Goal: Transaction & Acquisition: Purchase product/service

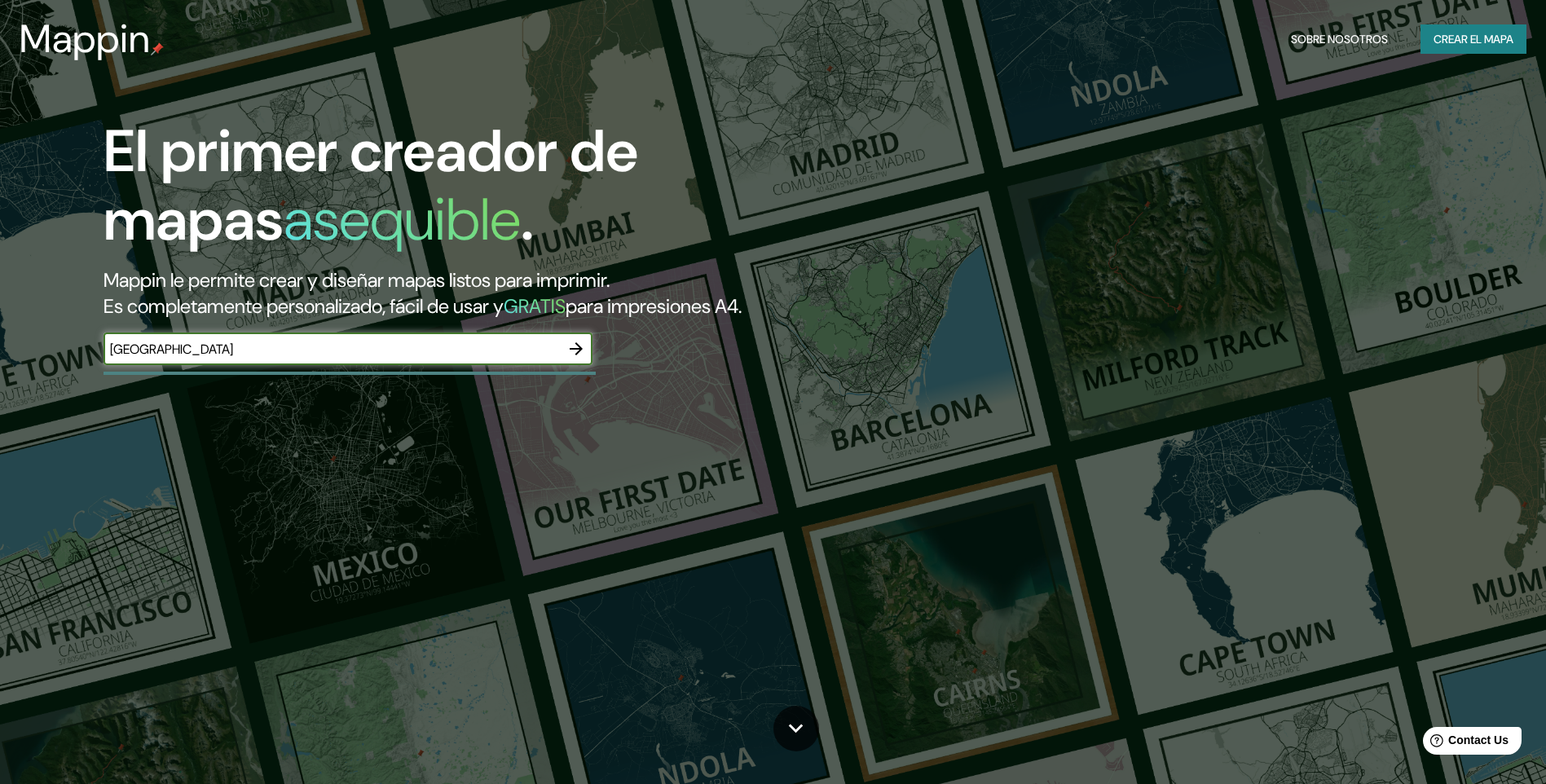
type input "[GEOGRAPHIC_DATA]"
click at [573, 351] on icon "button" at bounding box center [576, 348] width 19 height 19
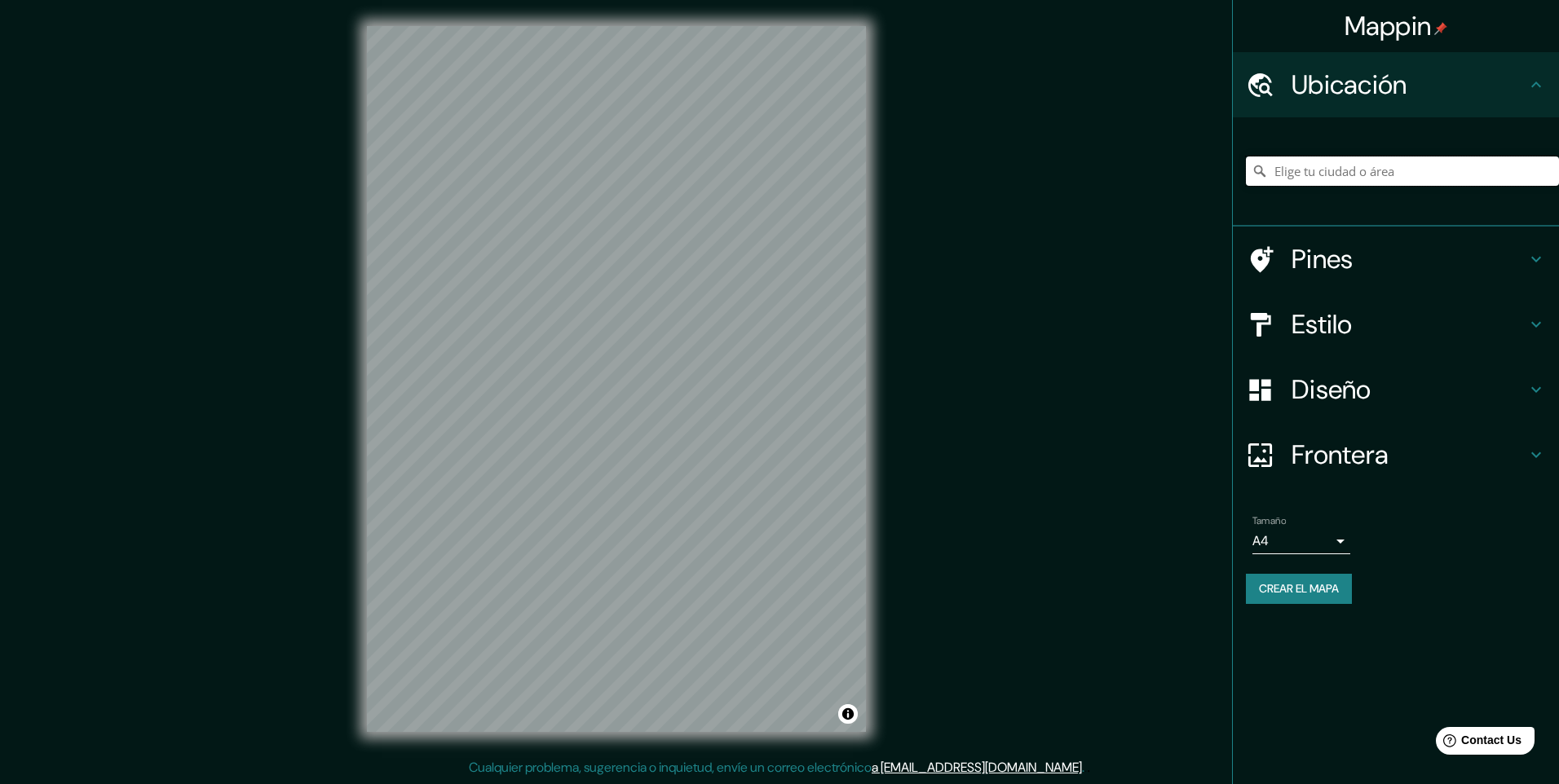
click at [1322, 176] on input "Elige tu ciudad o área" at bounding box center [1402, 170] width 313 height 30
type input "La Plata, Provincia de Buenos Aires, Argentina"
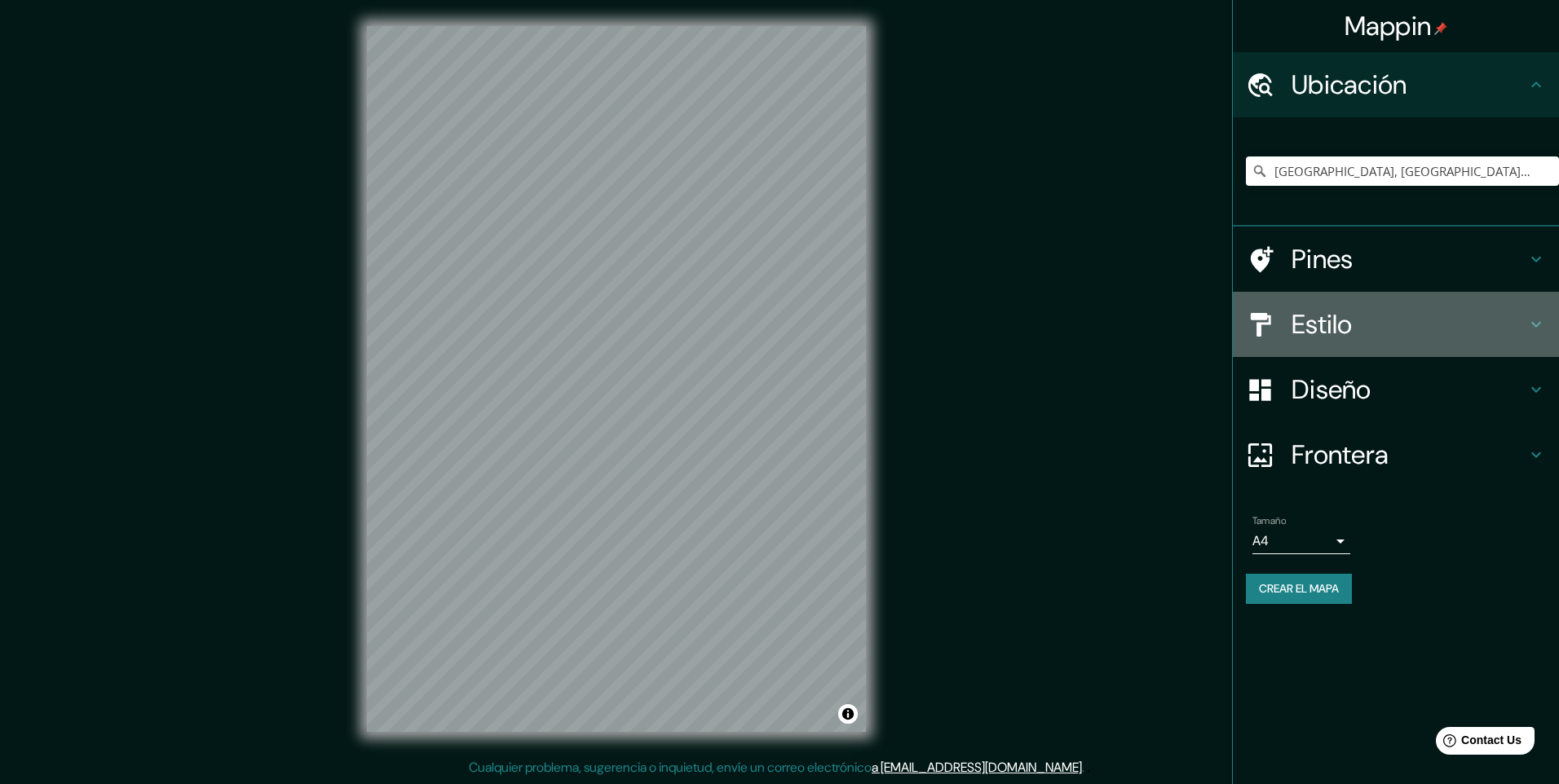
click at [1527, 325] on icon at bounding box center [1536, 325] width 19 height 19
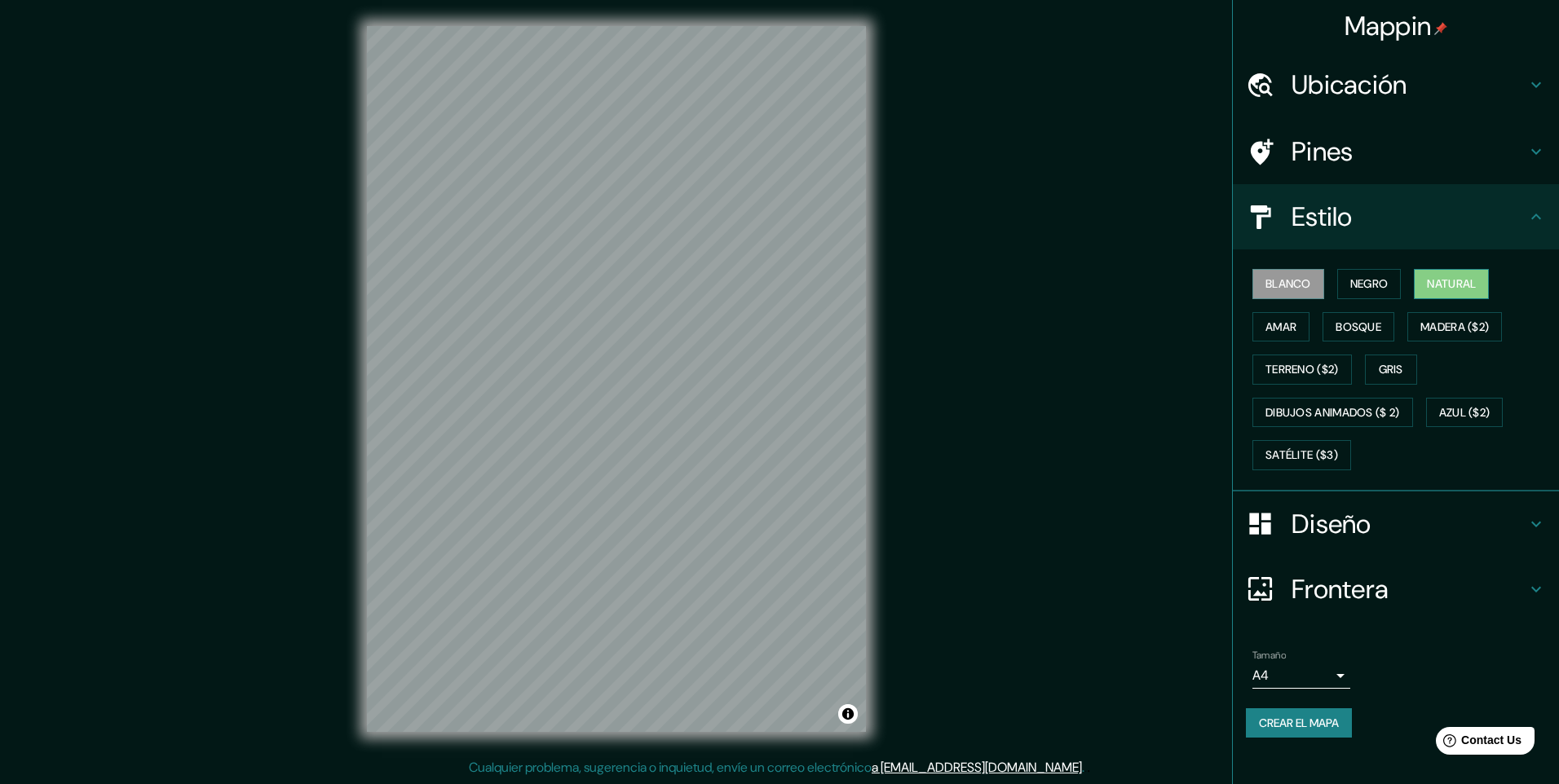
click at [1468, 280] on font "Natural" at bounding box center [1451, 283] width 49 height 20
click at [1390, 322] on button "Bosque" at bounding box center [1358, 326] width 72 height 30
click at [1294, 328] on font "Amar" at bounding box center [1280, 326] width 31 height 20
click at [1412, 371] on button "Gris" at bounding box center [1390, 369] width 52 height 30
click at [1381, 285] on font "Negro" at bounding box center [1369, 283] width 38 height 20
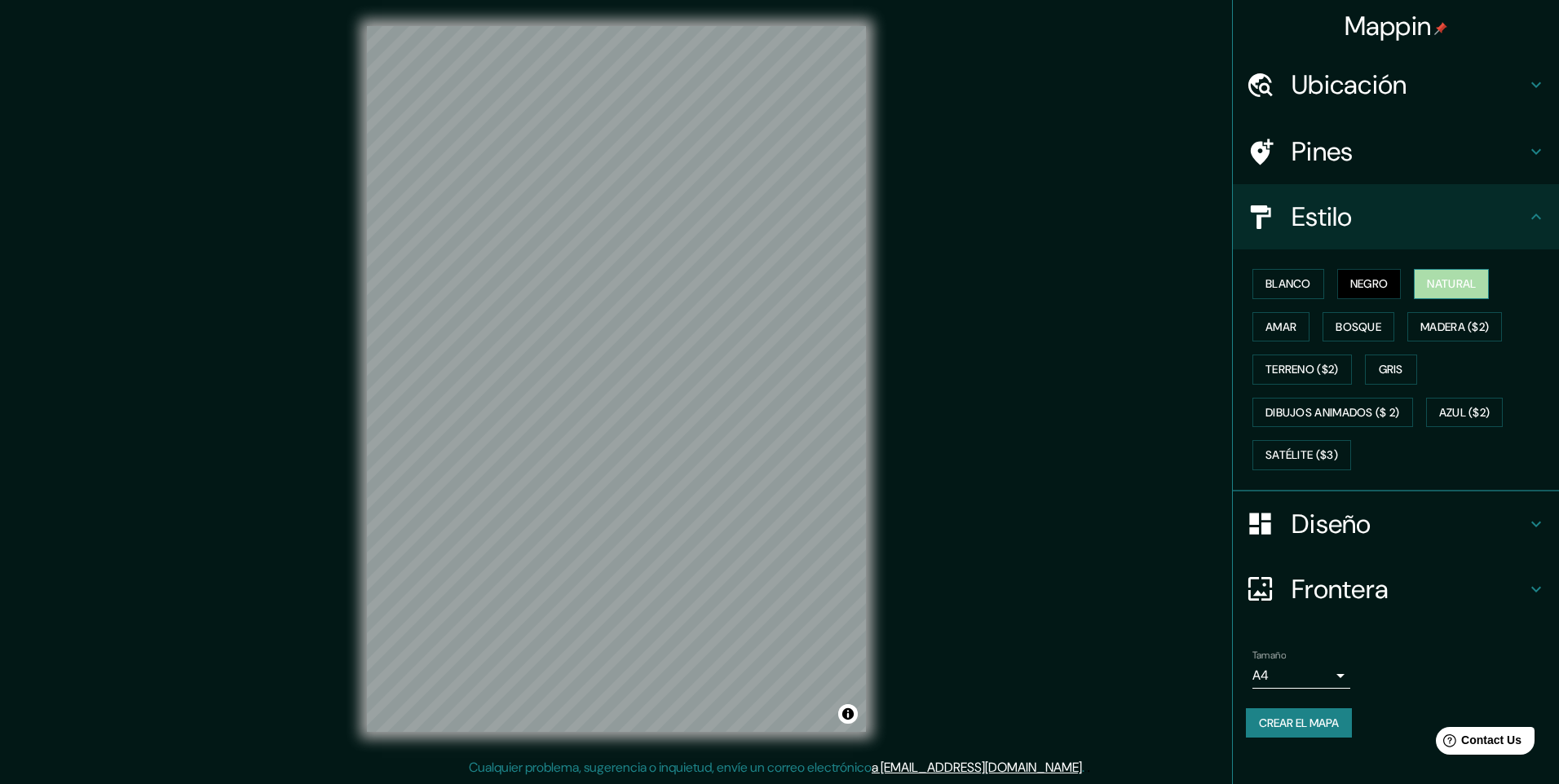
click at [1461, 276] on font "Natural" at bounding box center [1451, 283] width 49 height 20
click at [1286, 282] on font "Blanco" at bounding box center [1288, 283] width 46 height 20
click at [1295, 333] on font "Amar" at bounding box center [1280, 326] width 31 height 20
click at [1341, 317] on font "Bosque" at bounding box center [1358, 326] width 46 height 20
click at [1313, 722] on font "Crear el mapa" at bounding box center [1298, 723] width 79 height 20
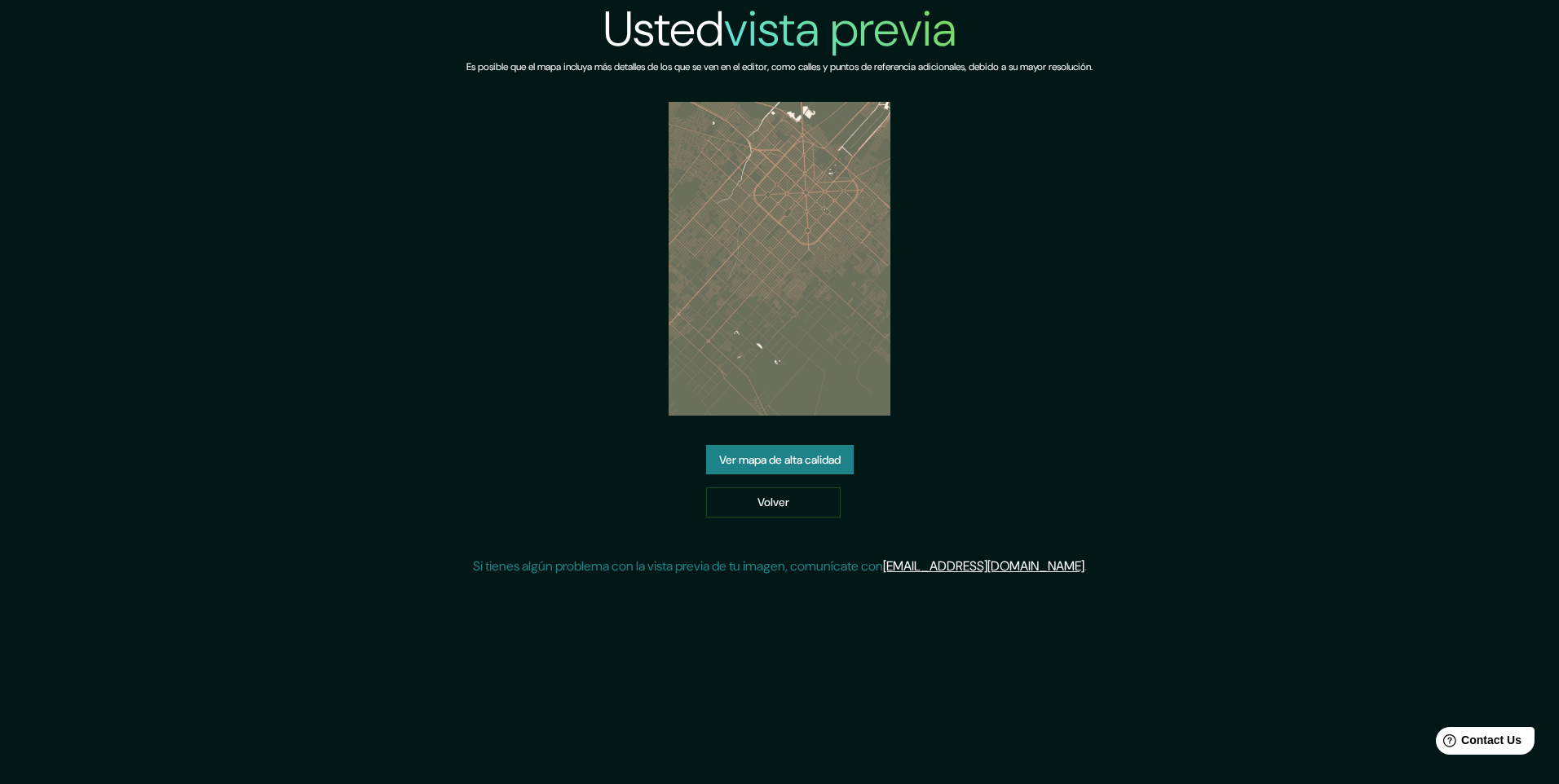
drag, startPoint x: 1125, startPoint y: 304, endPoint x: 1113, endPoint y: 304, distance: 12.0
click at [1093, 304] on div "Usted vista previa Es posible que el mapa incluya más detalles de los que se ve…" at bounding box center [780, 294] width 626 height 589
click at [781, 474] on link "Ver mapa de alta calidad" at bounding box center [780, 459] width 147 height 30
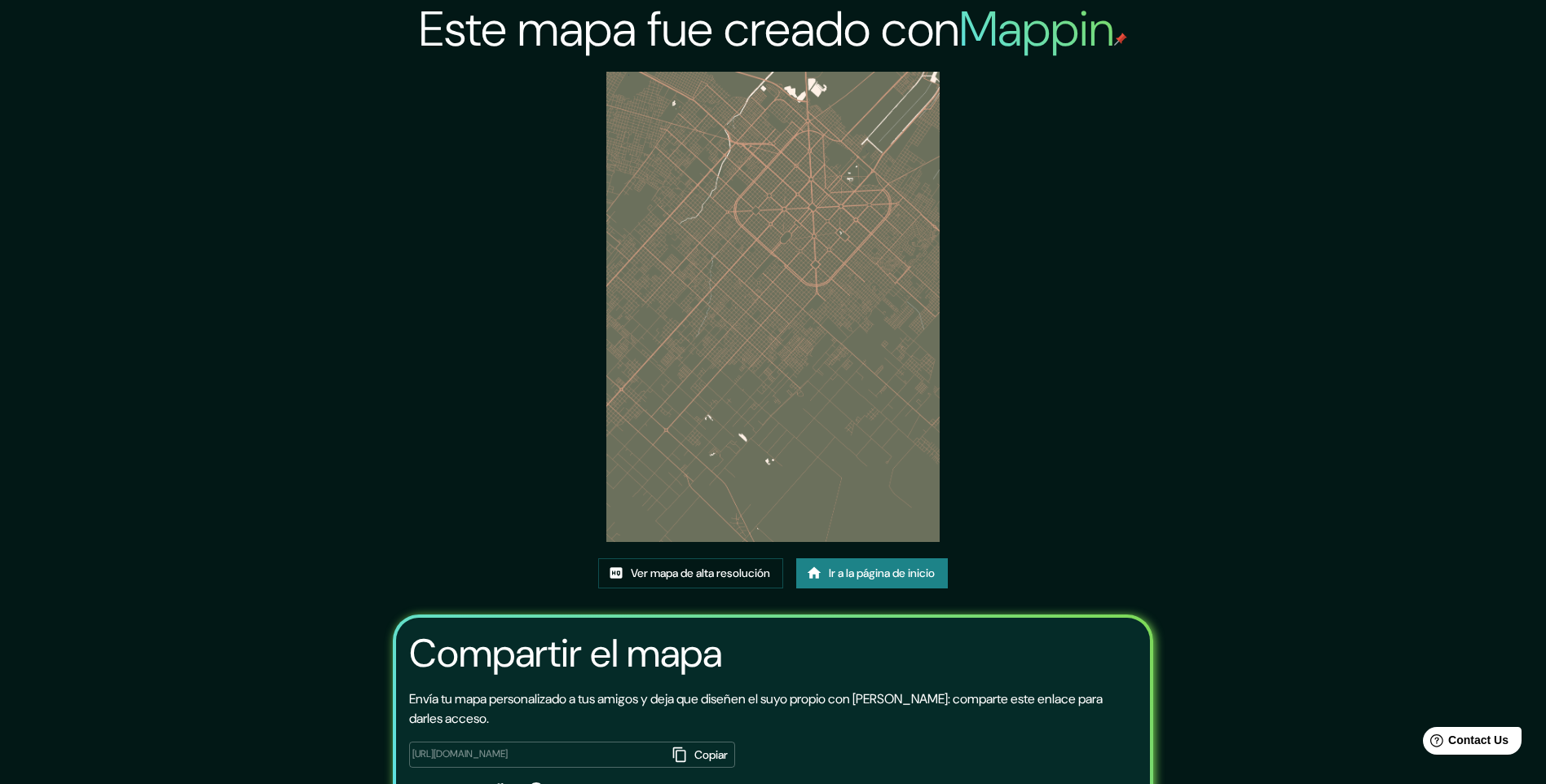
click at [1105, 233] on div "Este mapa fue creado con Mappin Ver mapa de alta resolución Ir a la página de i…" at bounding box center [773, 438] width 808 height 878
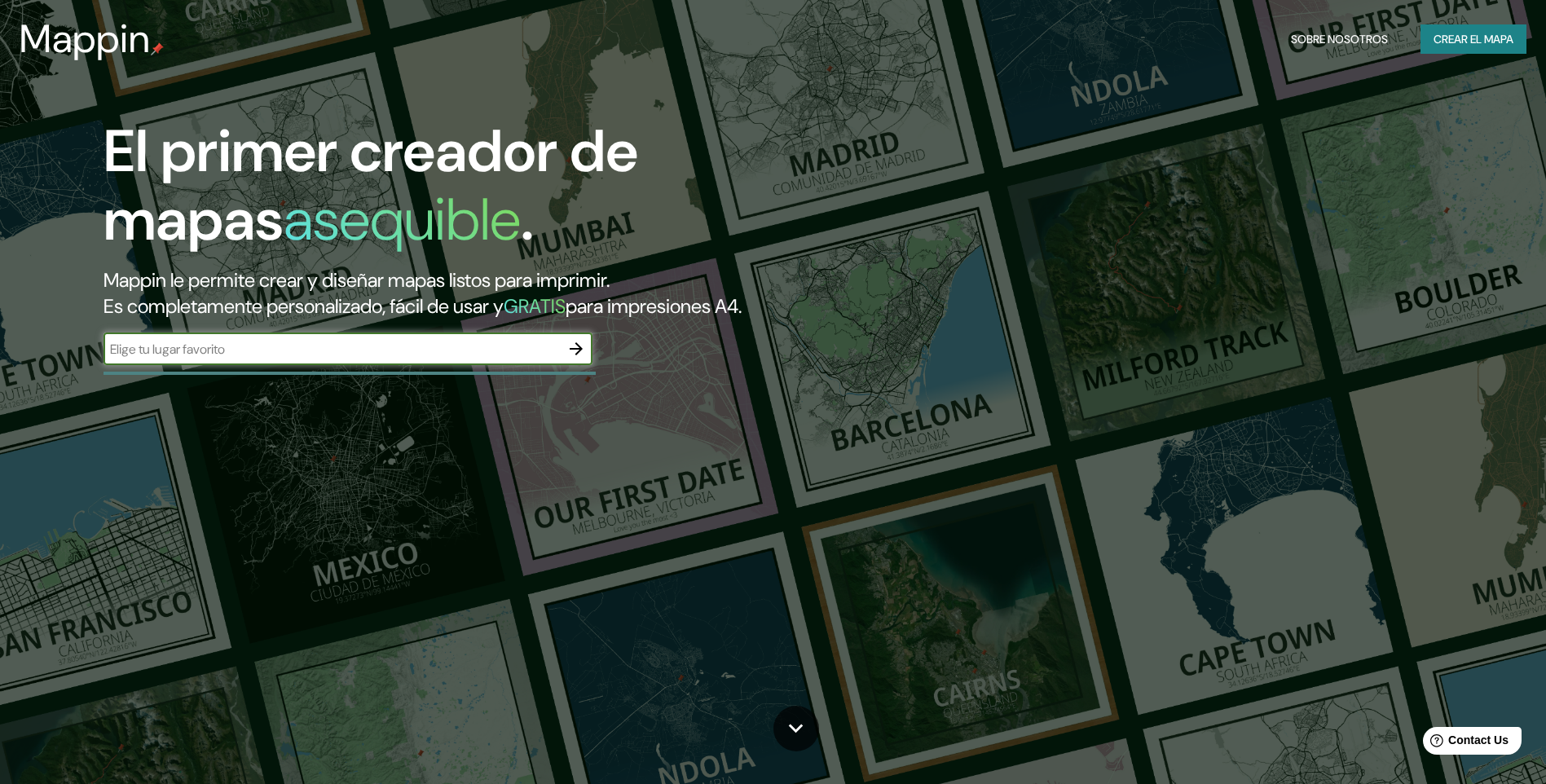
click at [571, 353] on icon "button" at bounding box center [576, 348] width 19 height 19
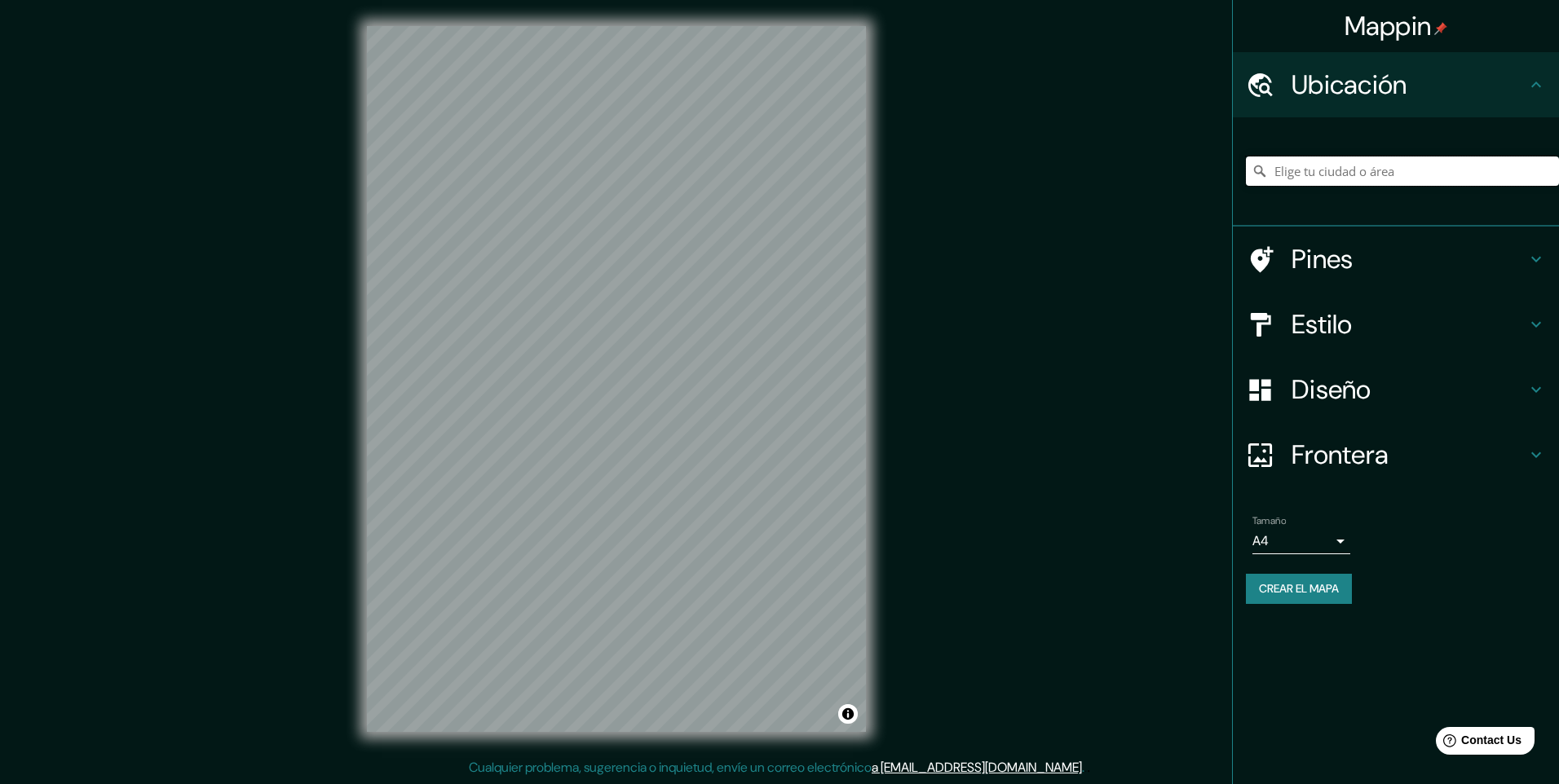
click at [1303, 168] on input "Elige tu ciudad o área" at bounding box center [1402, 170] width 313 height 30
paste input "15.8267° S, 47.9218° O"
type input "Sa, O Valadouro, provincia de Lugo, España"
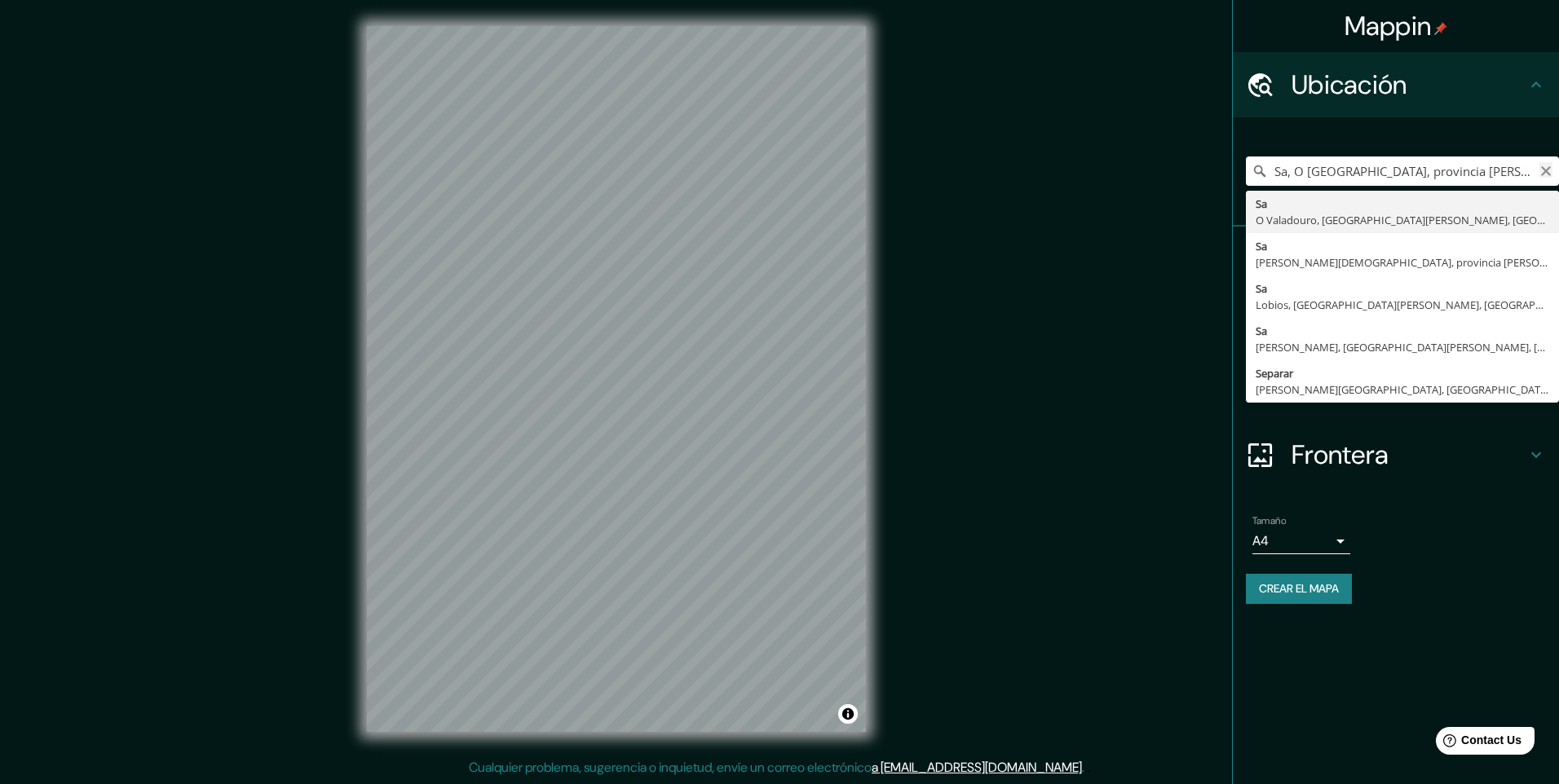
click at [1546, 172] on icon "Claro" at bounding box center [1546, 171] width 13 height 13
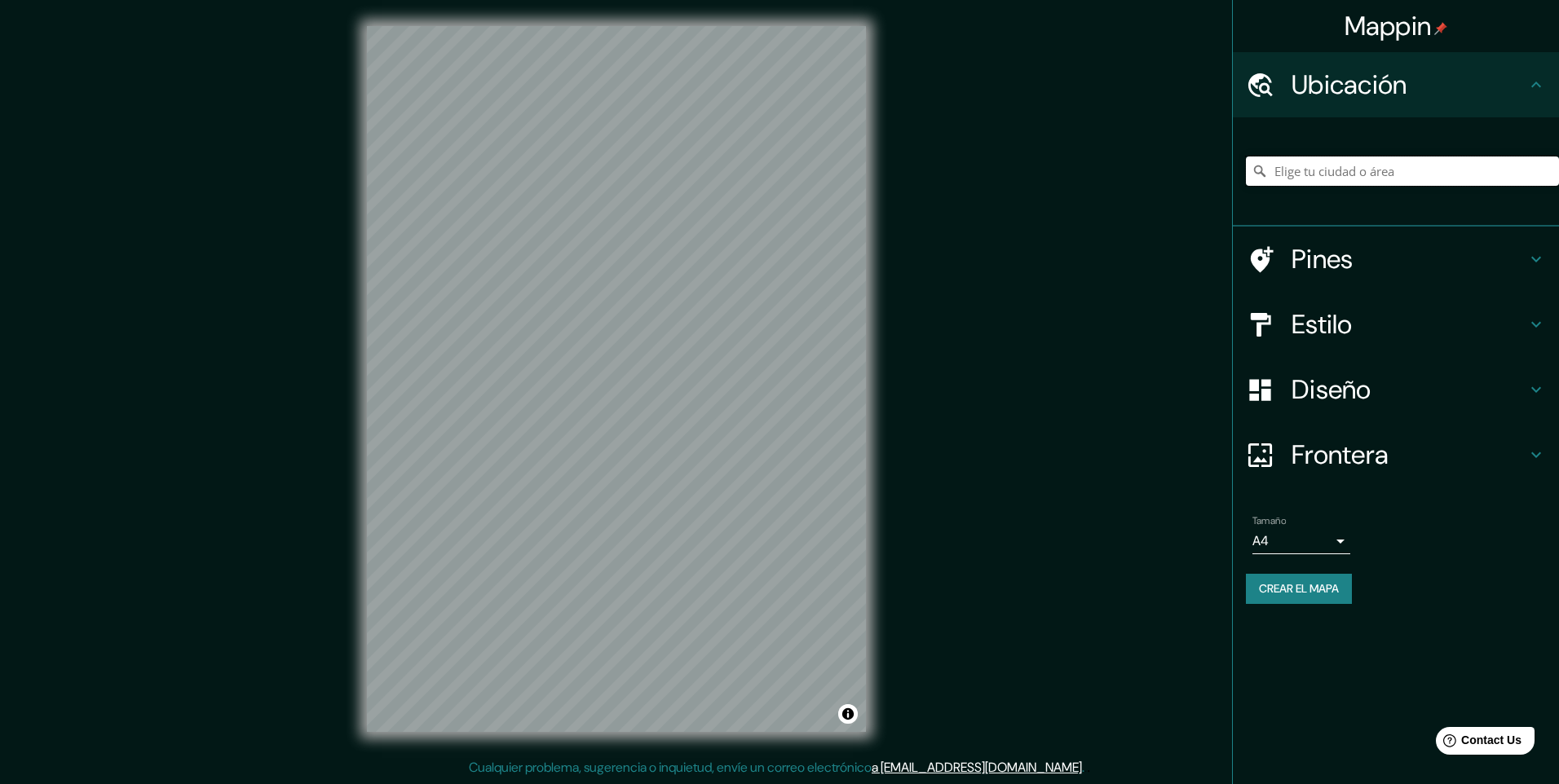
paste input "Distrito Federal de Brasil, en el centro del país."
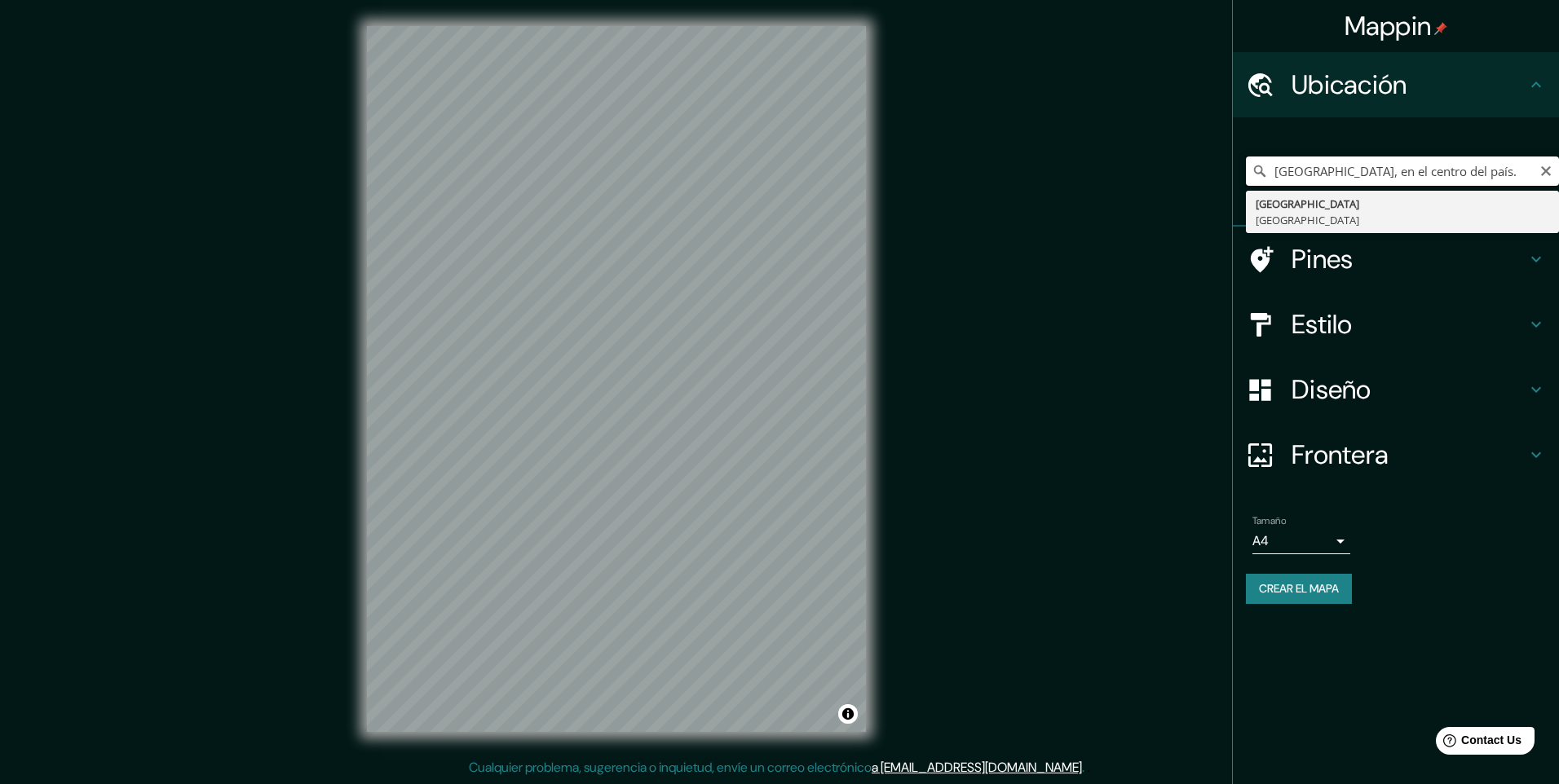
type input "Distrito Federal, Brasil"
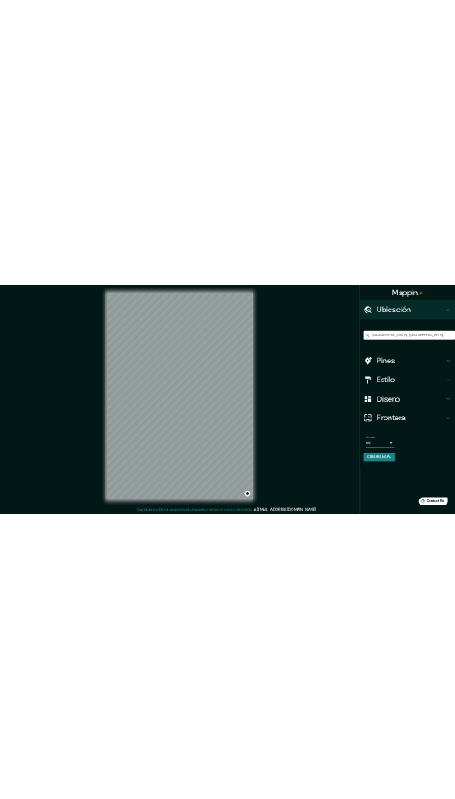
scroll to position [0, 0]
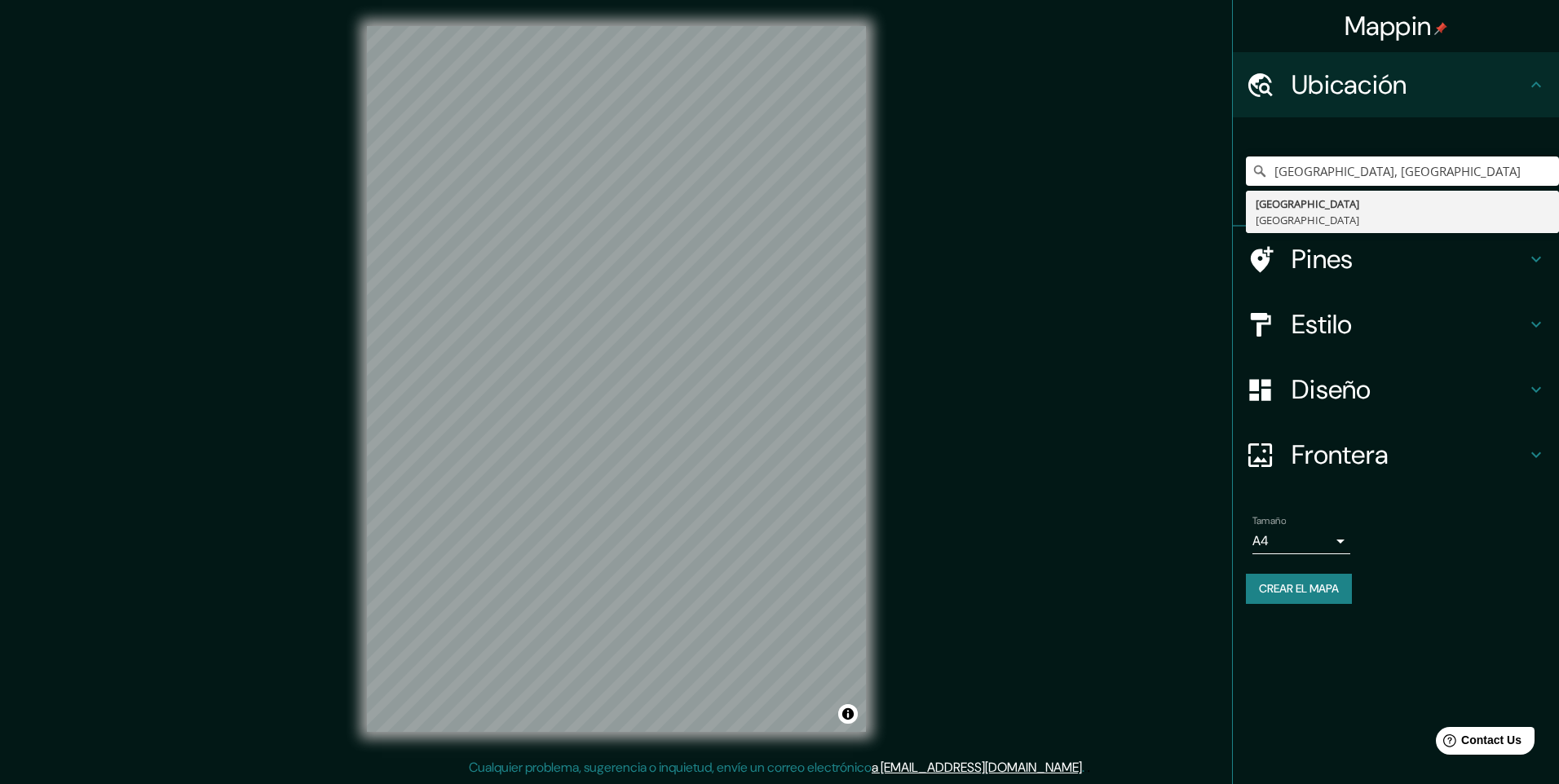
click at [1341, 540] on body "Mappin Ubicación Distrito Federal, Brasil Distrito Federal Brasil Pines Estilo …" at bounding box center [780, 392] width 1559 height 784
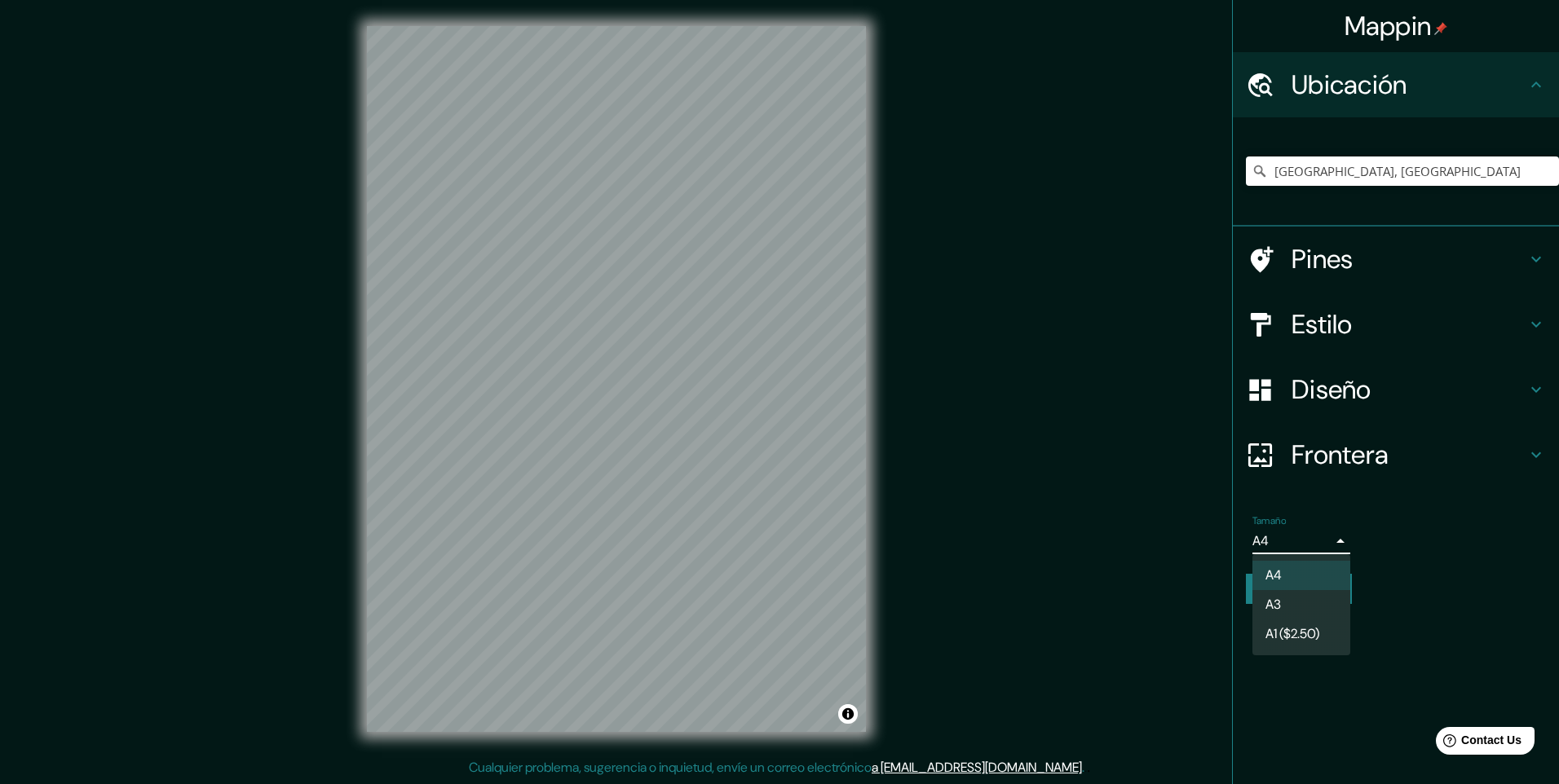
click at [1341, 540] on div at bounding box center [780, 392] width 1559 height 784
click at [1524, 172] on input "Distrito Federal, Brasil" at bounding box center [1402, 170] width 313 height 30
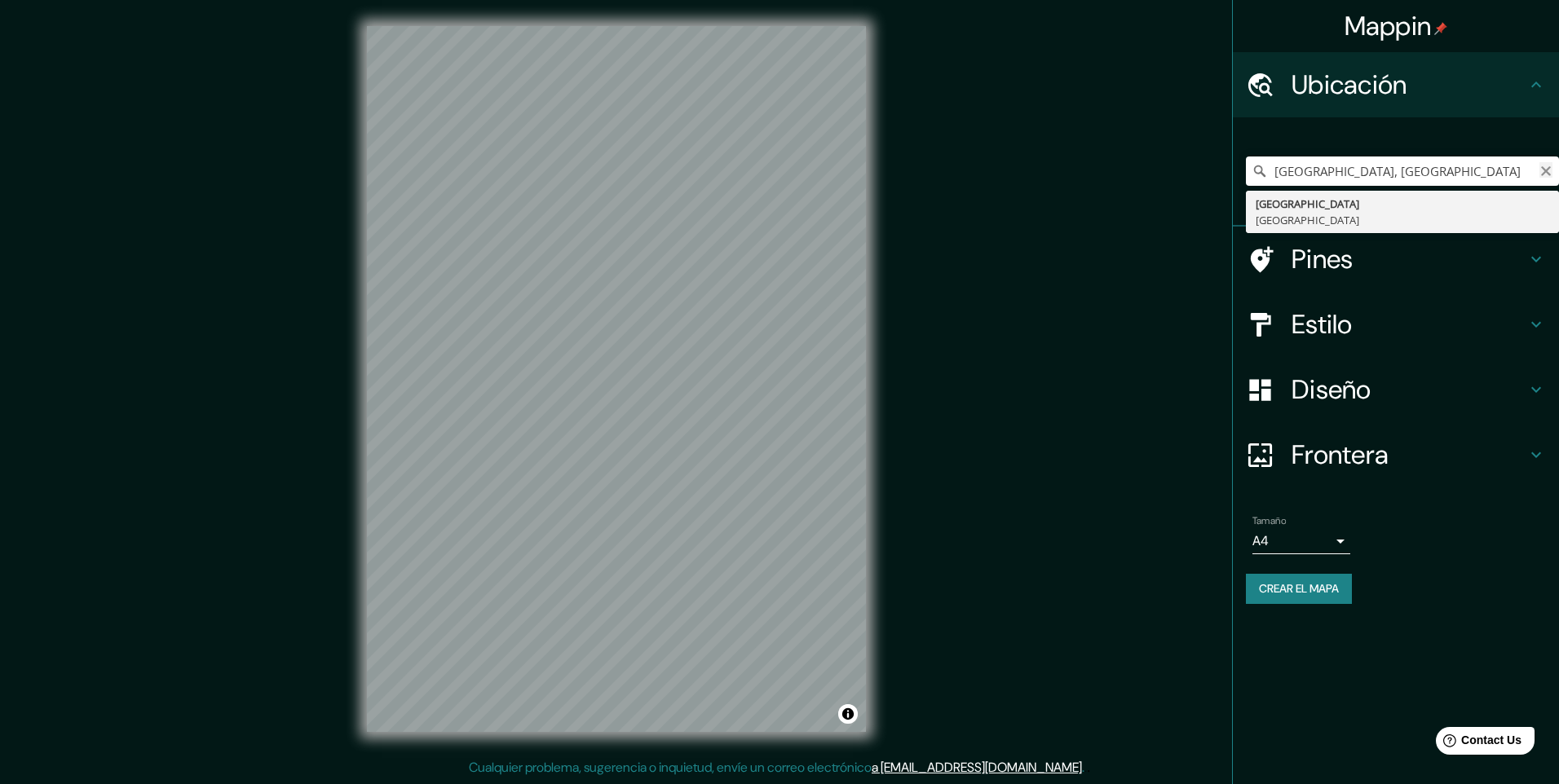
click at [1546, 173] on icon "Claro" at bounding box center [1546, 171] width 13 height 13
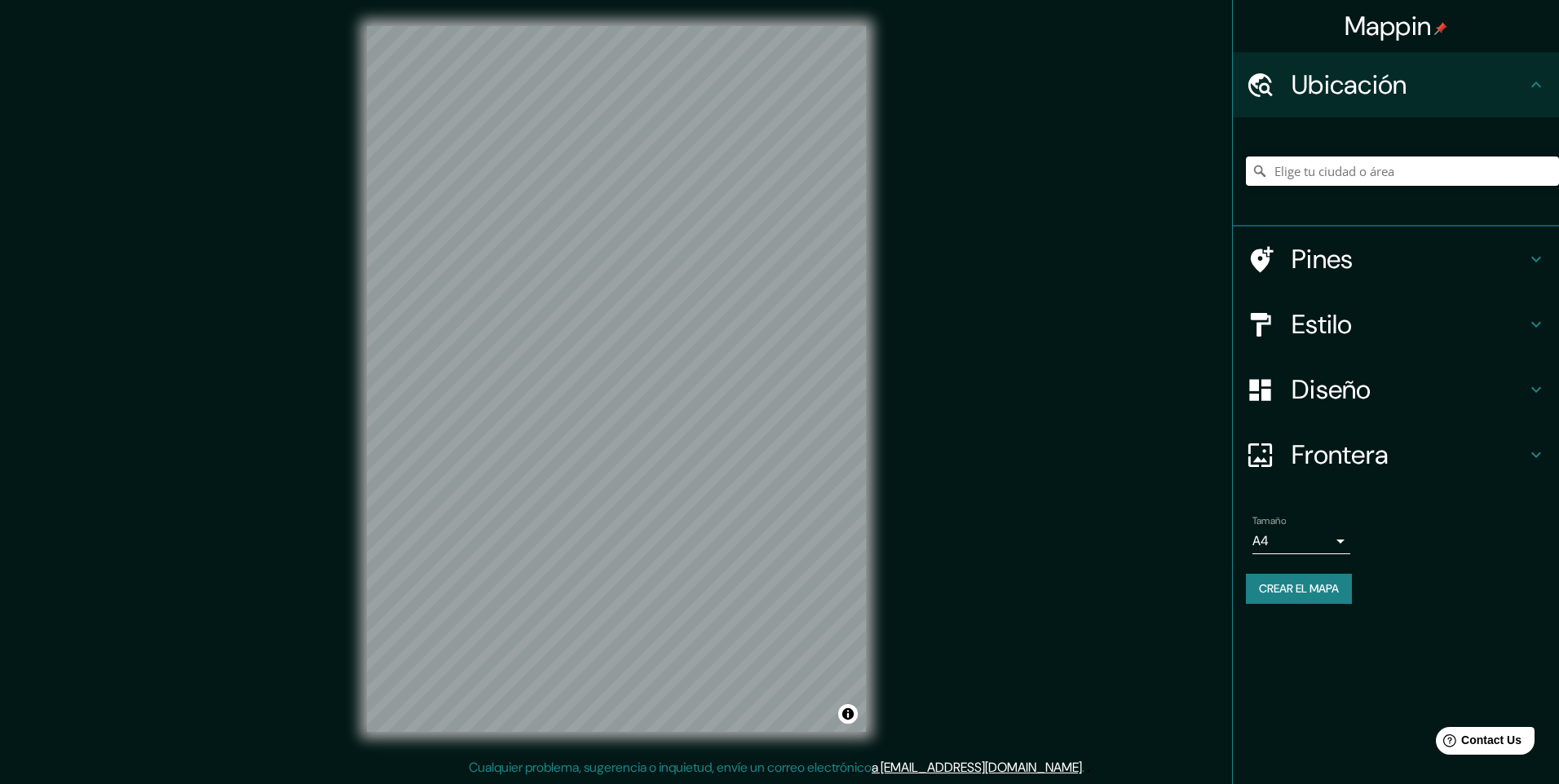
paste input "Valle de México, altiplano central."
click at [1423, 281] on div "Pines" at bounding box center [1395, 259] width 327 height 65
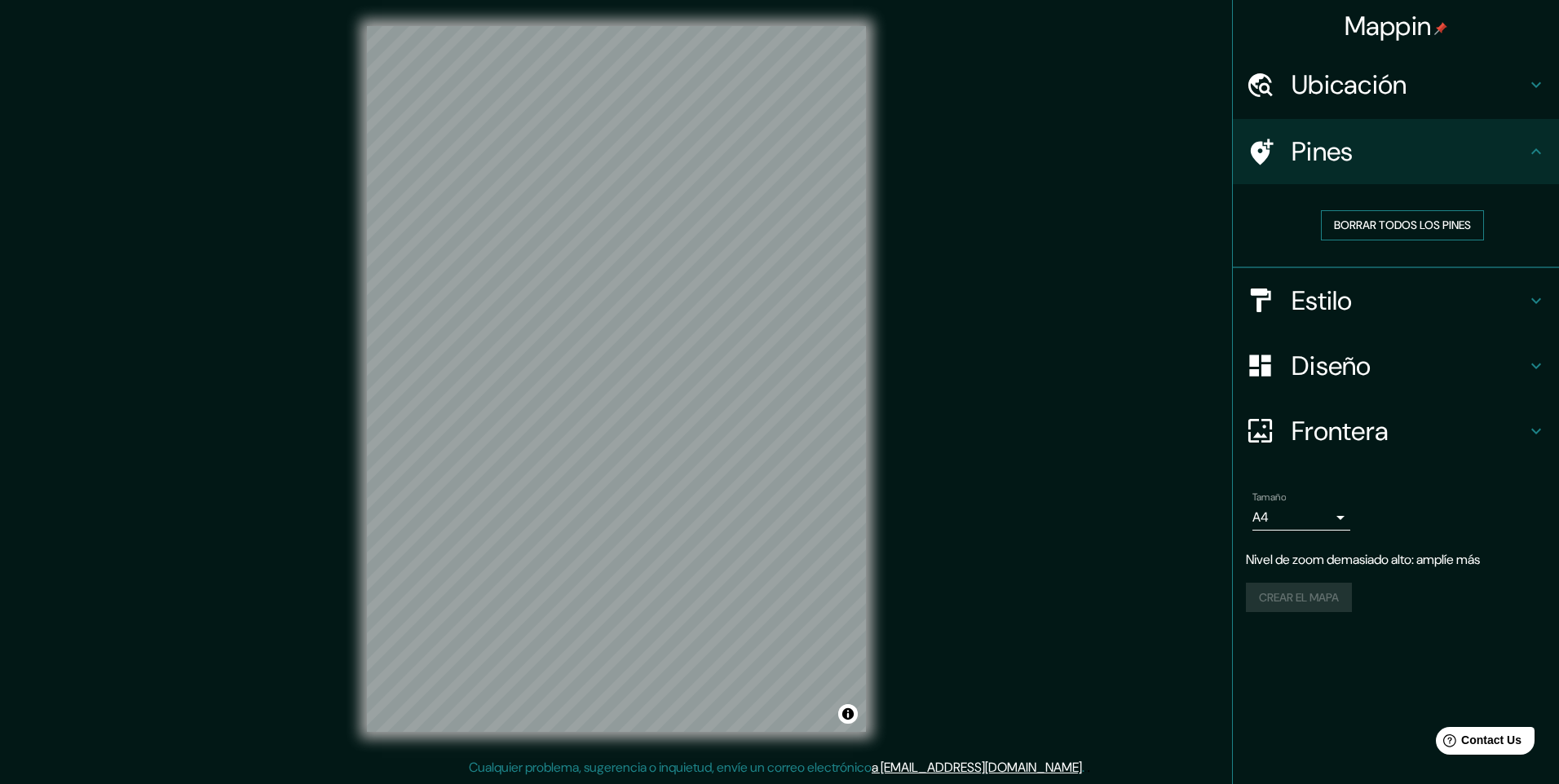
click at [1430, 235] on button "Borrar todos los pines" at bounding box center [1402, 225] width 163 height 30
click at [1415, 96] on h4 "Ubicación" at bounding box center [1408, 85] width 235 height 33
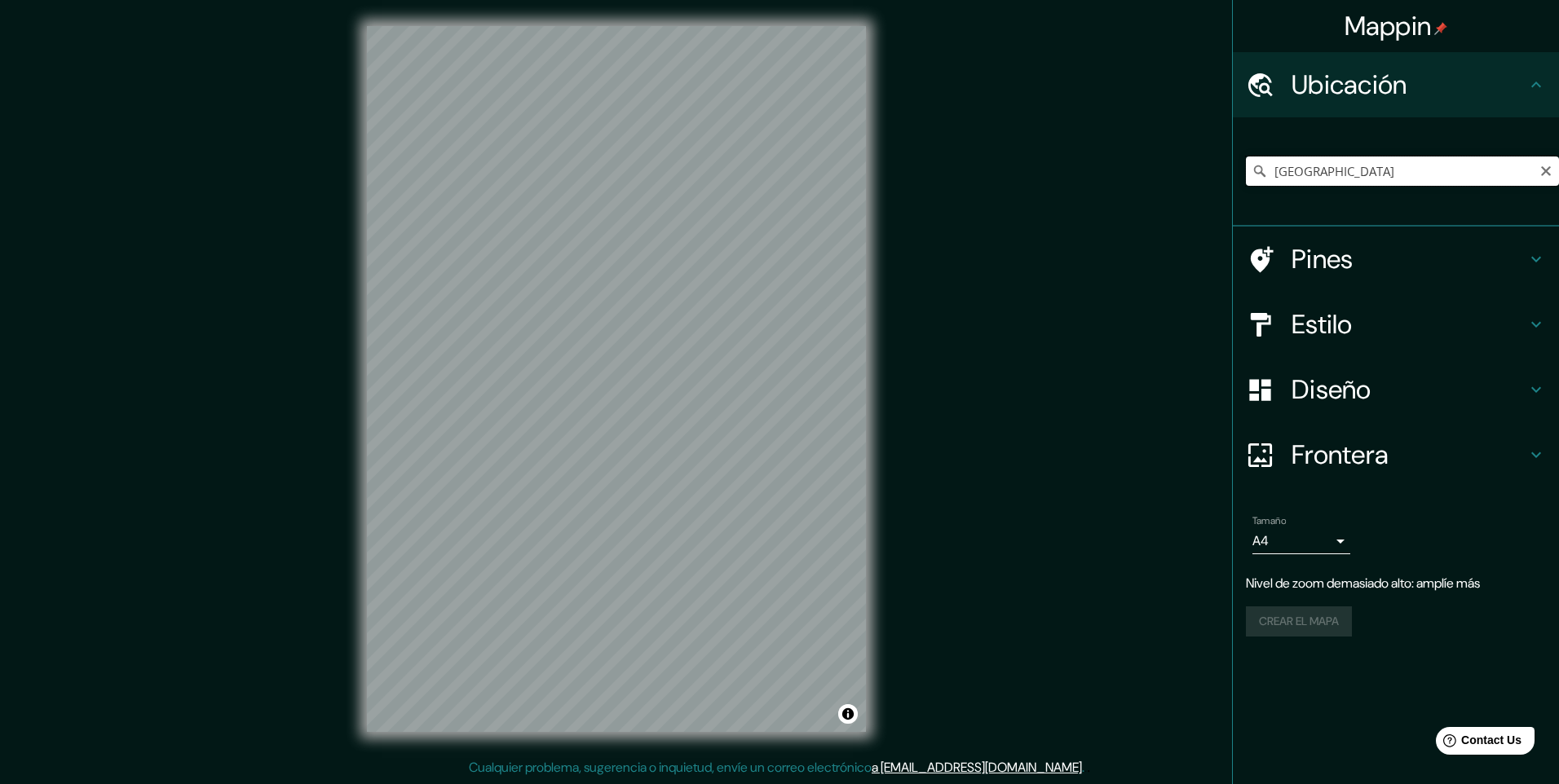
click at [1346, 166] on input "México" at bounding box center [1402, 170] width 313 height 30
paste input "Valle de México, altiplano central."
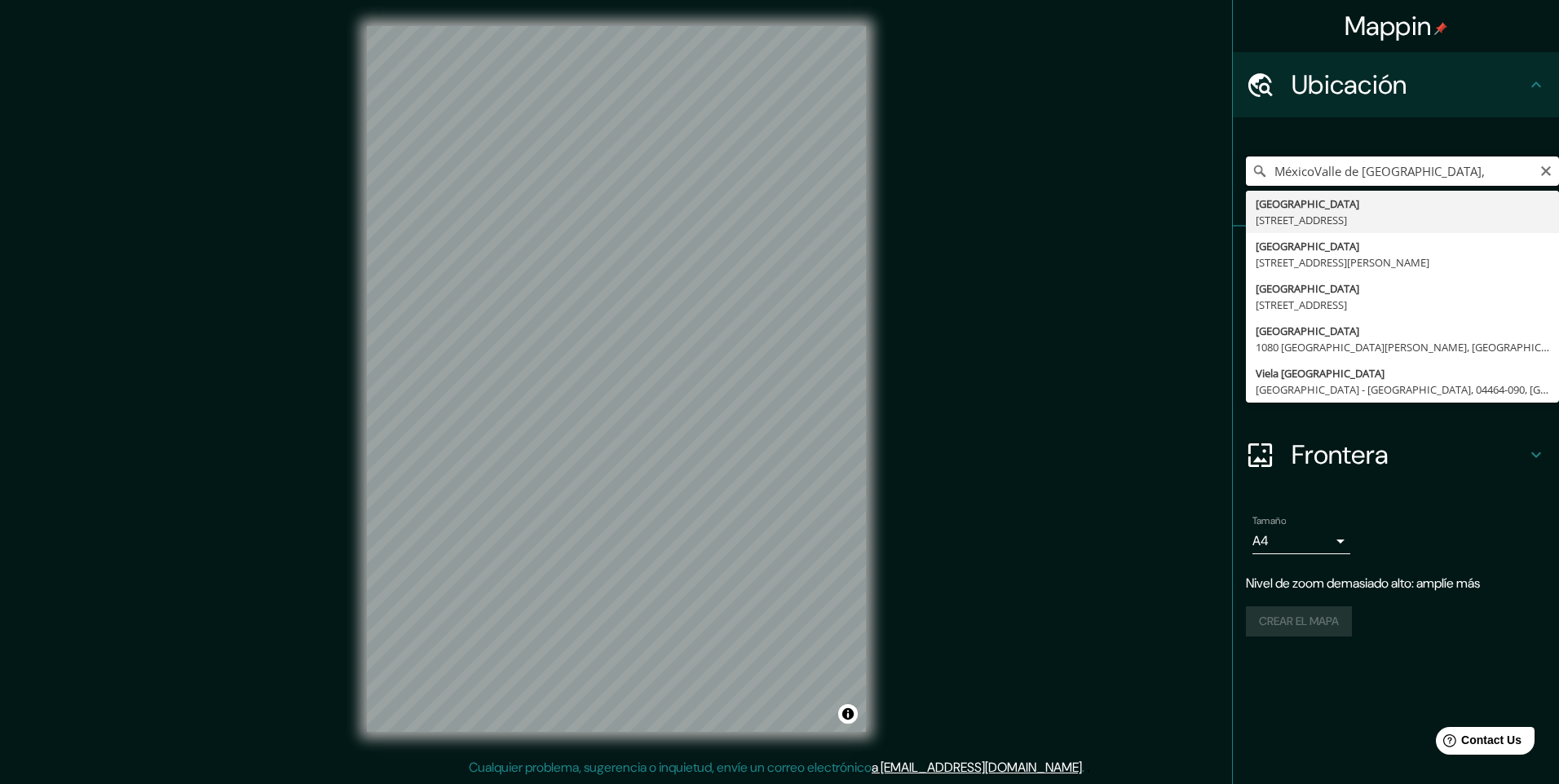
drag, startPoint x: 1316, startPoint y: 176, endPoint x: 1265, endPoint y: 176, distance: 51.0
click at [1265, 176] on div "MéxicoValle de México, Rue De Mexico Quebec, Quebec G2B 5R5, Canadá Avenida de …" at bounding box center [1402, 170] width 313 height 30
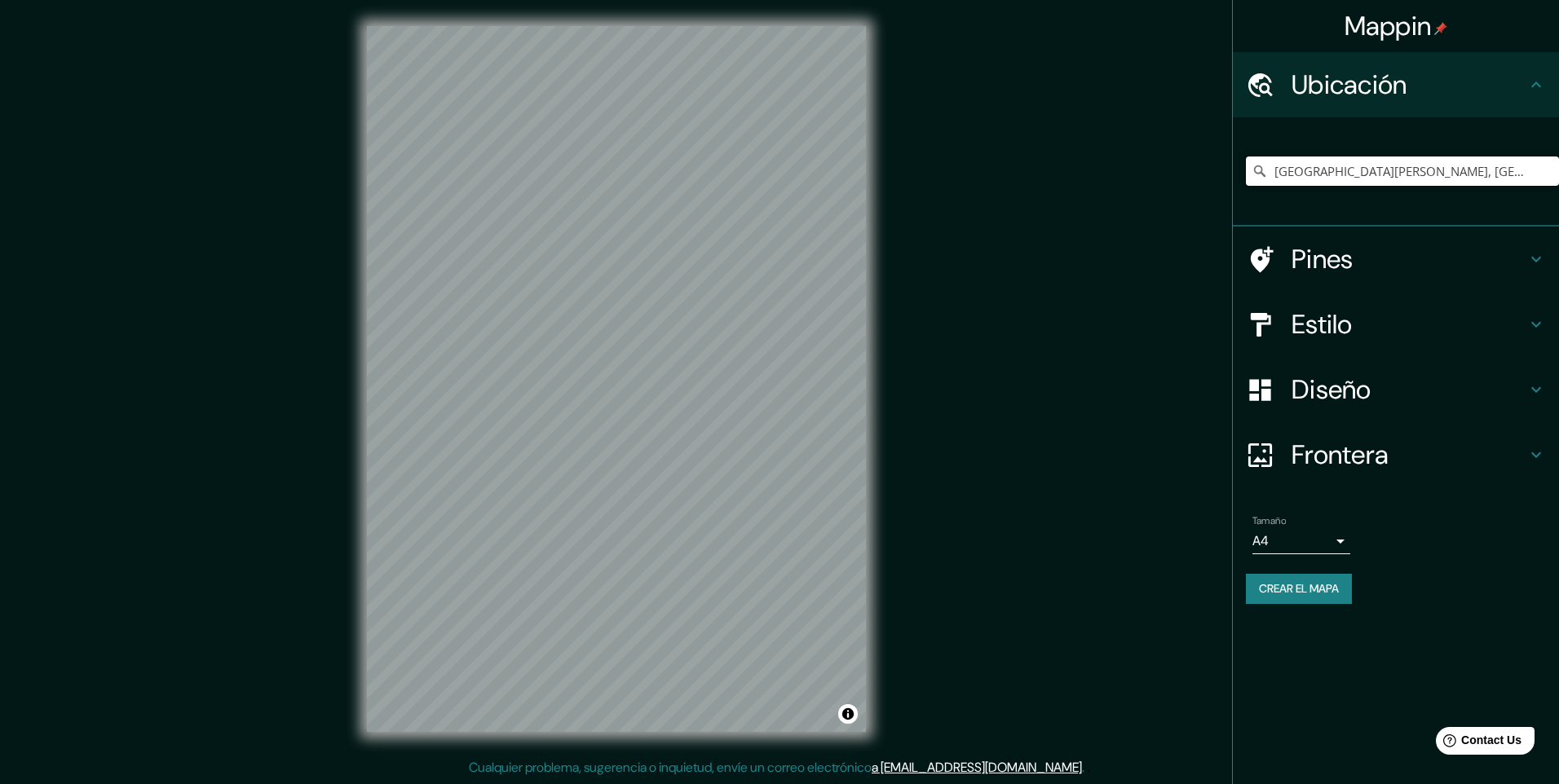
type input "Calle Valle De México, 30750 Tapachula, Chiapas, México"
click at [1370, 389] on h4 "Diseño" at bounding box center [1408, 390] width 235 height 33
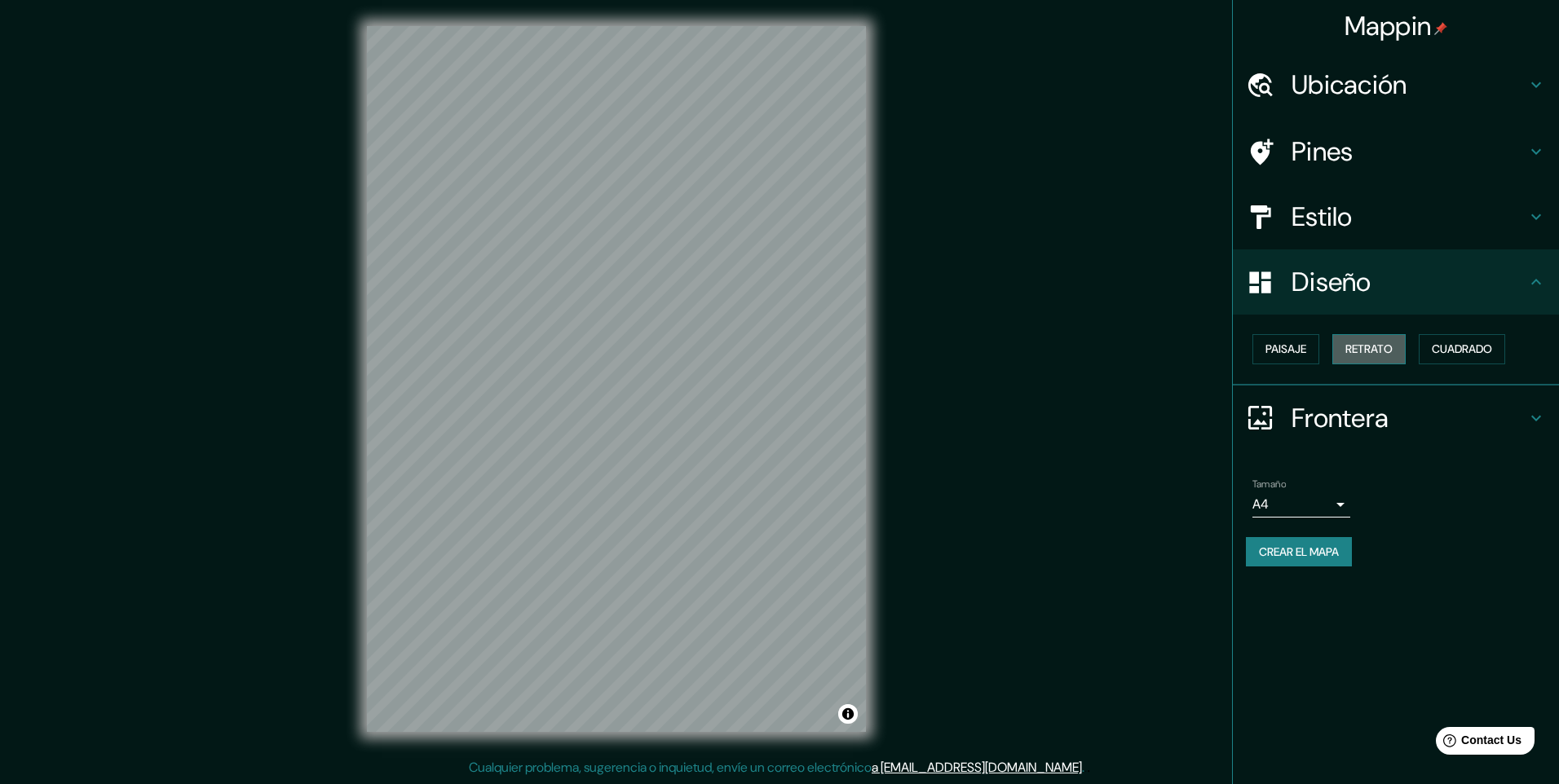
click at [1376, 356] on font "Retrato" at bounding box center [1368, 348] width 47 height 20
click at [1483, 347] on font "Cuadrado" at bounding box center [1461, 348] width 60 height 20
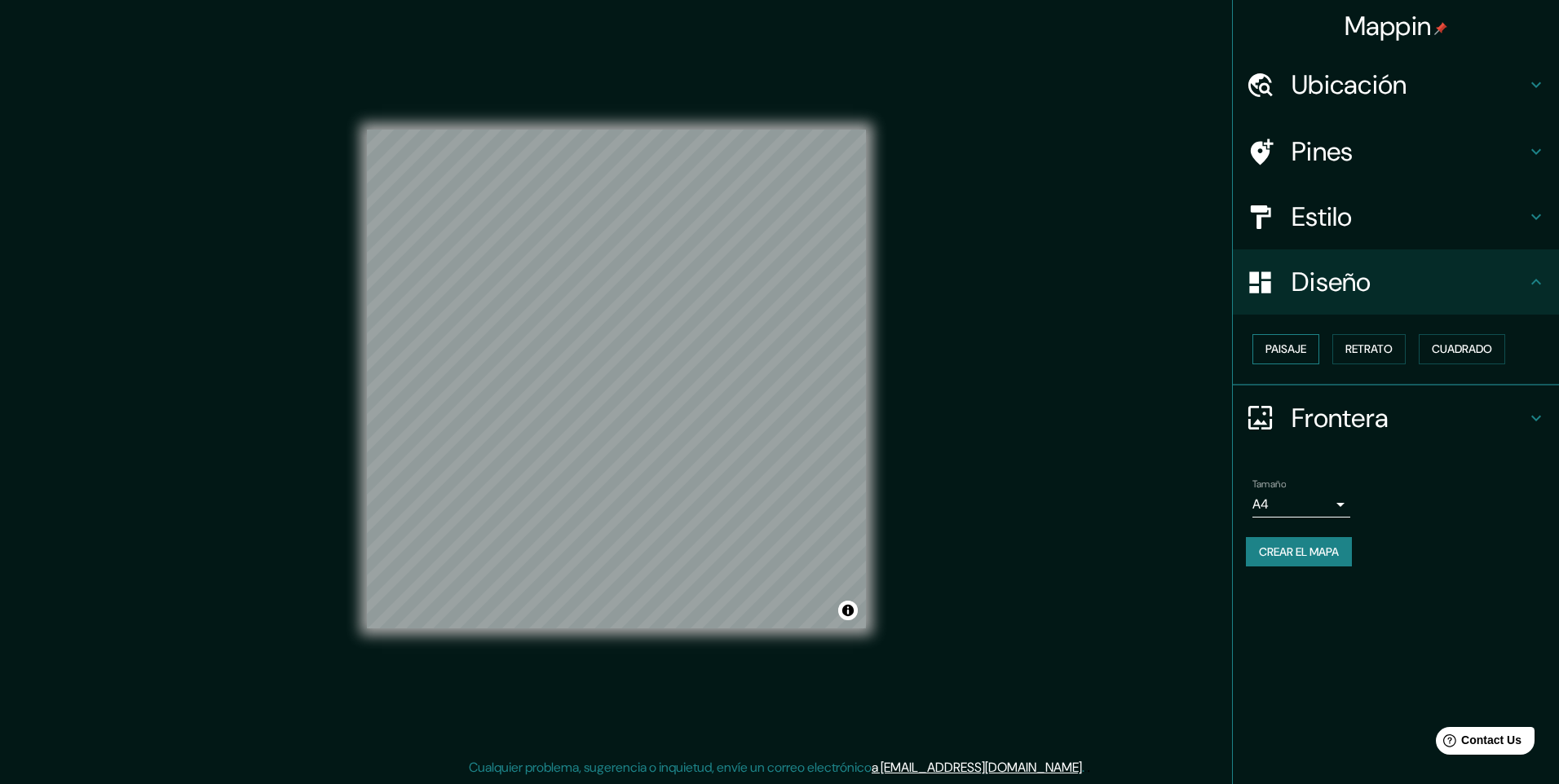
click at [1304, 352] on font "Paisaje" at bounding box center [1285, 348] width 41 height 20
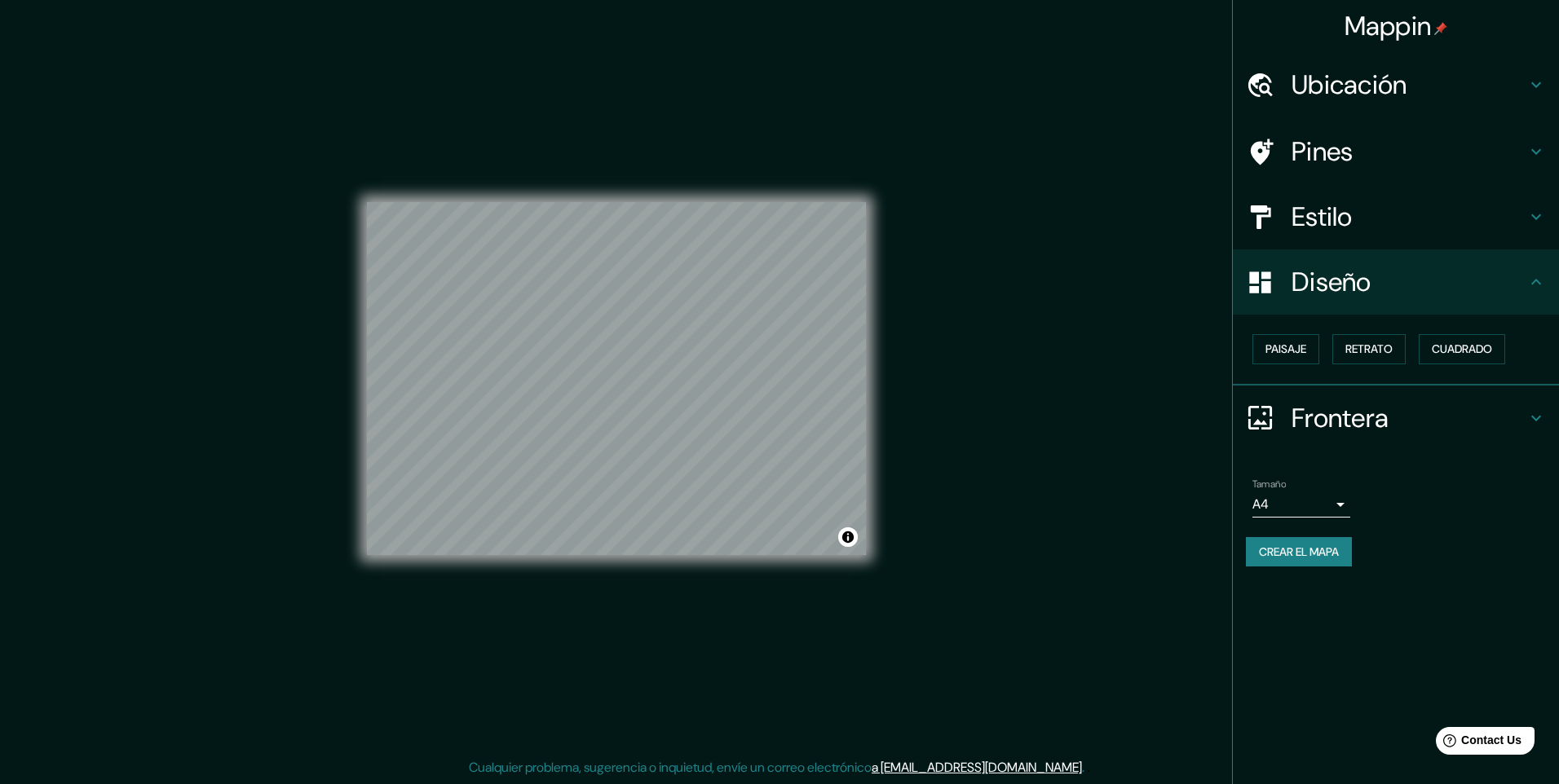
click at [1360, 217] on h4 "Estilo" at bounding box center [1408, 216] width 235 height 33
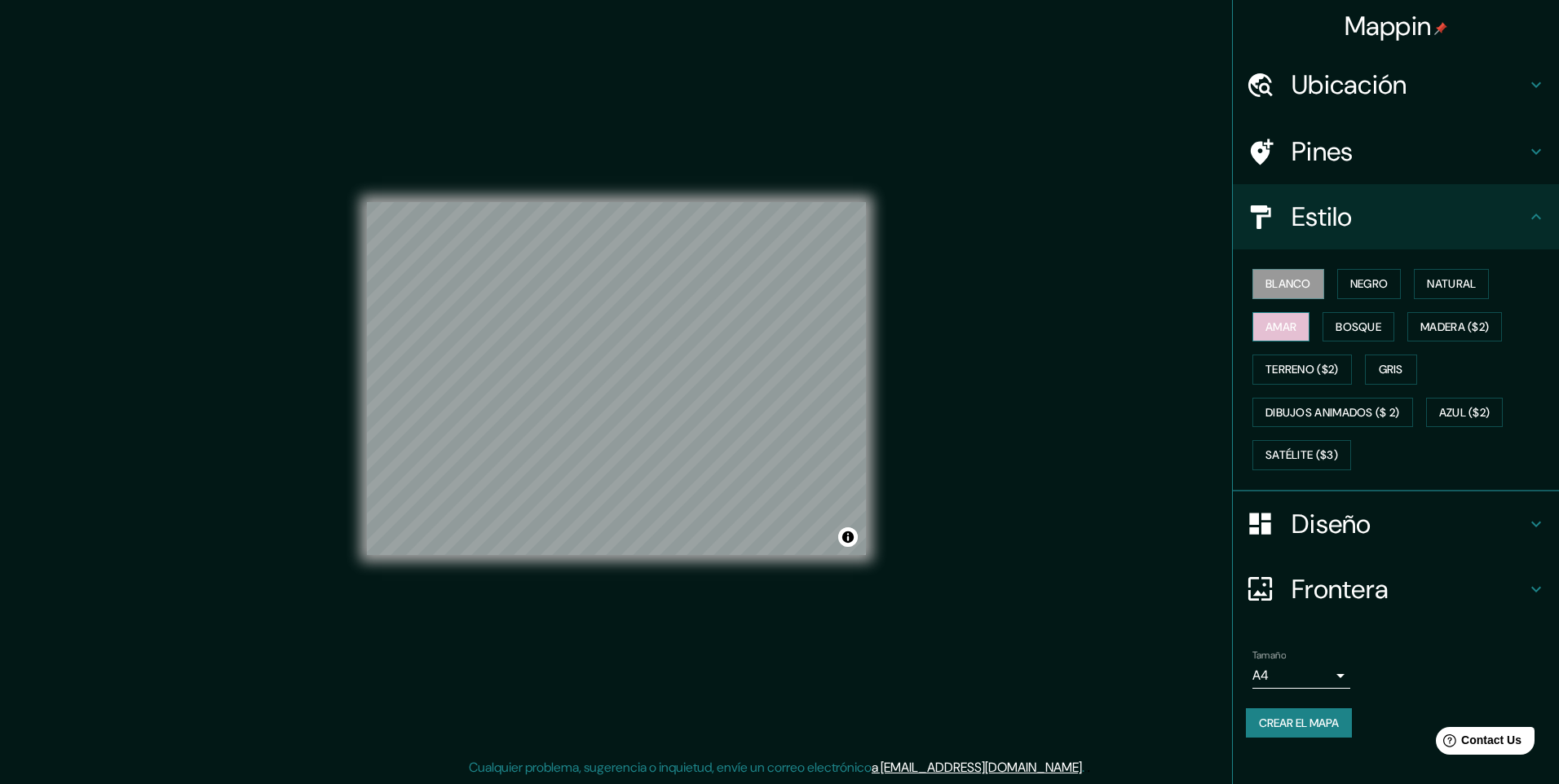
click at [1294, 323] on font "Amar" at bounding box center [1280, 326] width 31 height 20
click at [1357, 323] on font "Bosque" at bounding box center [1358, 326] width 46 height 20
click at [1369, 586] on h4 "Frontera" at bounding box center [1408, 589] width 235 height 33
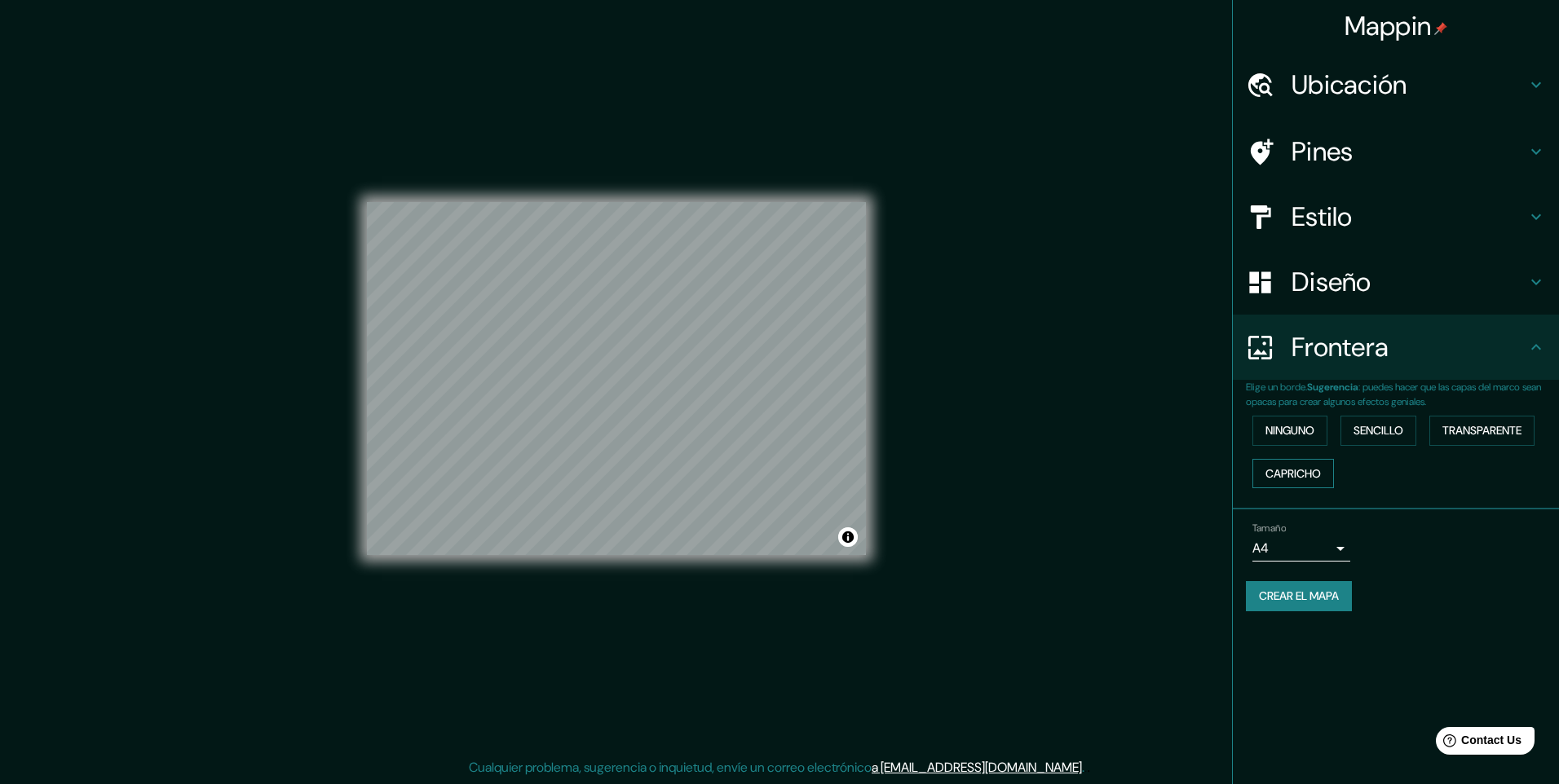
click at [1318, 472] on font "Capricho" at bounding box center [1293, 473] width 56 height 20
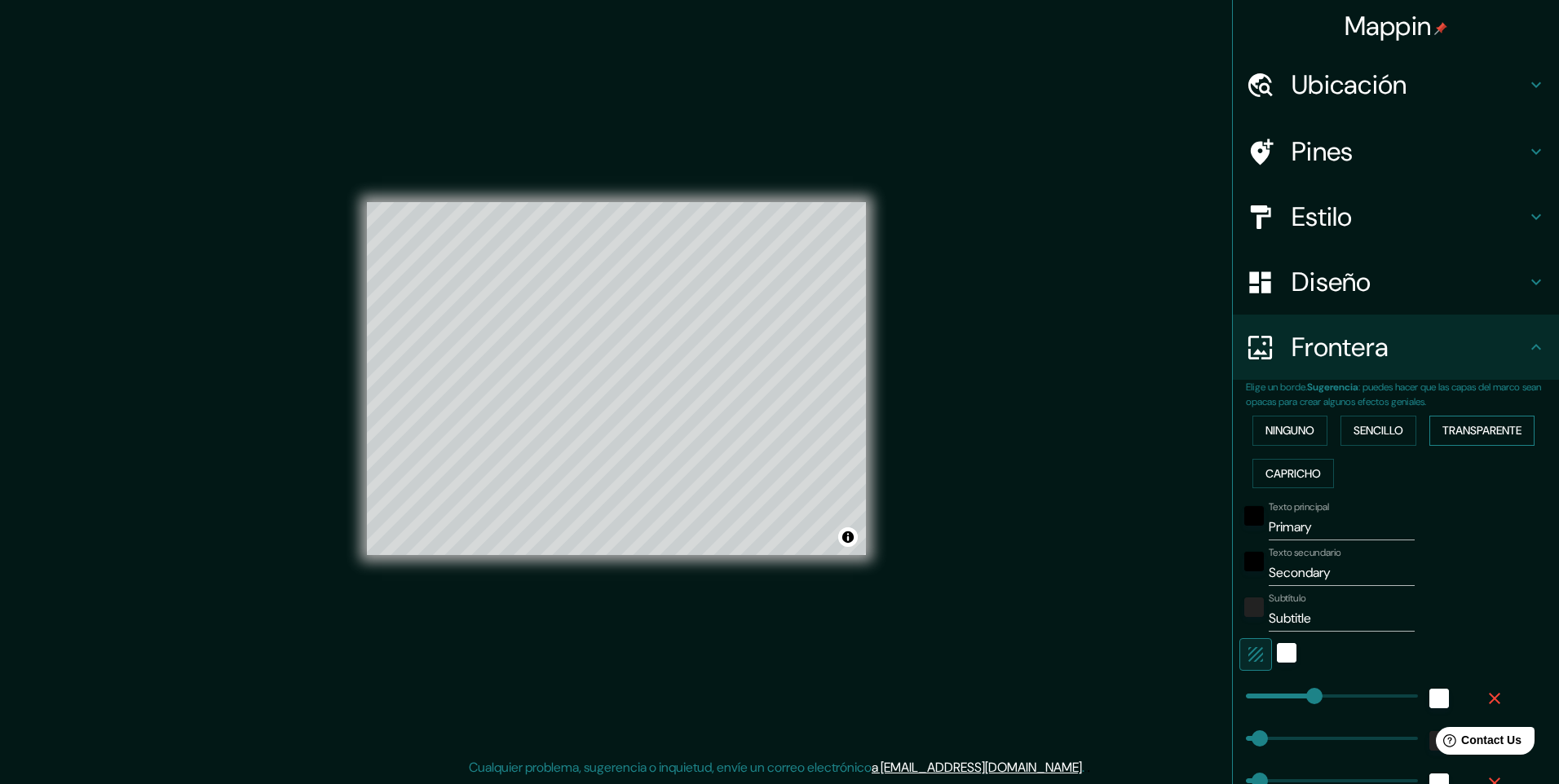
click at [1493, 434] on font "Transparente" at bounding box center [1481, 430] width 79 height 20
click at [1394, 430] on font "Sencillo" at bounding box center [1378, 430] width 50 height 20
click at [1271, 428] on font "Ninguno" at bounding box center [1289, 430] width 49 height 20
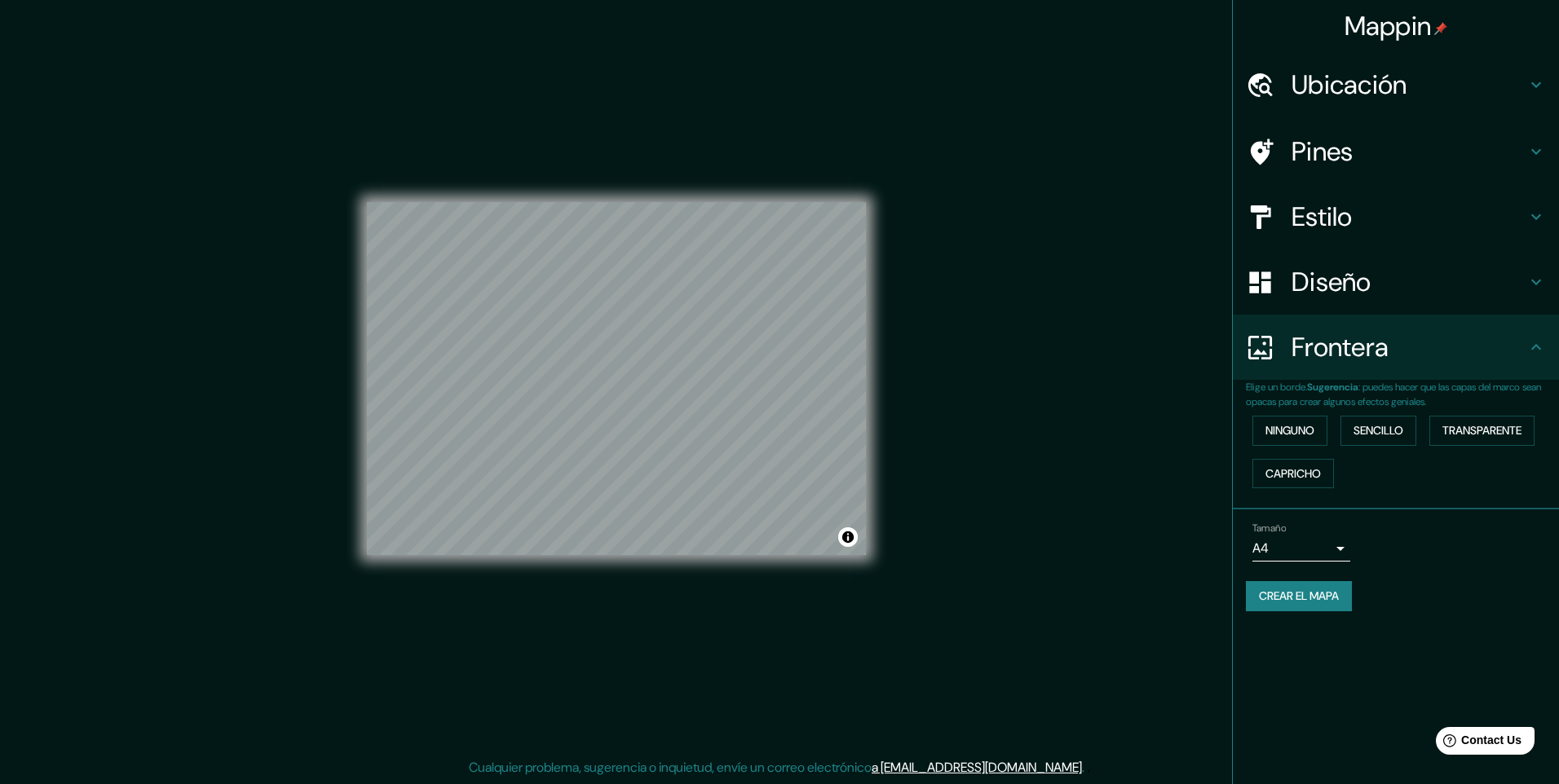
click at [1361, 215] on h4 "Estilo" at bounding box center [1408, 216] width 235 height 33
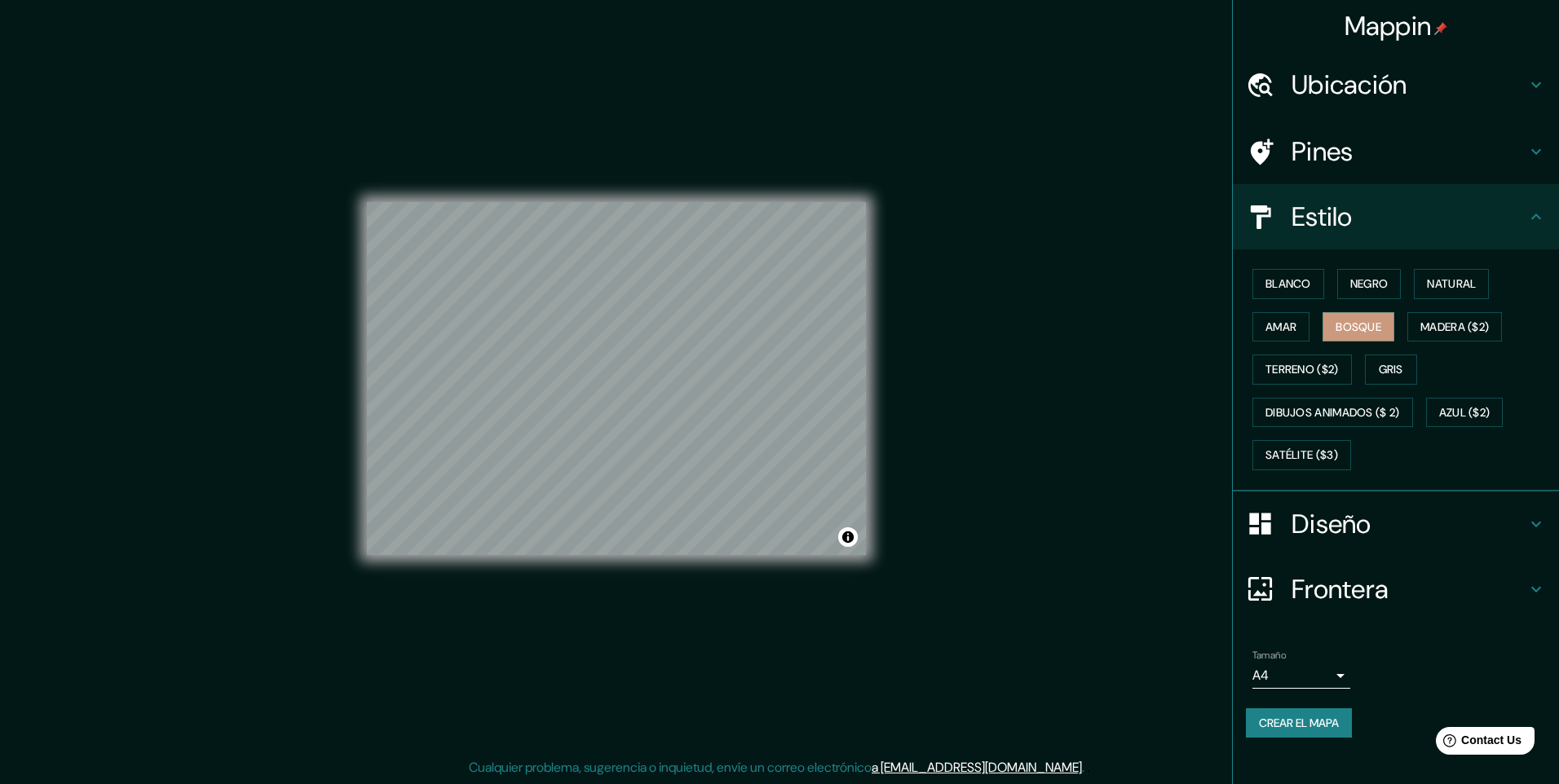
click at [1362, 215] on h4 "Estilo" at bounding box center [1408, 216] width 235 height 33
click at [1384, 153] on h4 "Pines" at bounding box center [1408, 151] width 235 height 33
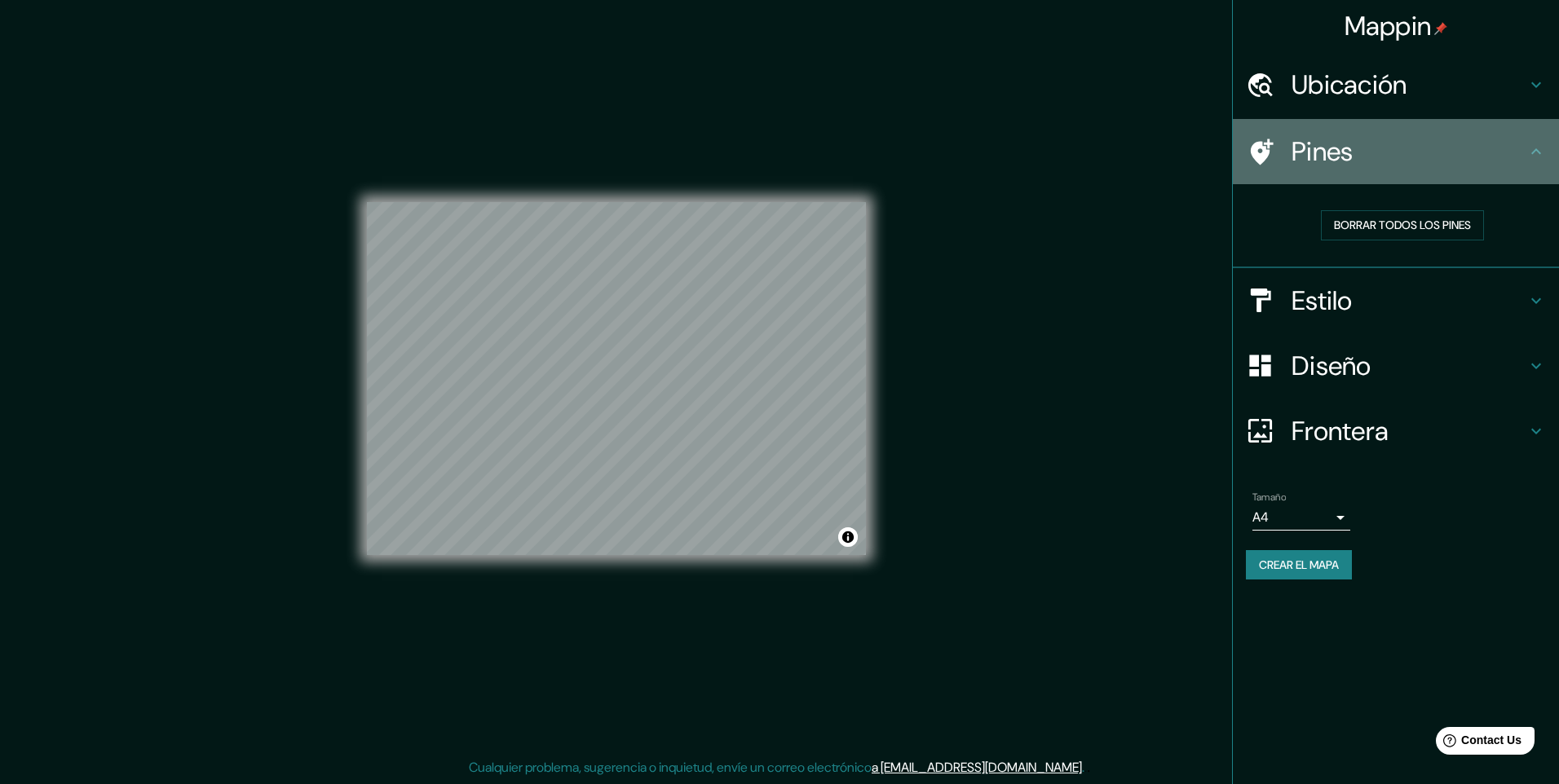
click at [1384, 153] on h4 "Pines" at bounding box center [1408, 151] width 235 height 33
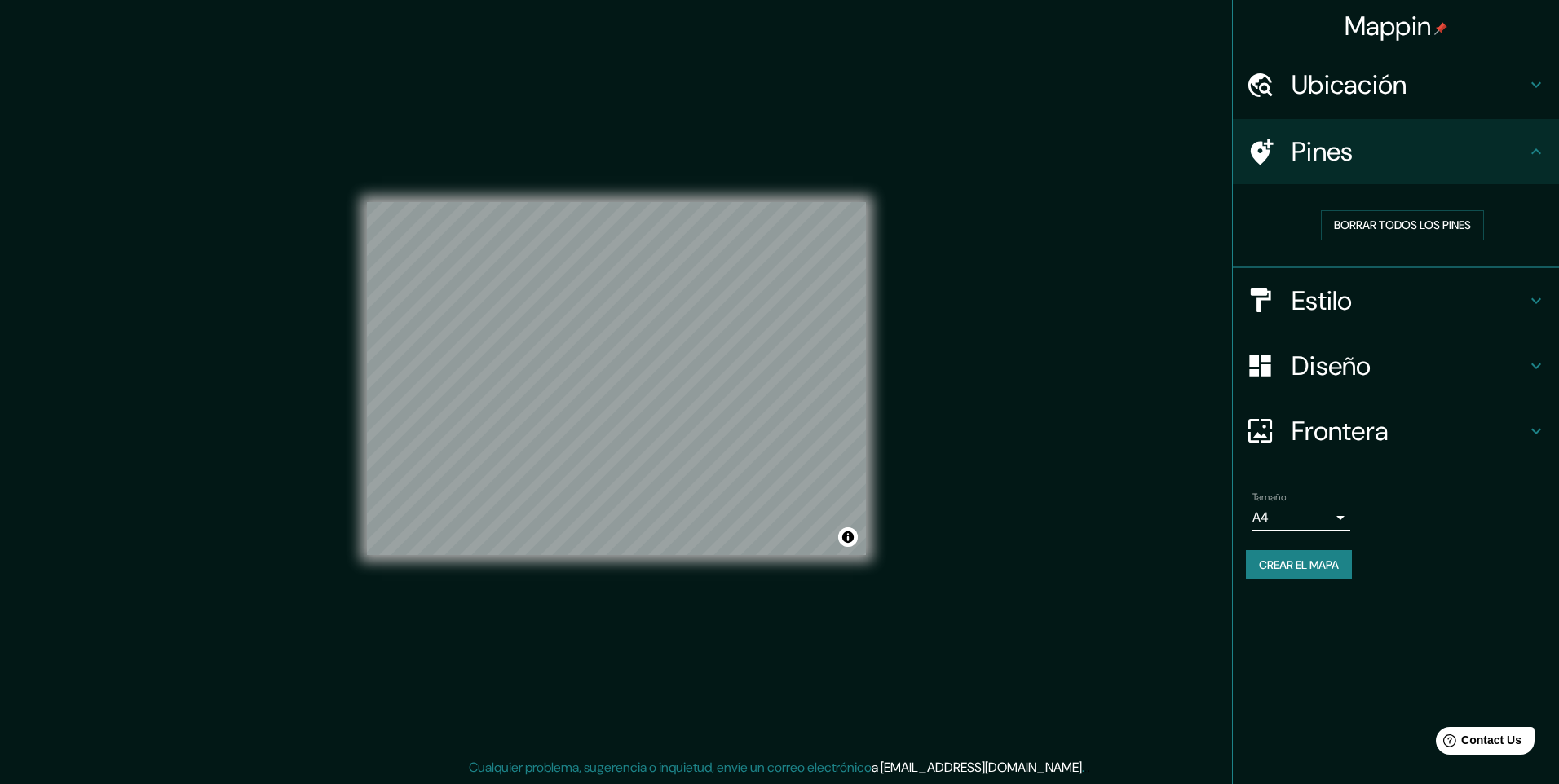
click at [1313, 563] on font "Crear el mapa" at bounding box center [1298, 565] width 79 height 20
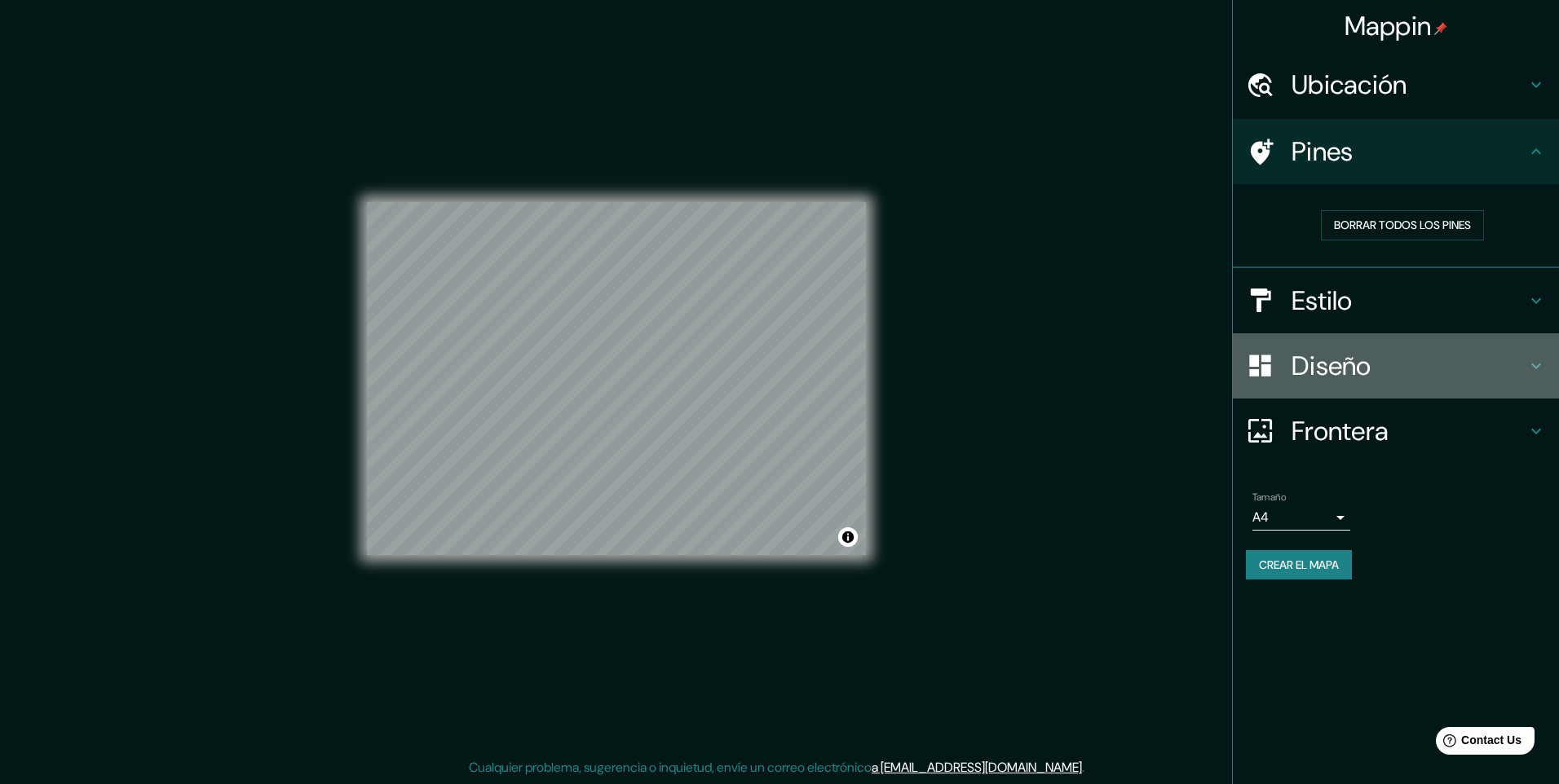
click at [1342, 370] on h4 "Diseño" at bounding box center [1408, 366] width 235 height 33
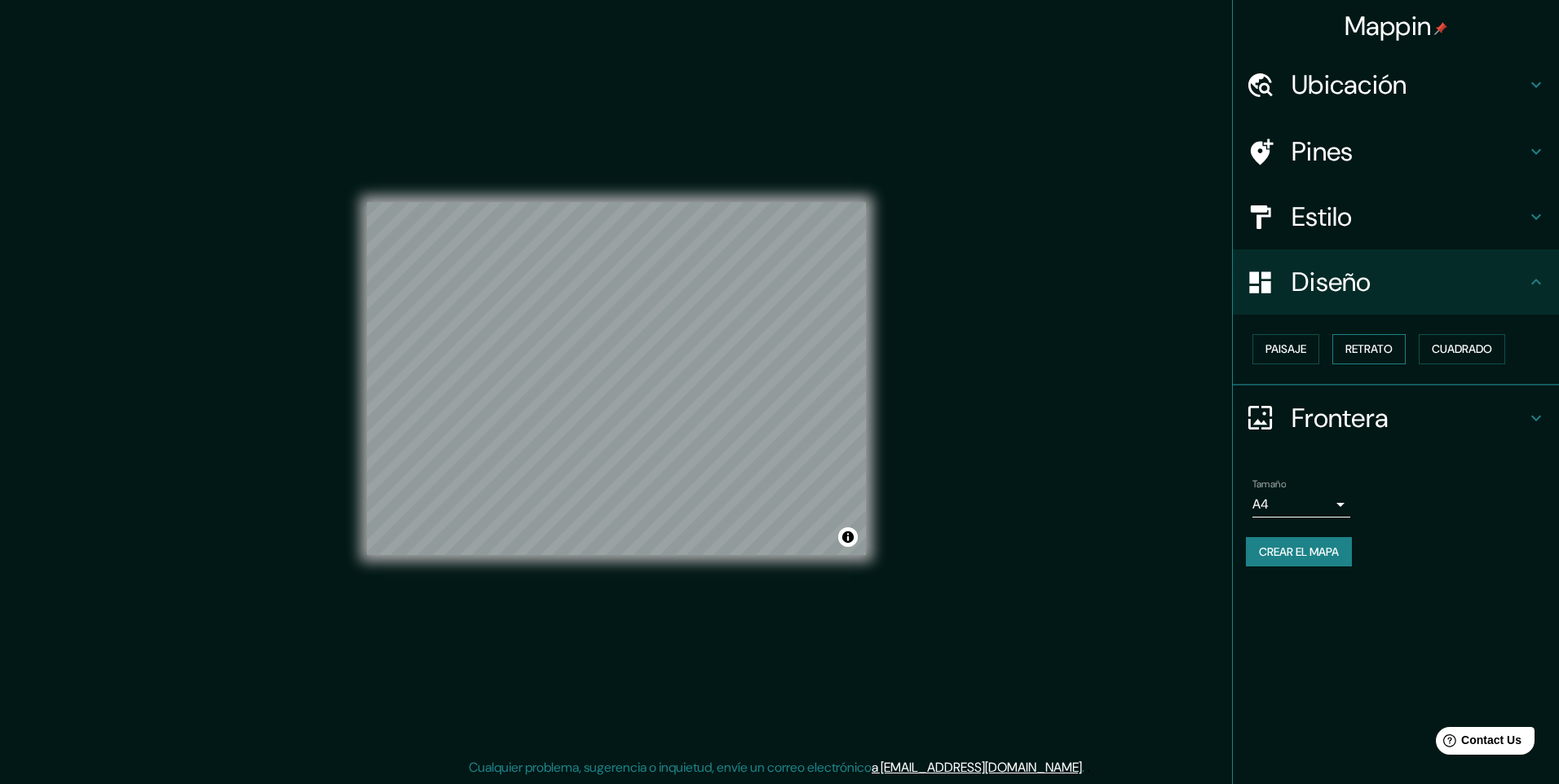
click at [1373, 343] on font "Retrato" at bounding box center [1368, 348] width 47 height 20
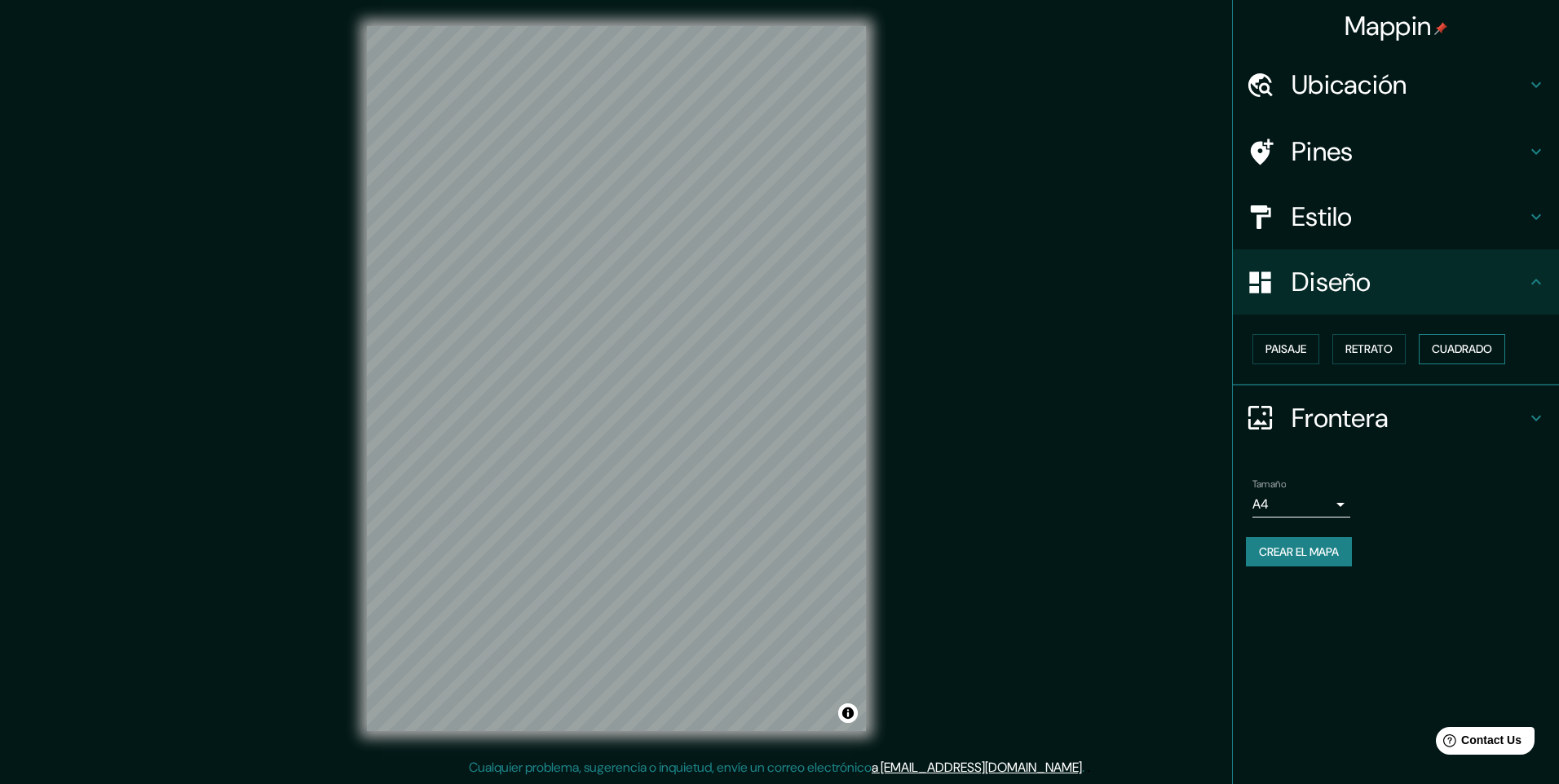
click at [1458, 347] on font "Cuadrado" at bounding box center [1461, 348] width 60 height 20
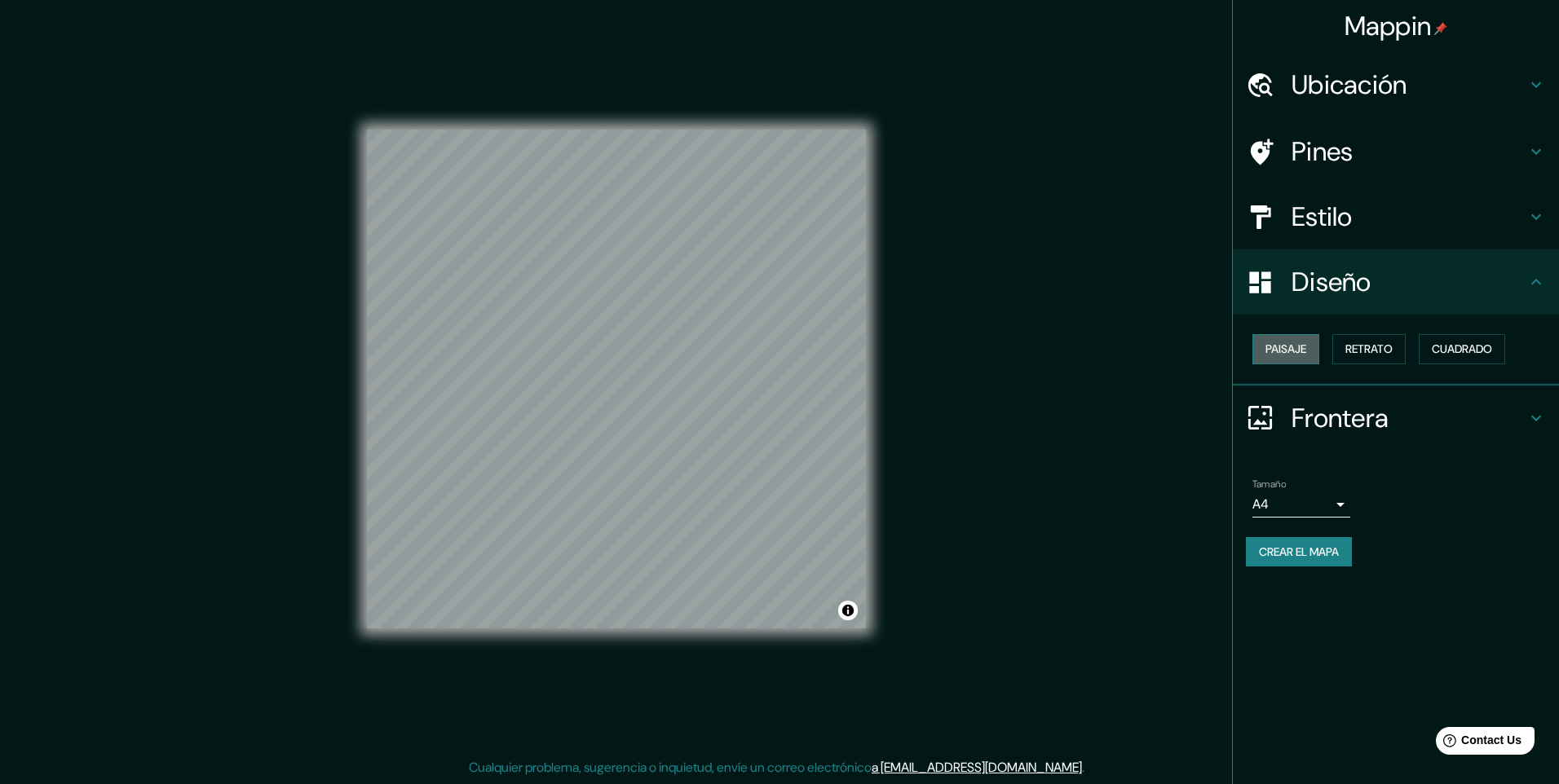
click at [1306, 348] on font "Paisaje" at bounding box center [1285, 348] width 41 height 20
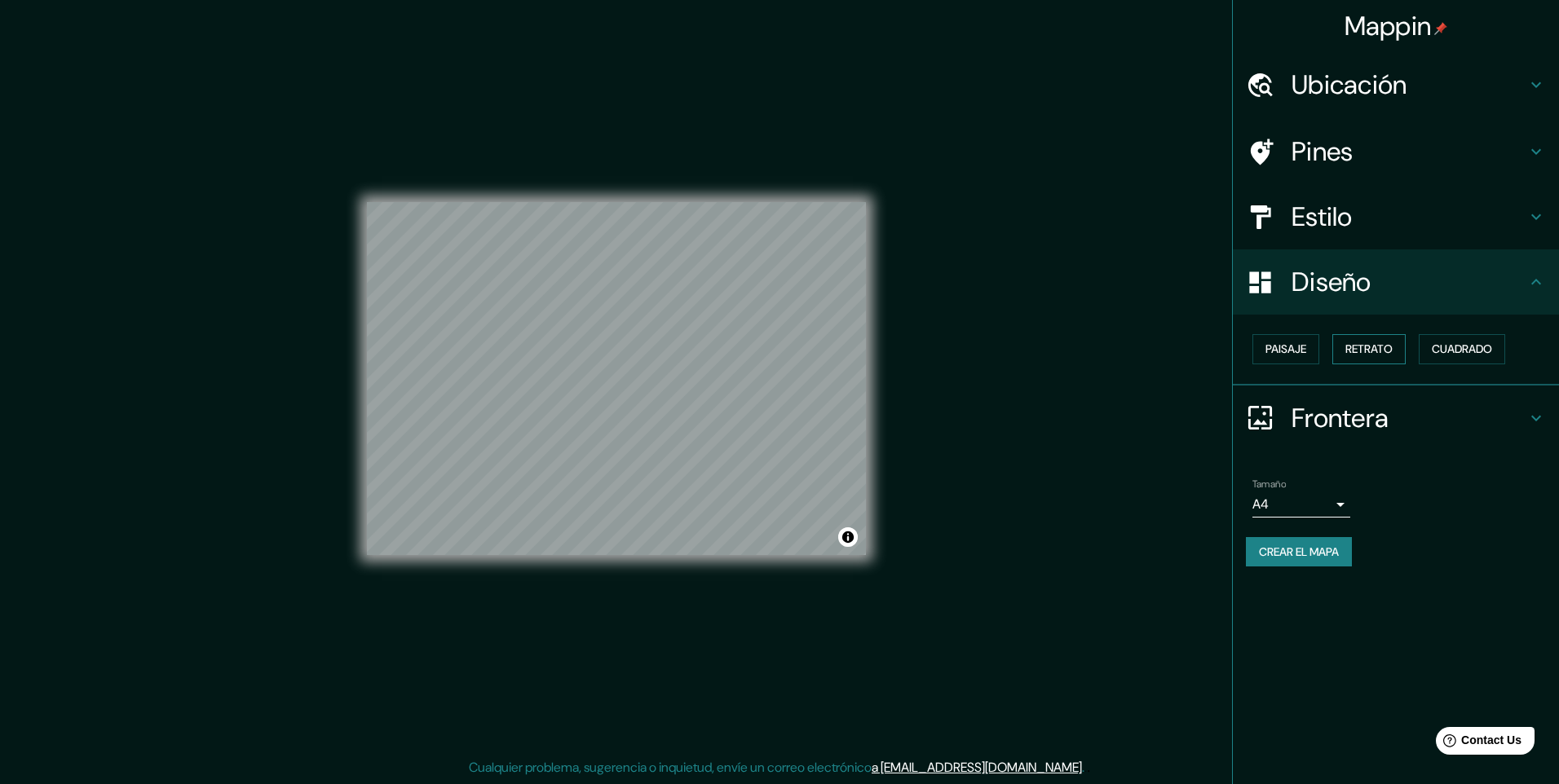
click at [1390, 348] on font "Retrato" at bounding box center [1368, 348] width 47 height 20
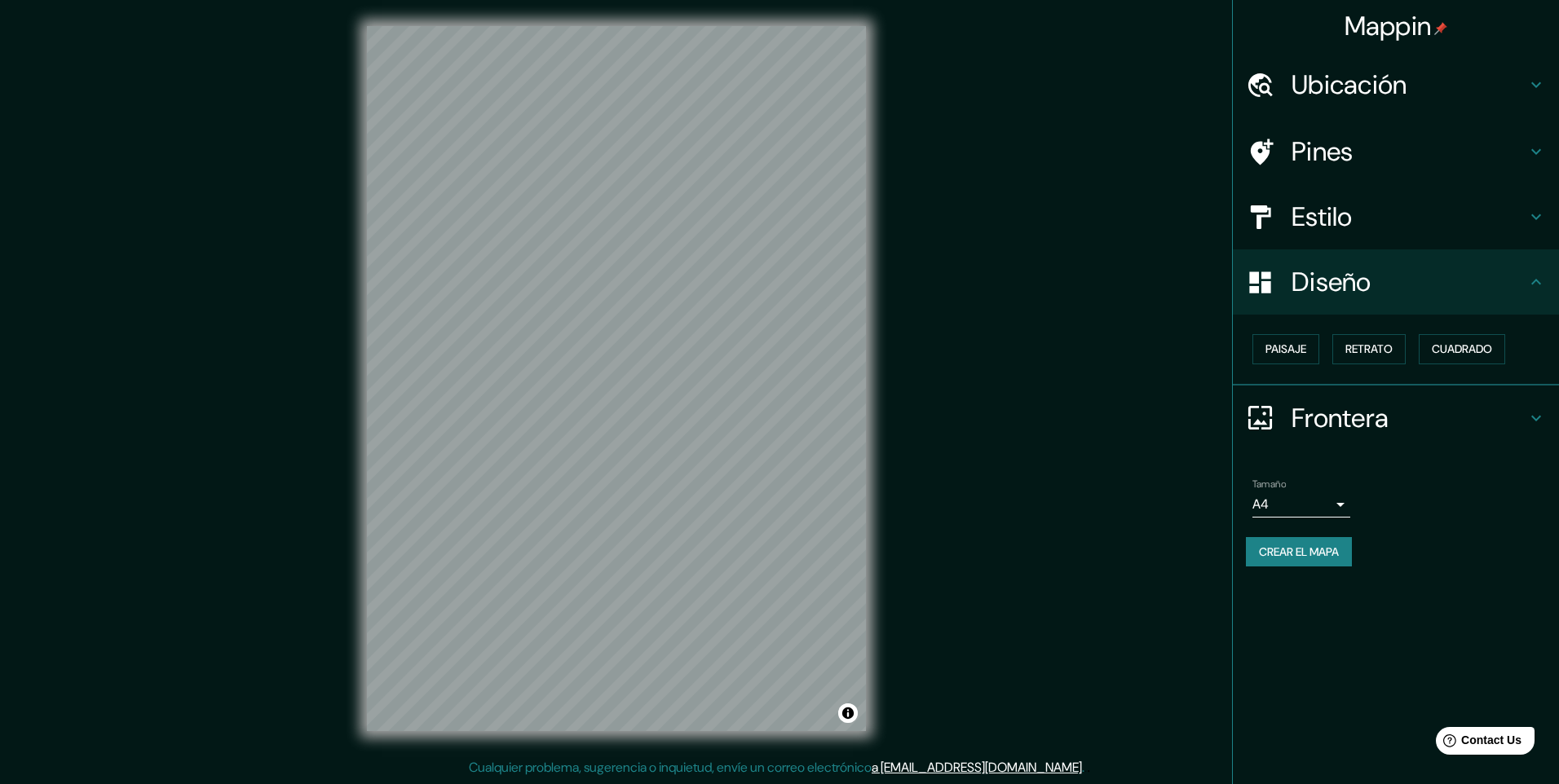
click at [1359, 220] on h4 "Estilo" at bounding box center [1408, 216] width 235 height 33
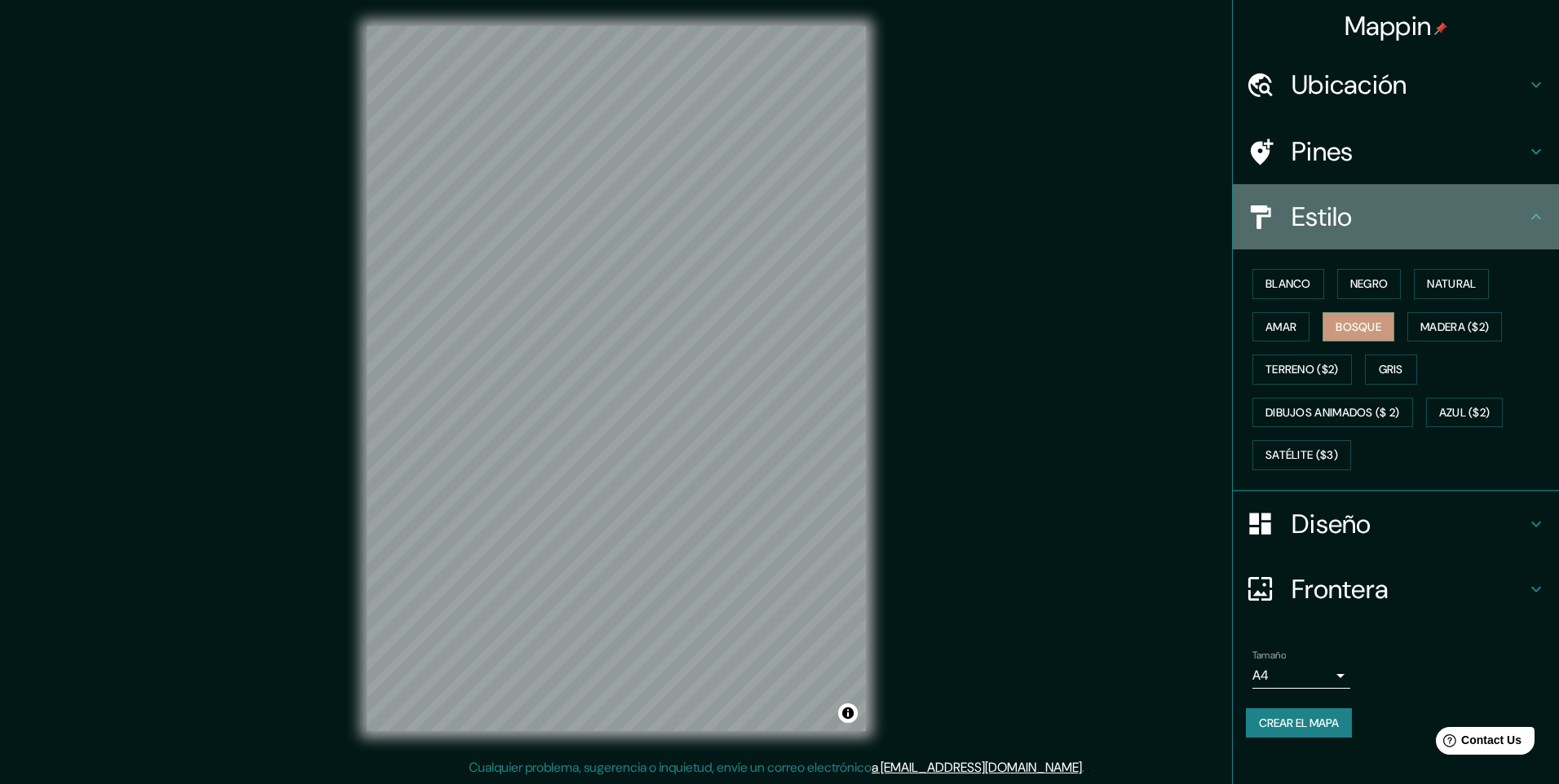
click at [1359, 217] on h4 "Estilo" at bounding box center [1408, 216] width 235 height 33
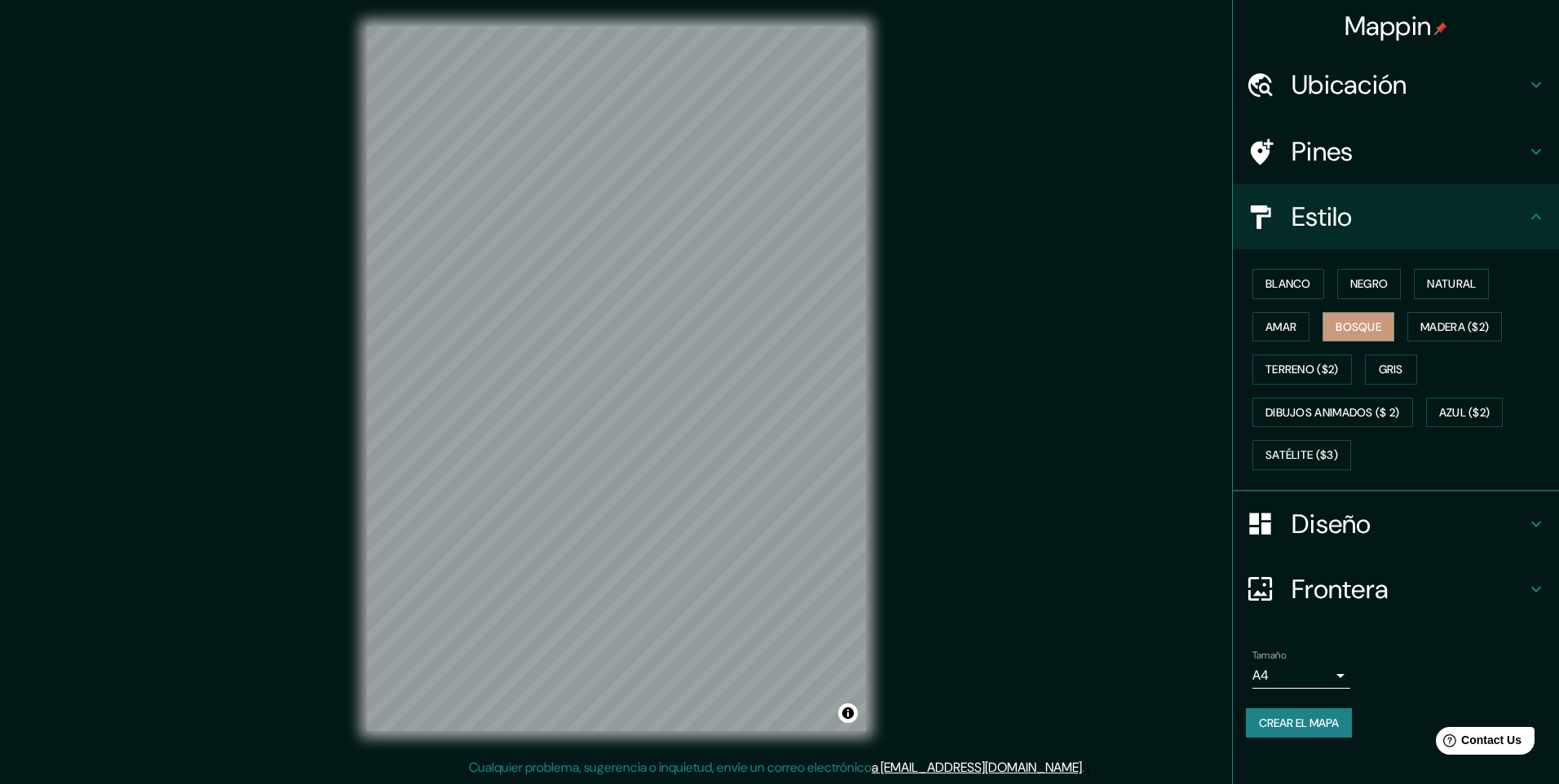
click at [1302, 528] on h4 "Diseño" at bounding box center [1408, 524] width 235 height 33
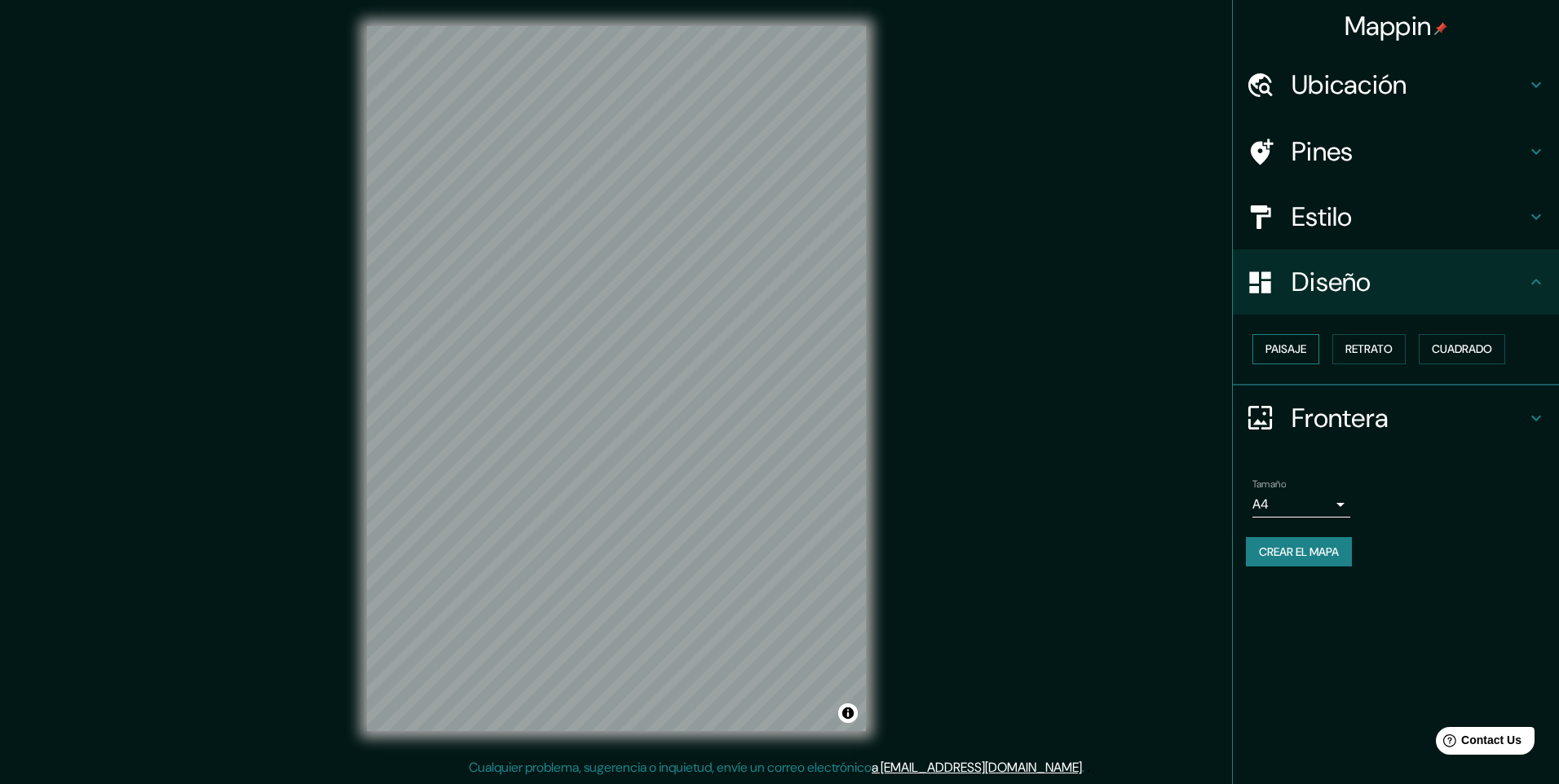
click at [1299, 345] on font "Paisaje" at bounding box center [1285, 348] width 41 height 20
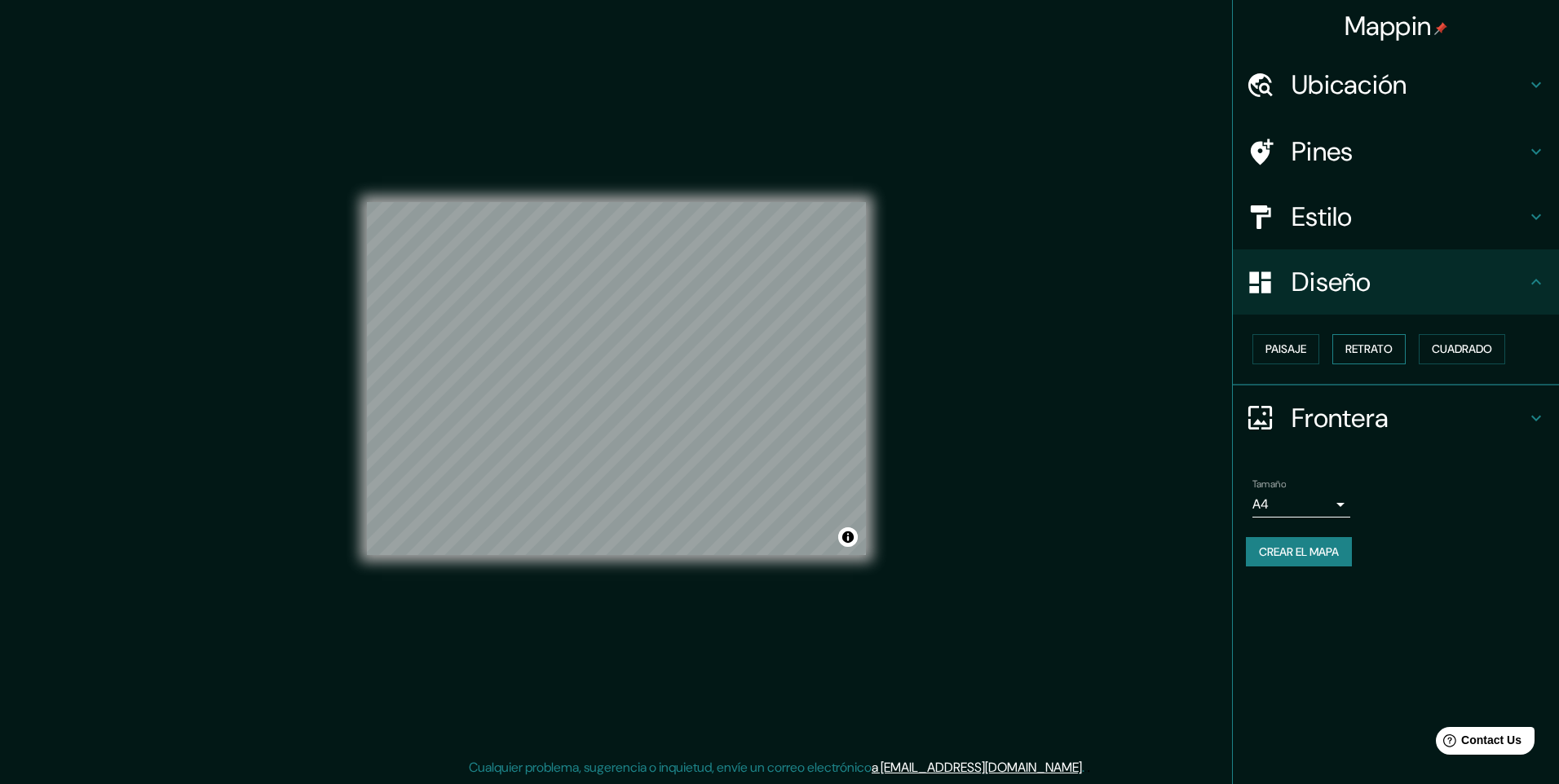
click at [1367, 348] on font "Retrato" at bounding box center [1368, 348] width 47 height 20
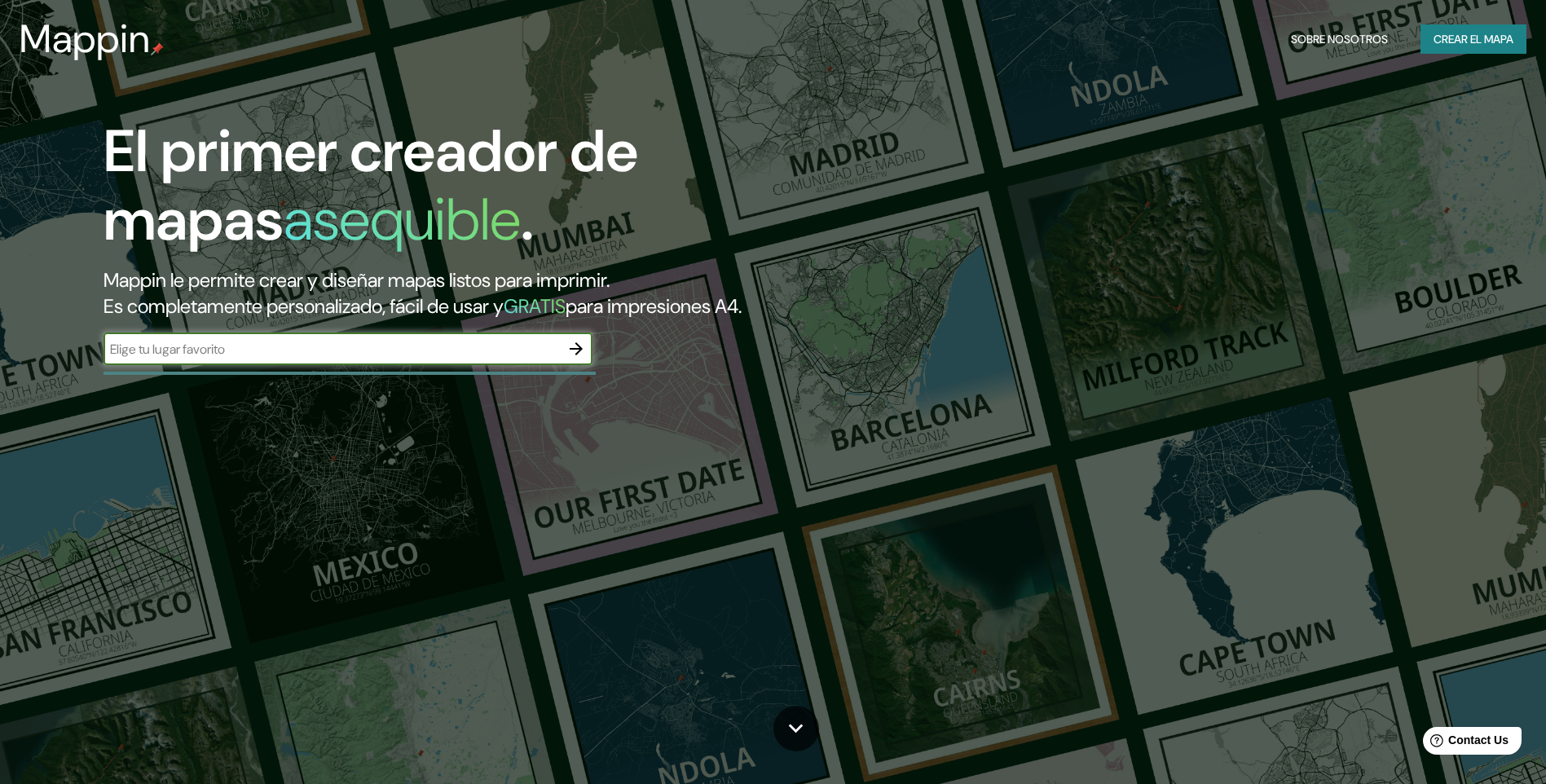
click at [573, 345] on icon "button" at bounding box center [576, 348] width 19 height 19
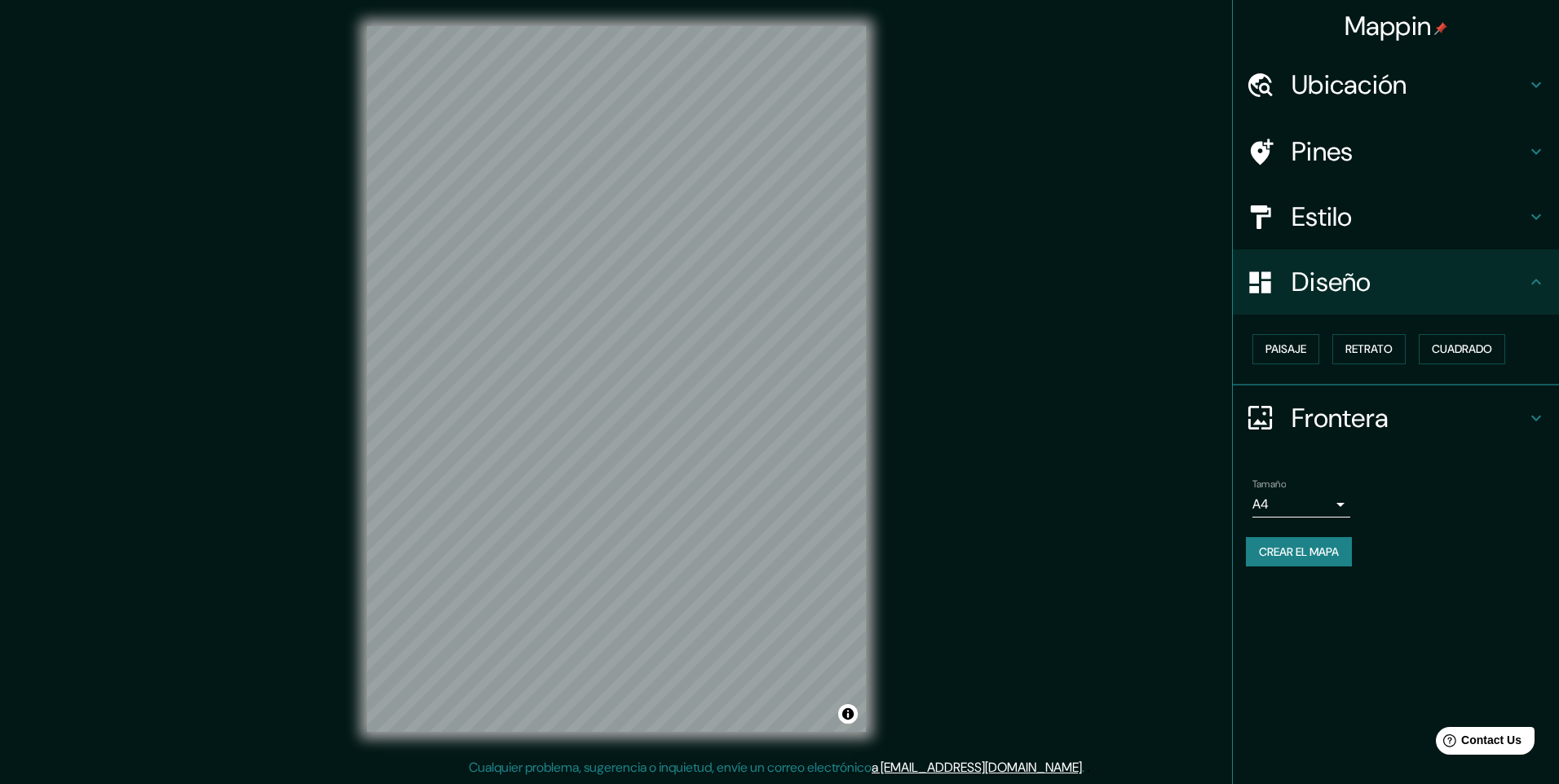
click at [1373, 84] on h4 "Ubicación" at bounding box center [1408, 85] width 235 height 33
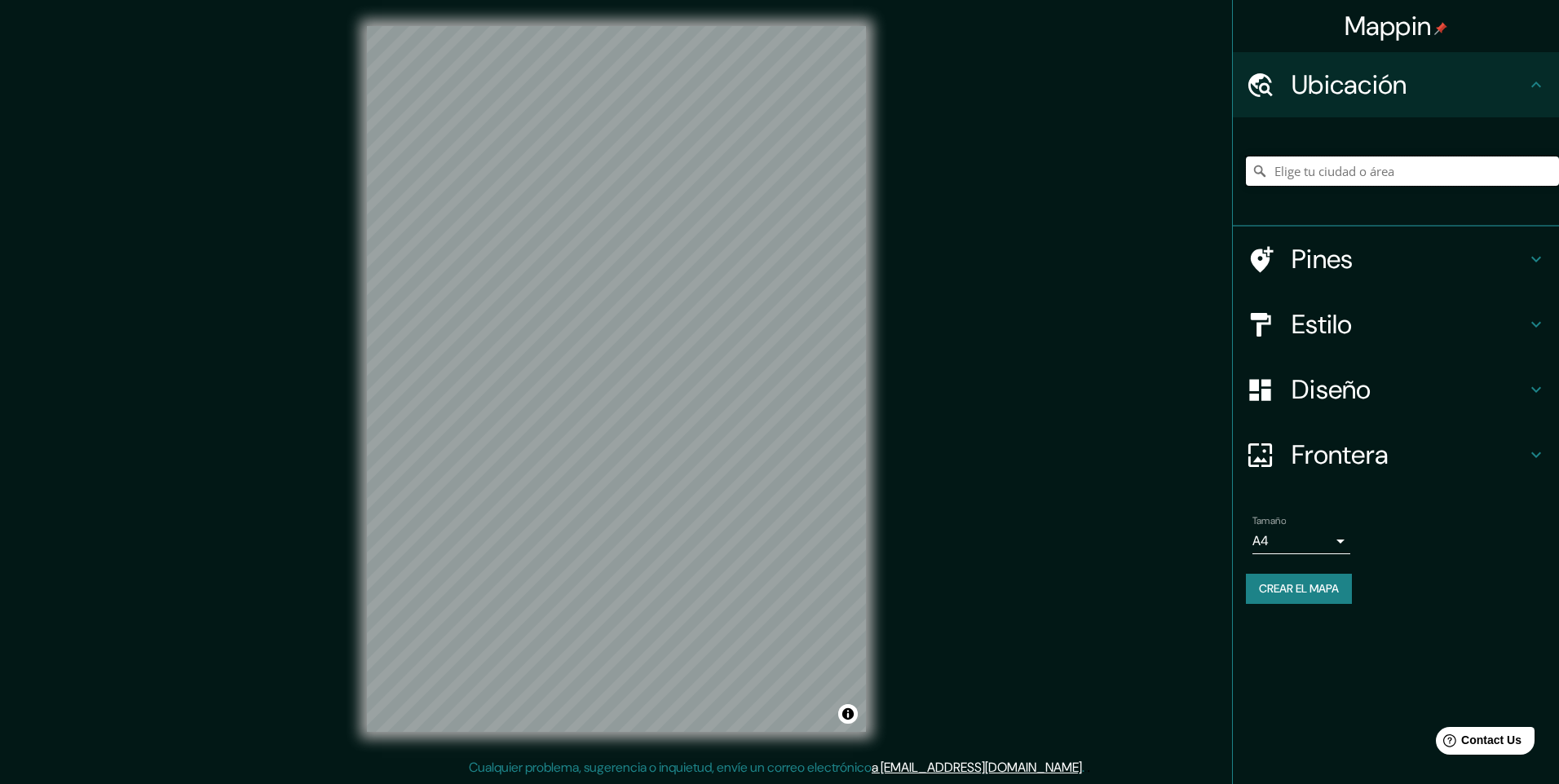
click at [1392, 173] on input "Elige tu ciudad o área" at bounding box center [1402, 170] width 313 height 30
paste input "Valle de México, altiplano central."
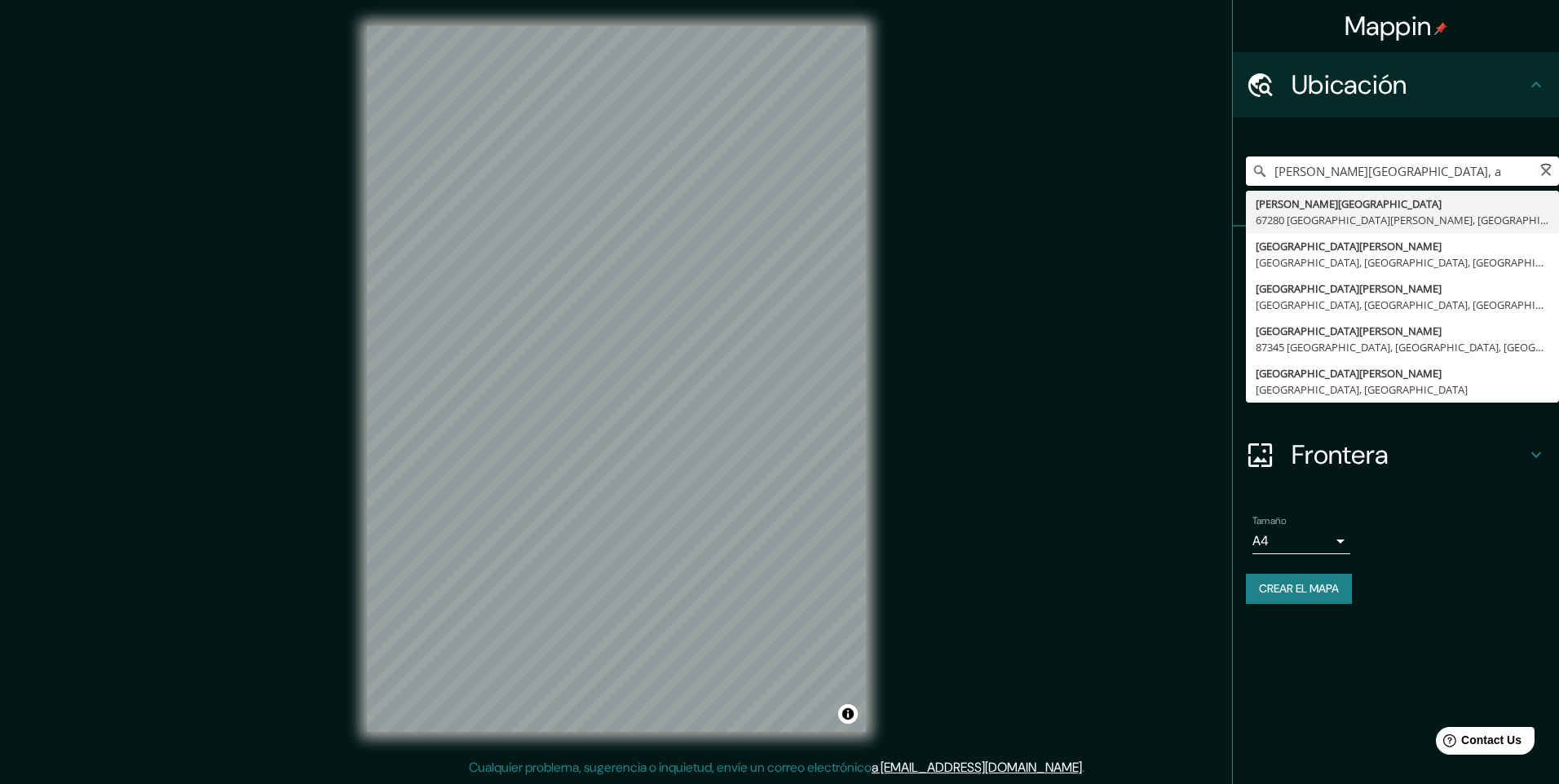
type input "Valle de México,"
drag, startPoint x: 1320, startPoint y: 172, endPoint x: 1344, endPoint y: 172, distance: 24.0
click at [1340, 172] on input "Valle de México," at bounding box center [1402, 170] width 313 height 30
drag, startPoint x: 1399, startPoint y: 172, endPoint x: 1239, endPoint y: 170, distance: 160.0
click at [1239, 170] on div "Valle de México, Calle Valle De México 30750 Tapachula, Chiapas, México Avenida…" at bounding box center [1395, 172] width 327 height 109
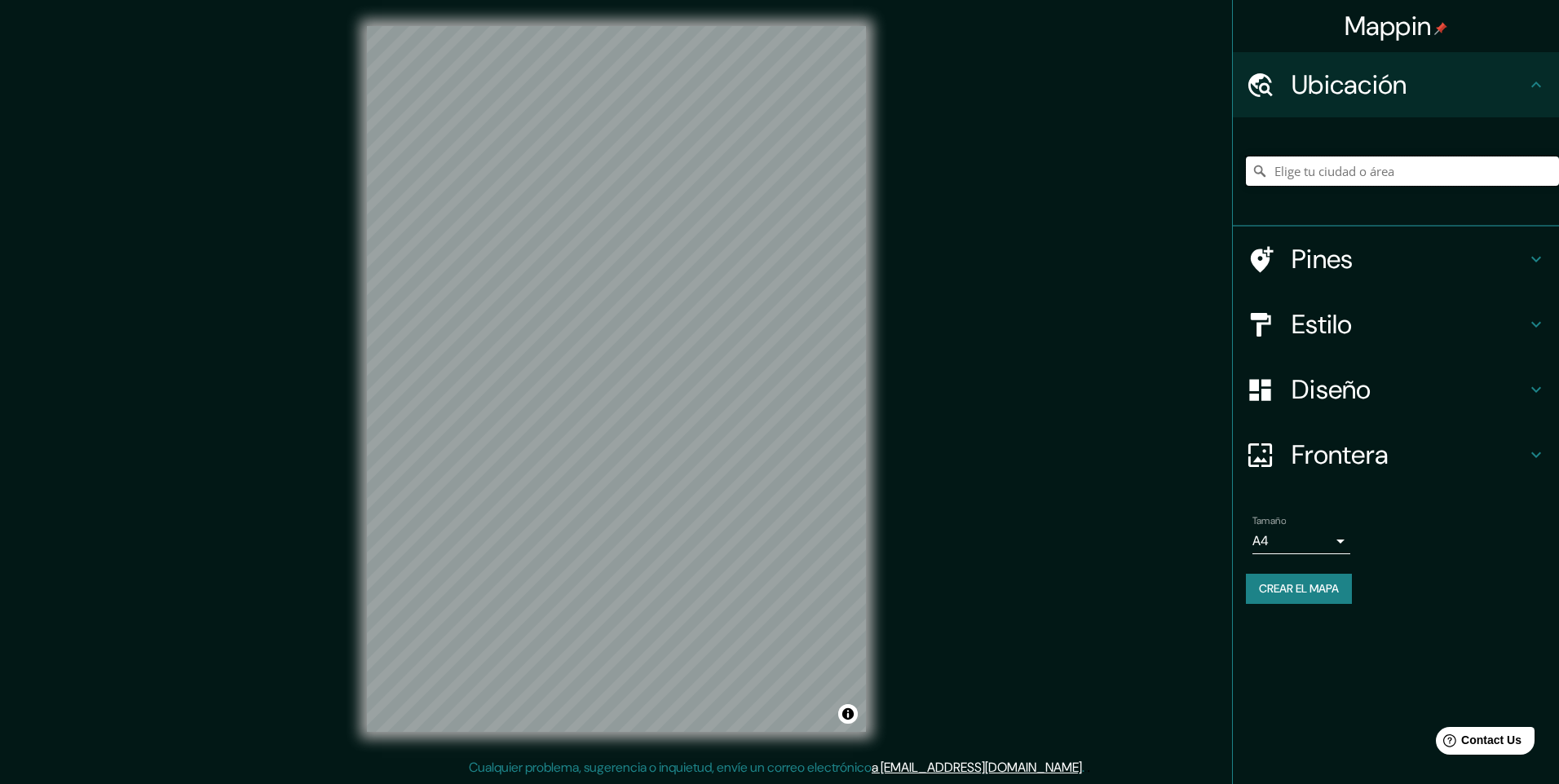
click at [1363, 165] on input "Elige tu ciudad o área" at bounding box center [1402, 170] width 313 height 30
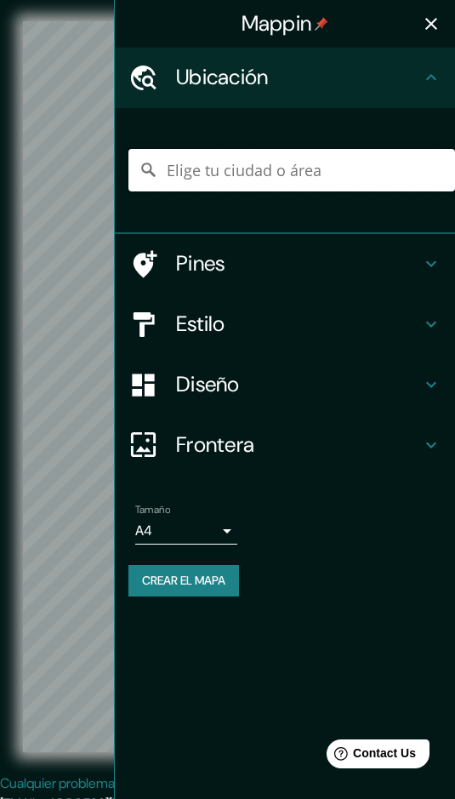
click at [247, 174] on input "Elige tu ciudad o área" at bounding box center [292, 170] width 327 height 43
paste input "La Paz −16.49583 −68.13333"
type input "La Paz, Baja California Sur, México"
click at [435, 174] on icon "Claro" at bounding box center [438, 170] width 12 height 12
click at [249, 159] on input "Elige tu ciudad o área" at bounding box center [292, 170] width 327 height 43
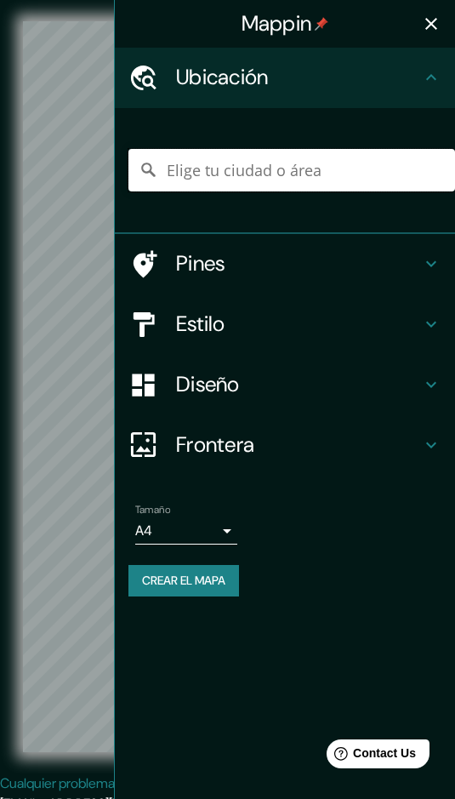
paste input "La Paz / El Alto Zona 12 de Octubre Calle 3"
type input "El Alto, Departamento de La Paz, Bolivia"
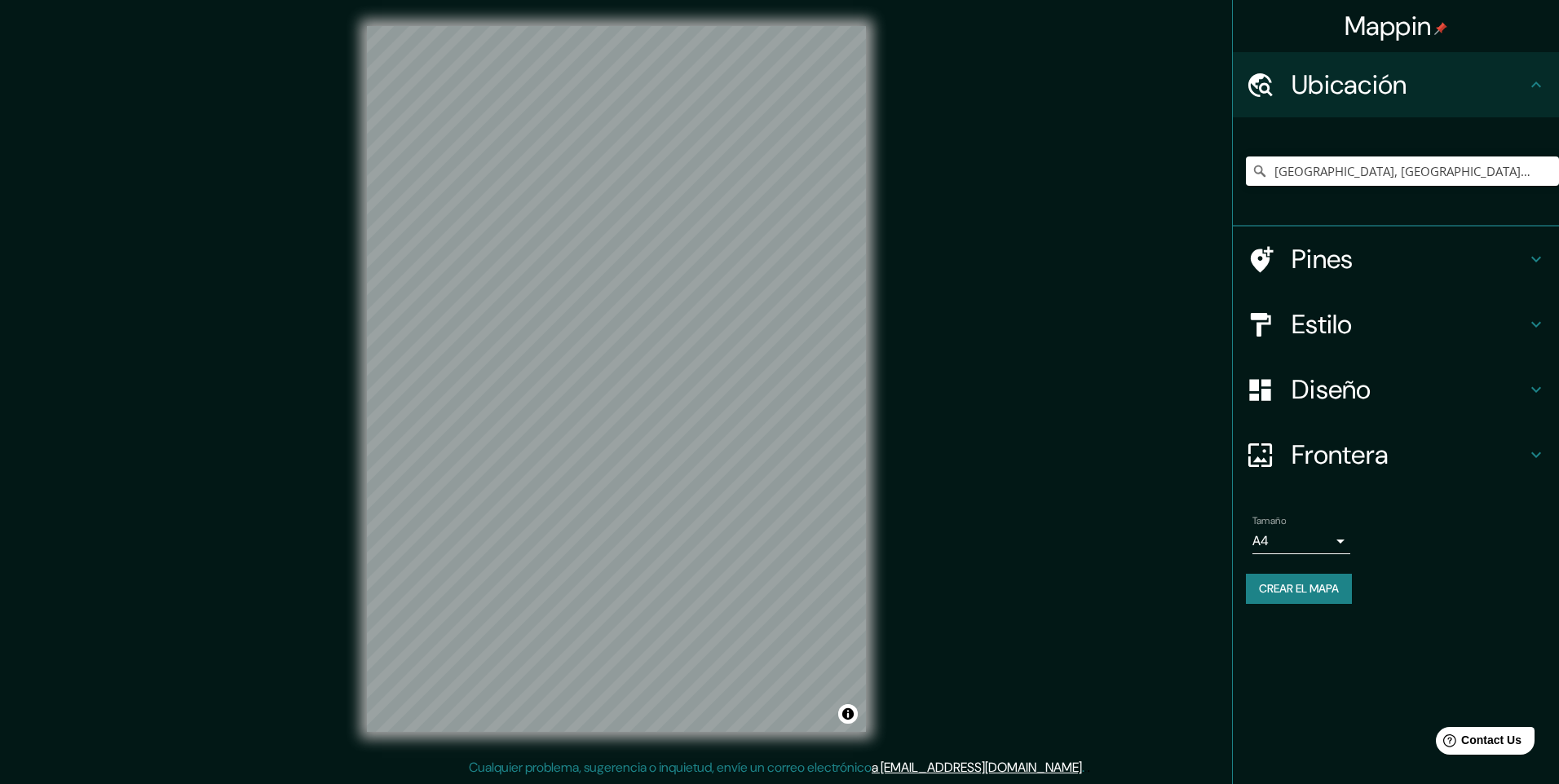
click at [1335, 589] on font "Crear el mapa" at bounding box center [1298, 588] width 79 height 20
click at [1130, 374] on div "© Mapbox © OpenStreetMap Improve this map" at bounding box center [616, 378] width 1403 height 706
click at [847, 716] on button "Alternar atribución" at bounding box center [847, 714] width 19 height 19
click at [946, 526] on div "© Mapbox © OpenStreetMap Improve this map" at bounding box center [616, 378] width 1403 height 706
click at [1051, 268] on div "© Mapbox © OpenStreetMap Improve this map" at bounding box center [616, 378] width 1403 height 706
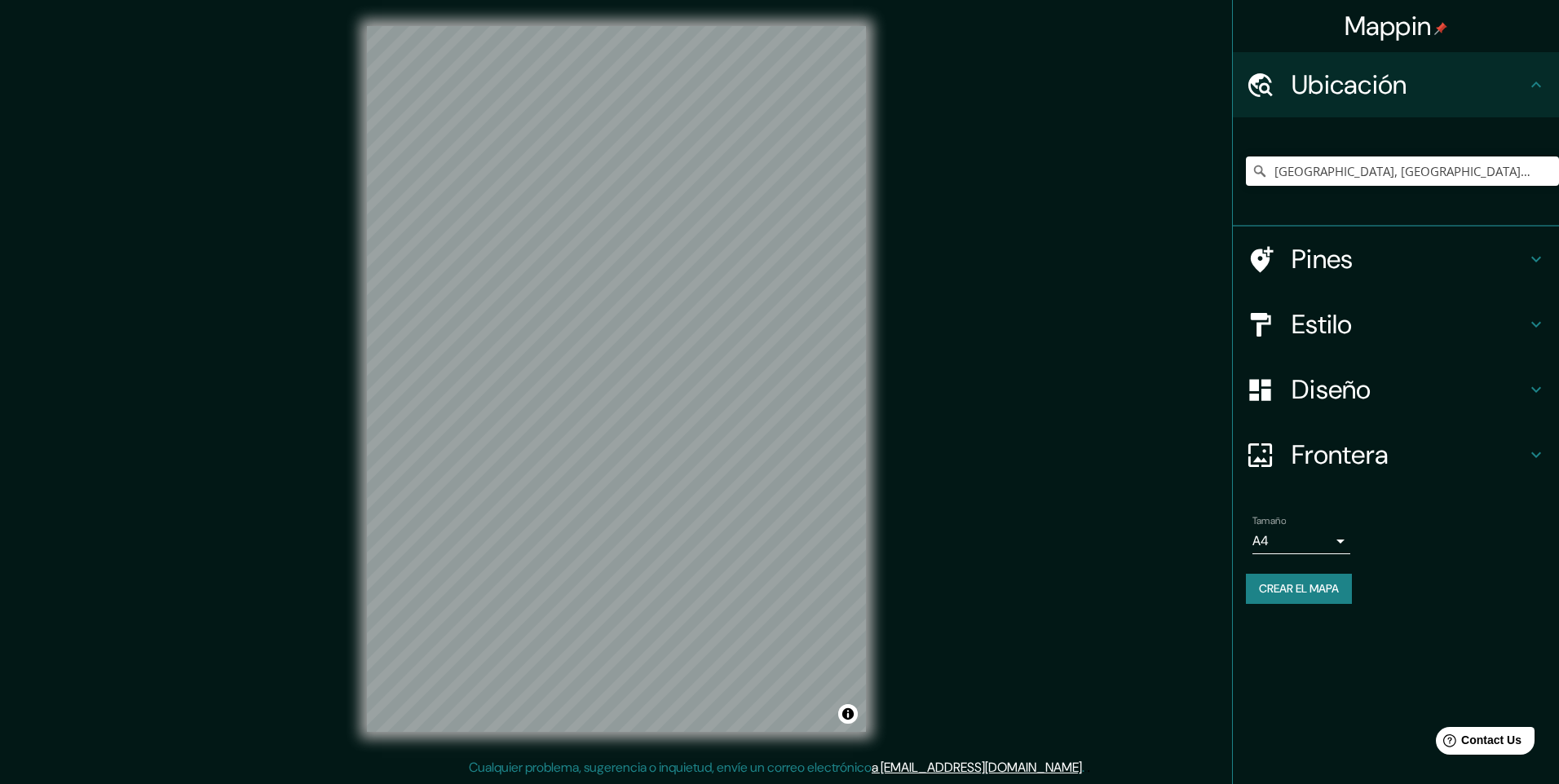
click at [1335, 543] on body "Mappin Ubicación El Alto, Departamento de La Paz, Bolivia El Alto Departamento …" at bounding box center [780, 392] width 1559 height 784
click at [1335, 543] on div at bounding box center [780, 392] width 1559 height 784
click at [1337, 594] on font "Crear el mapa" at bounding box center [1298, 588] width 79 height 20
click at [1427, 162] on input "La Plata, Provincia de Buenos Aires, Argentina" at bounding box center [1402, 170] width 313 height 30
click at [1527, 170] on input "[GEOGRAPHIC_DATA], [GEOGRAPHIC_DATA], [GEOGRAPHIC_DATA]" at bounding box center [1402, 170] width 313 height 30
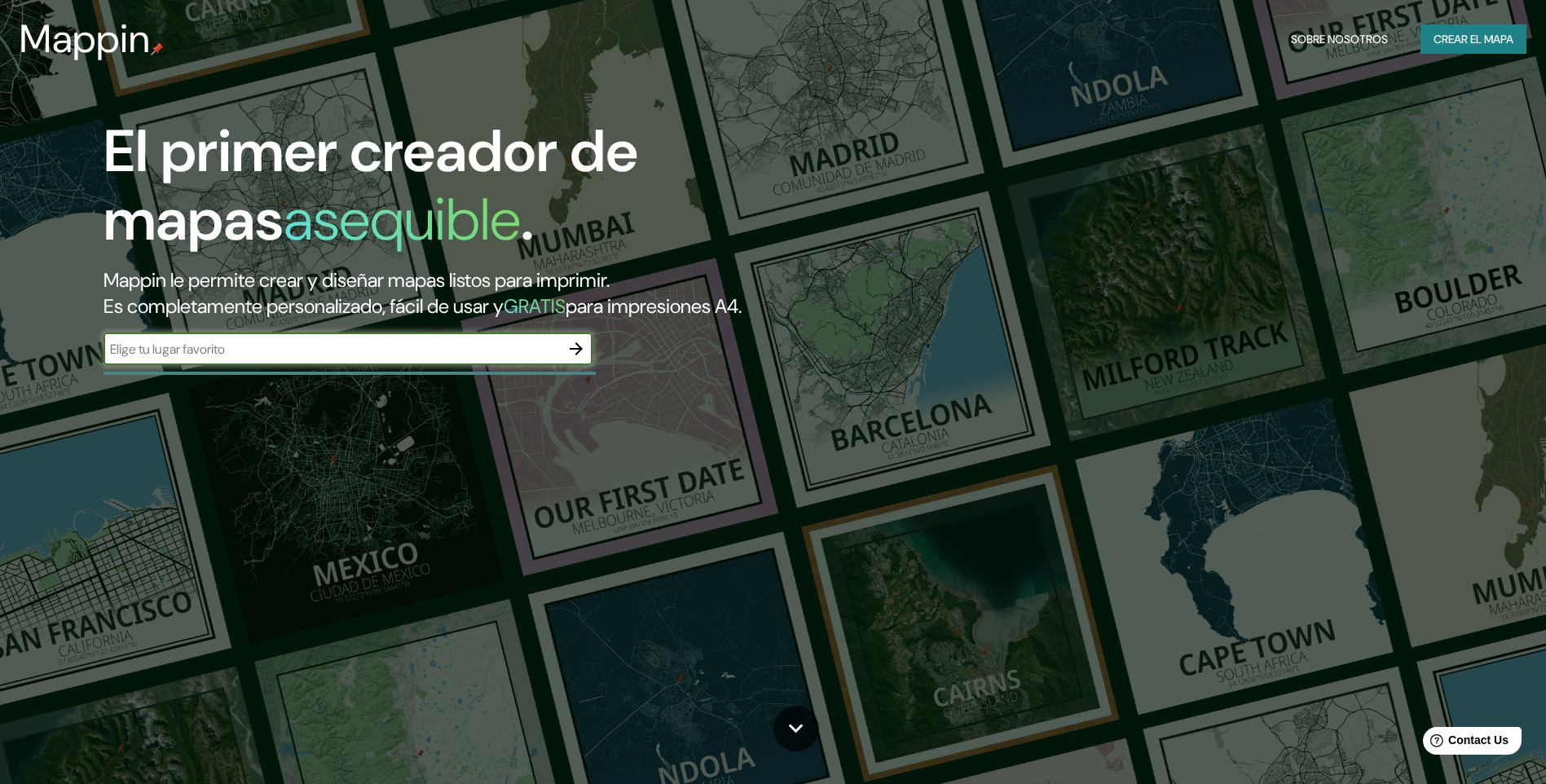
click at [572, 343] on icon "button" at bounding box center [576, 348] width 19 height 19
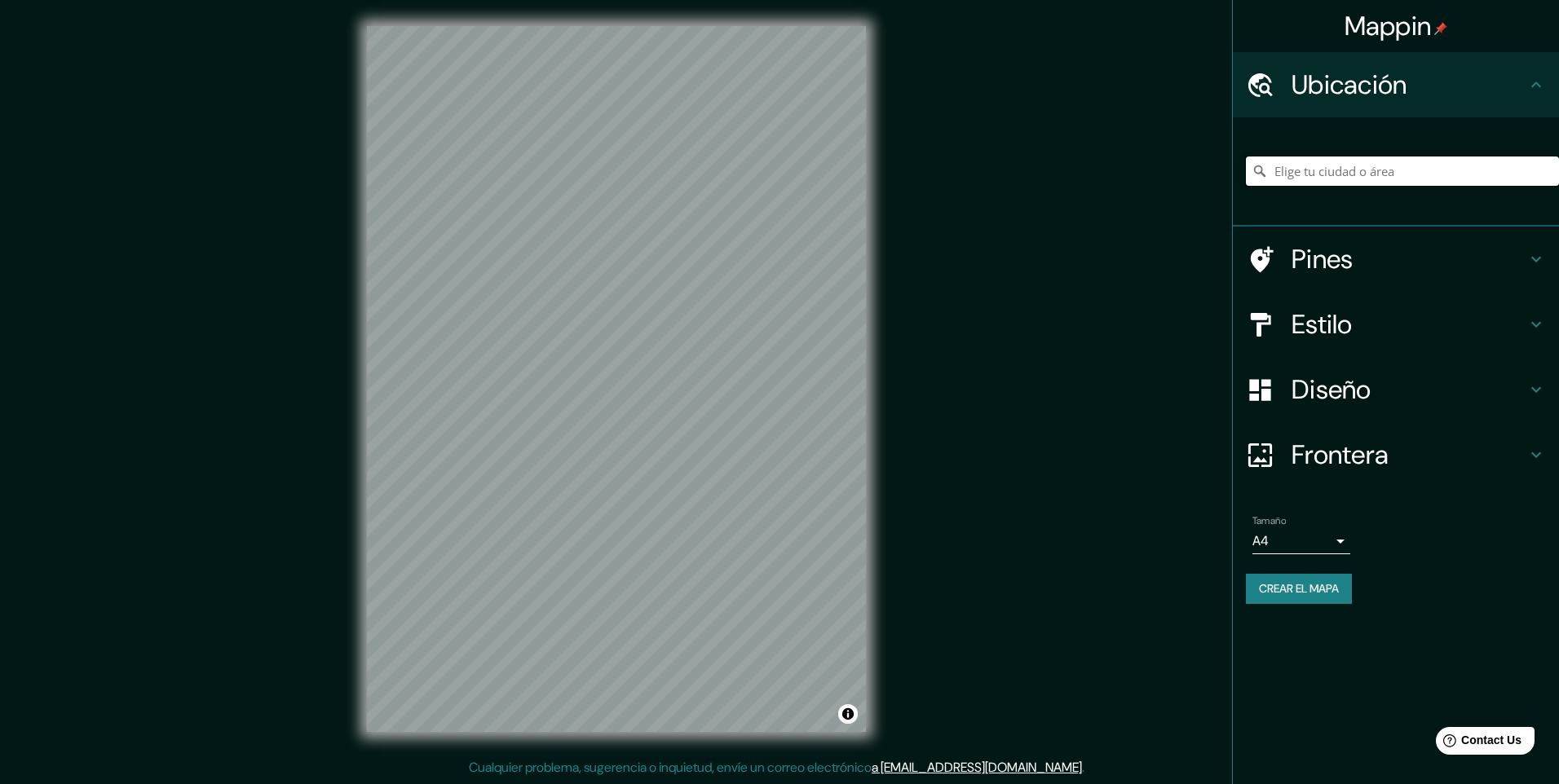
click at [1372, 167] on input "Elige tu ciudad o área" at bounding box center [1402, 170] width 313 height 30
paste input "Sucre Municipio [GEOGRAPHIC_DATA] [STREET_ADDRESS] entre calles [GEOGRAPHIC_DAT…"
drag, startPoint x: 1418, startPoint y: 168, endPoint x: 1351, endPoint y: 177, distance: 67.6
click at [1351, 177] on input "[GEOGRAPHIC_DATA], [GEOGRAPHIC_DATA], [GEOGRAPHIC_DATA]" at bounding box center [1402, 170] width 313 height 30
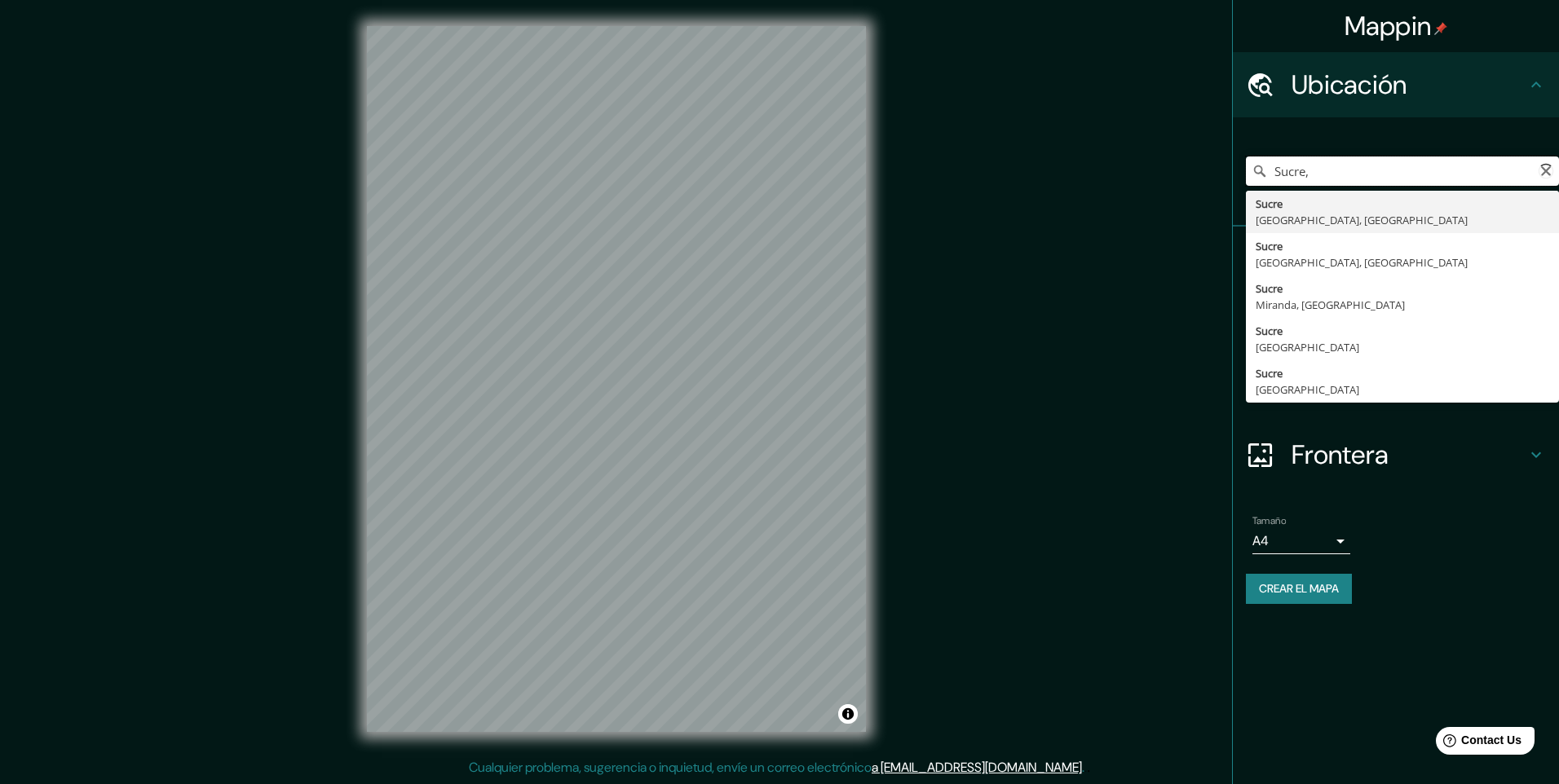
type input "Sucre"
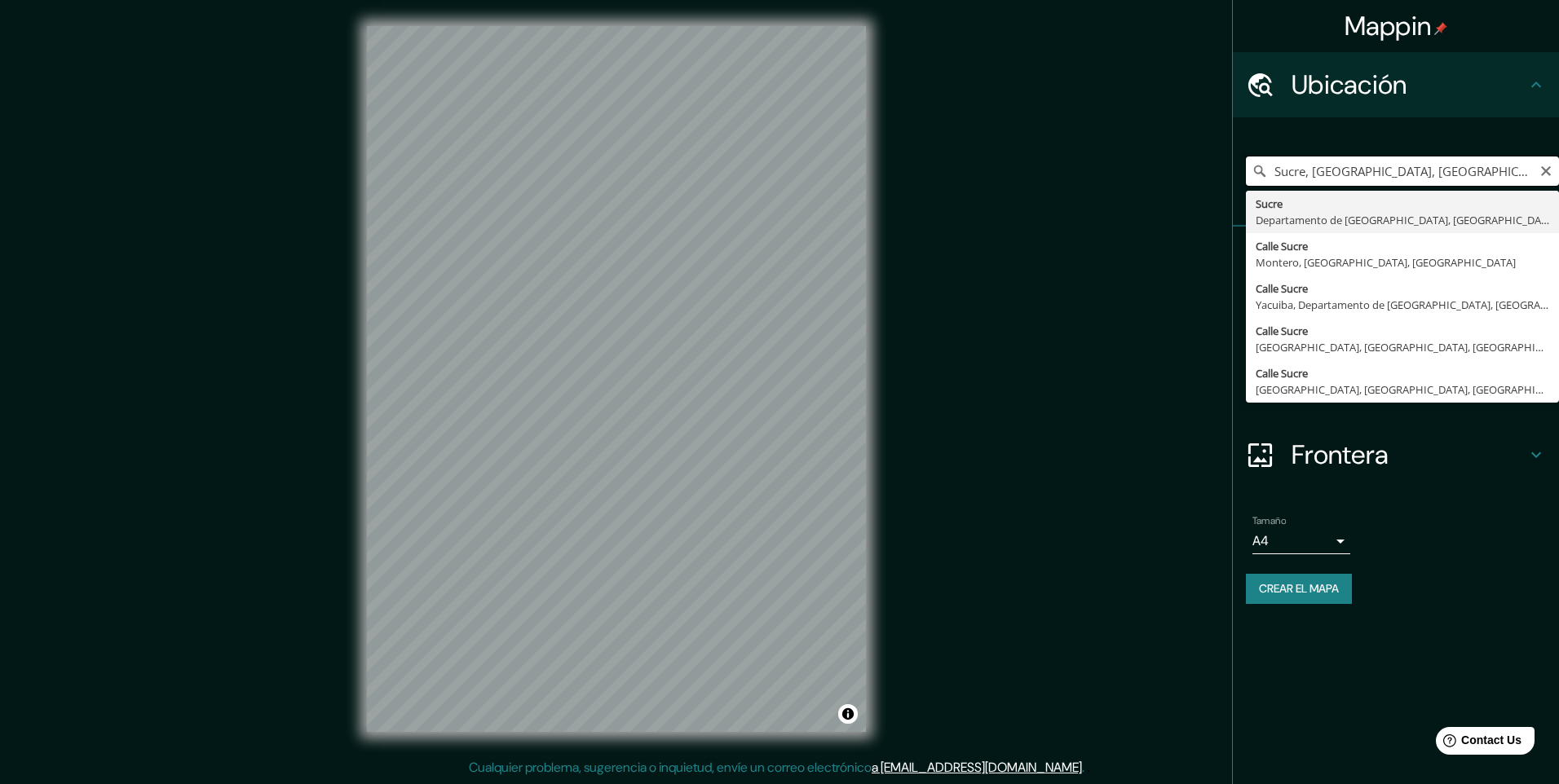
click at [1471, 170] on input "Sucre, [GEOGRAPHIC_DATA], [GEOGRAPHIC_DATA]" at bounding box center [1402, 170] width 313 height 30
type input "Sucre"
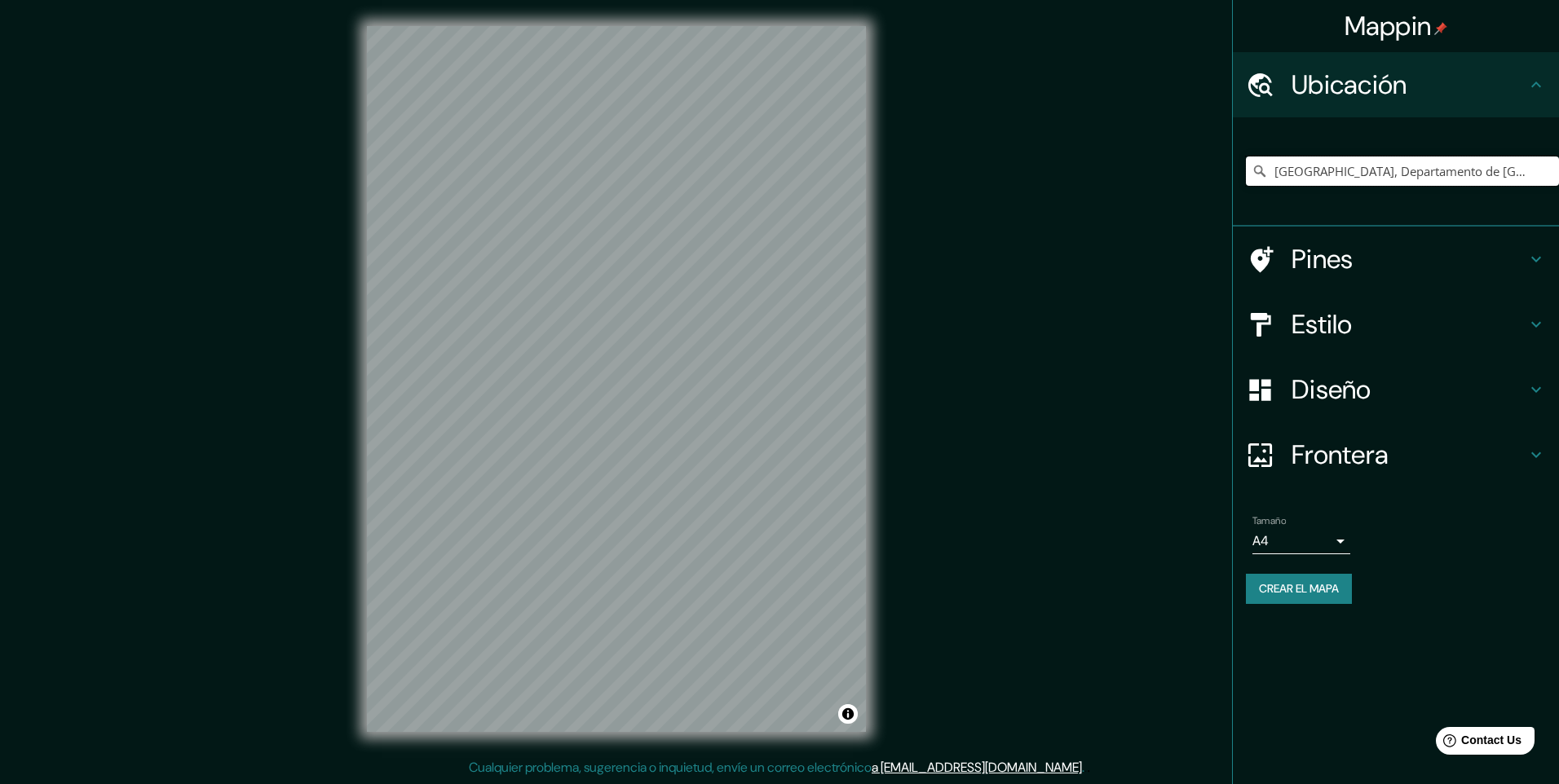
type input "[GEOGRAPHIC_DATA], Departamento de [GEOGRAPHIC_DATA], [GEOGRAPHIC_DATA]"
click at [1299, 591] on font "Crear el mapa" at bounding box center [1298, 588] width 79 height 20
click at [1346, 178] on input "[GEOGRAPHIC_DATA], Departamento de [GEOGRAPHIC_DATA], [GEOGRAPHIC_DATA]" at bounding box center [1402, 170] width 313 height 30
click at [1533, 172] on input "[GEOGRAPHIC_DATA], Departamento de [GEOGRAPHIC_DATA], [GEOGRAPHIC_DATA]" at bounding box center [1402, 170] width 313 height 30
type input "[GEOGRAPHIC_DATA], Departamento de [GEOGRAPHIC_DATA], [GEOGRAPHIC_DATA]"
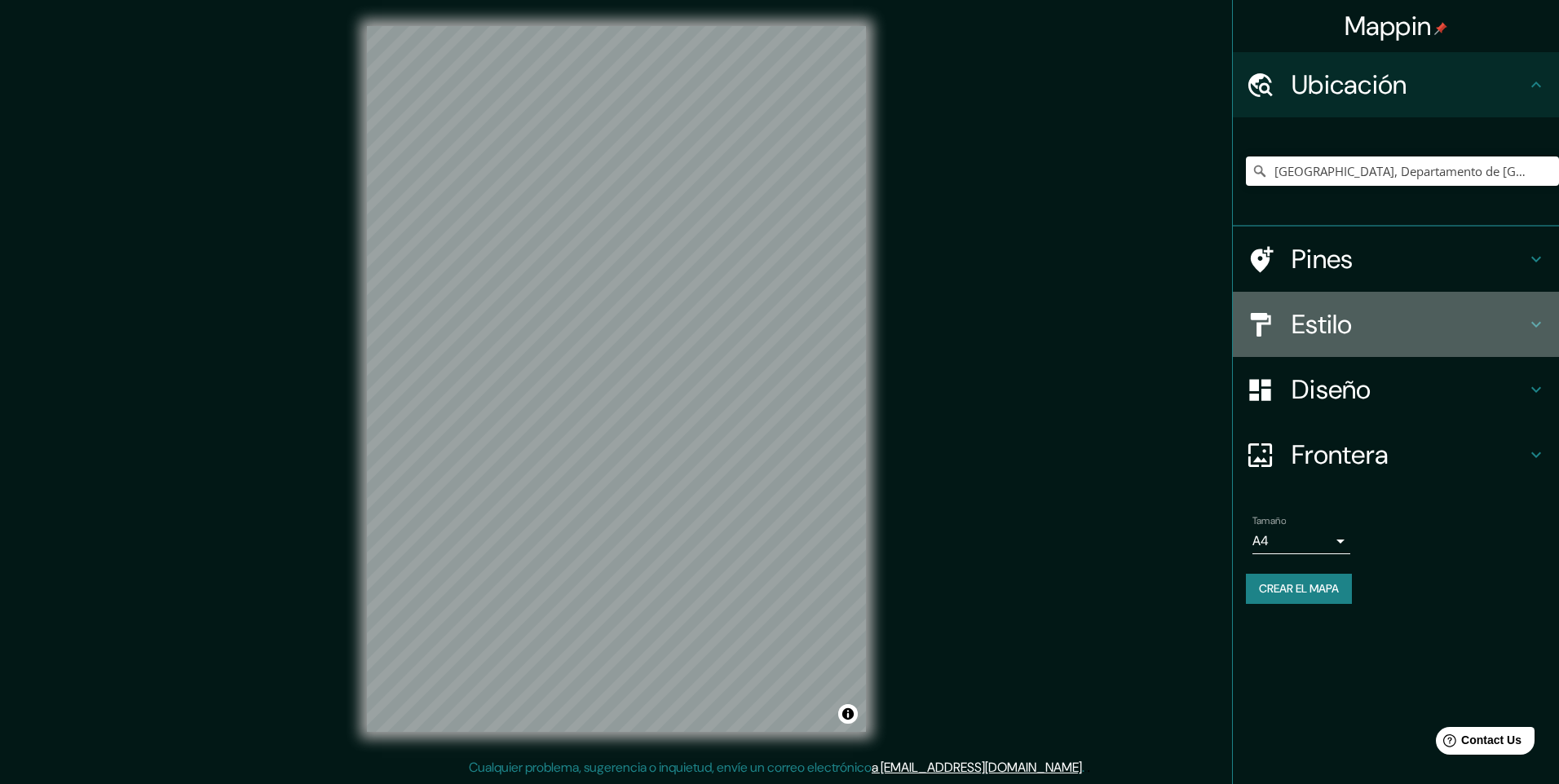
click at [1342, 332] on h4 "Estilo" at bounding box center [1408, 325] width 235 height 33
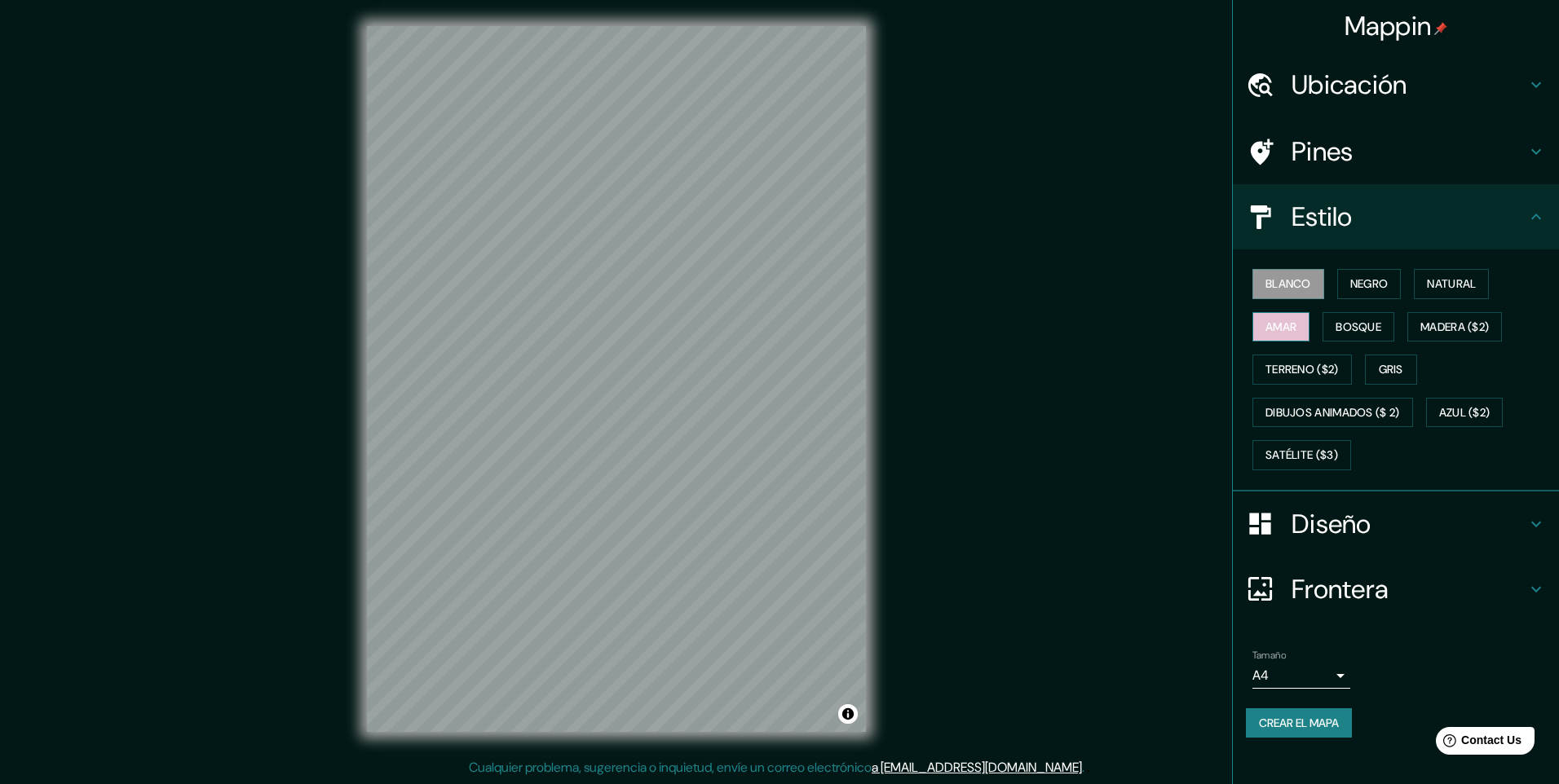
click at [1293, 322] on font "Amar" at bounding box center [1280, 326] width 31 height 20
click at [1357, 322] on font "Bosque" at bounding box center [1358, 326] width 46 height 20
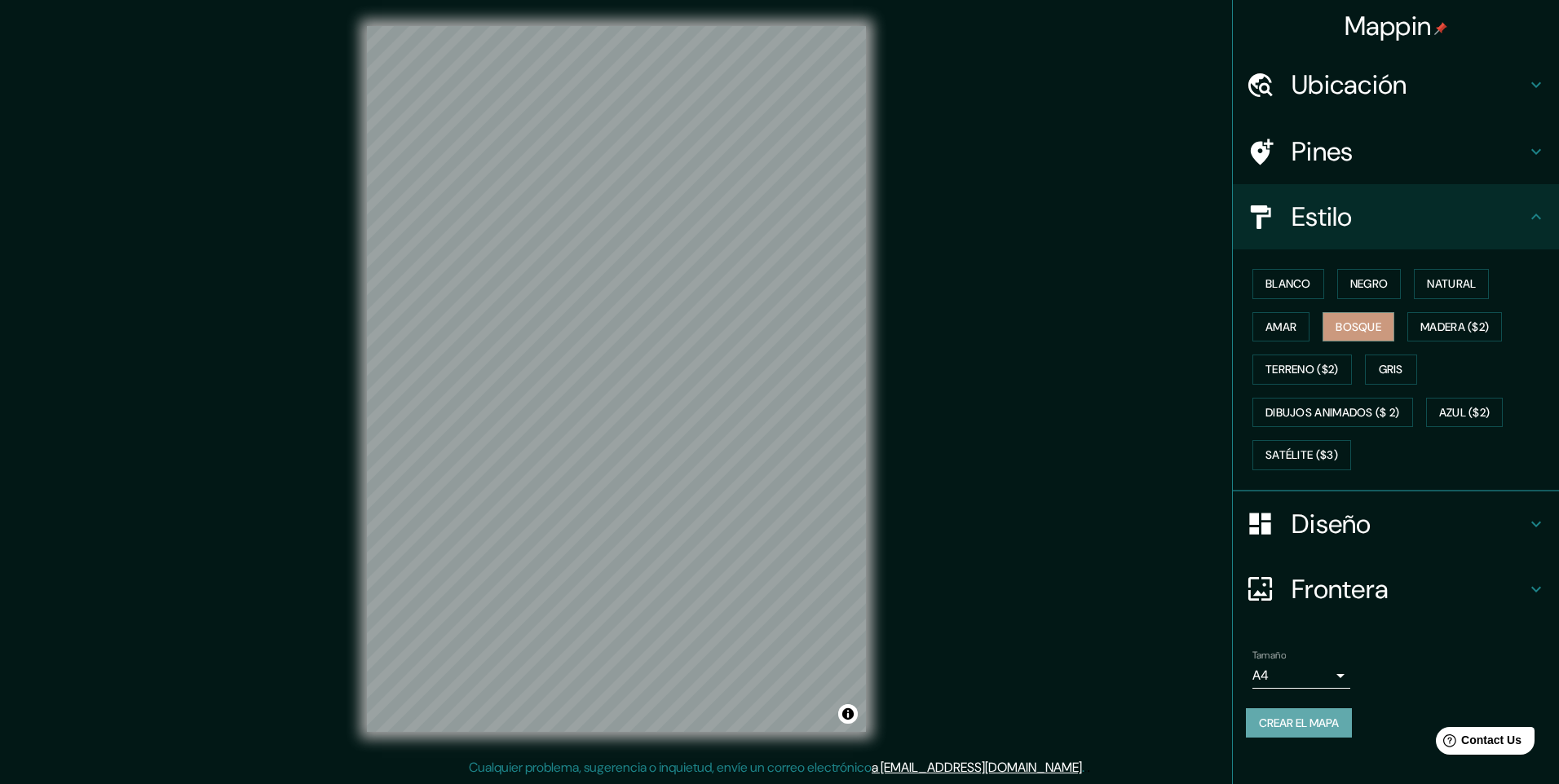
click at [1339, 720] on font "Crear el mapa" at bounding box center [1298, 723] width 79 height 20
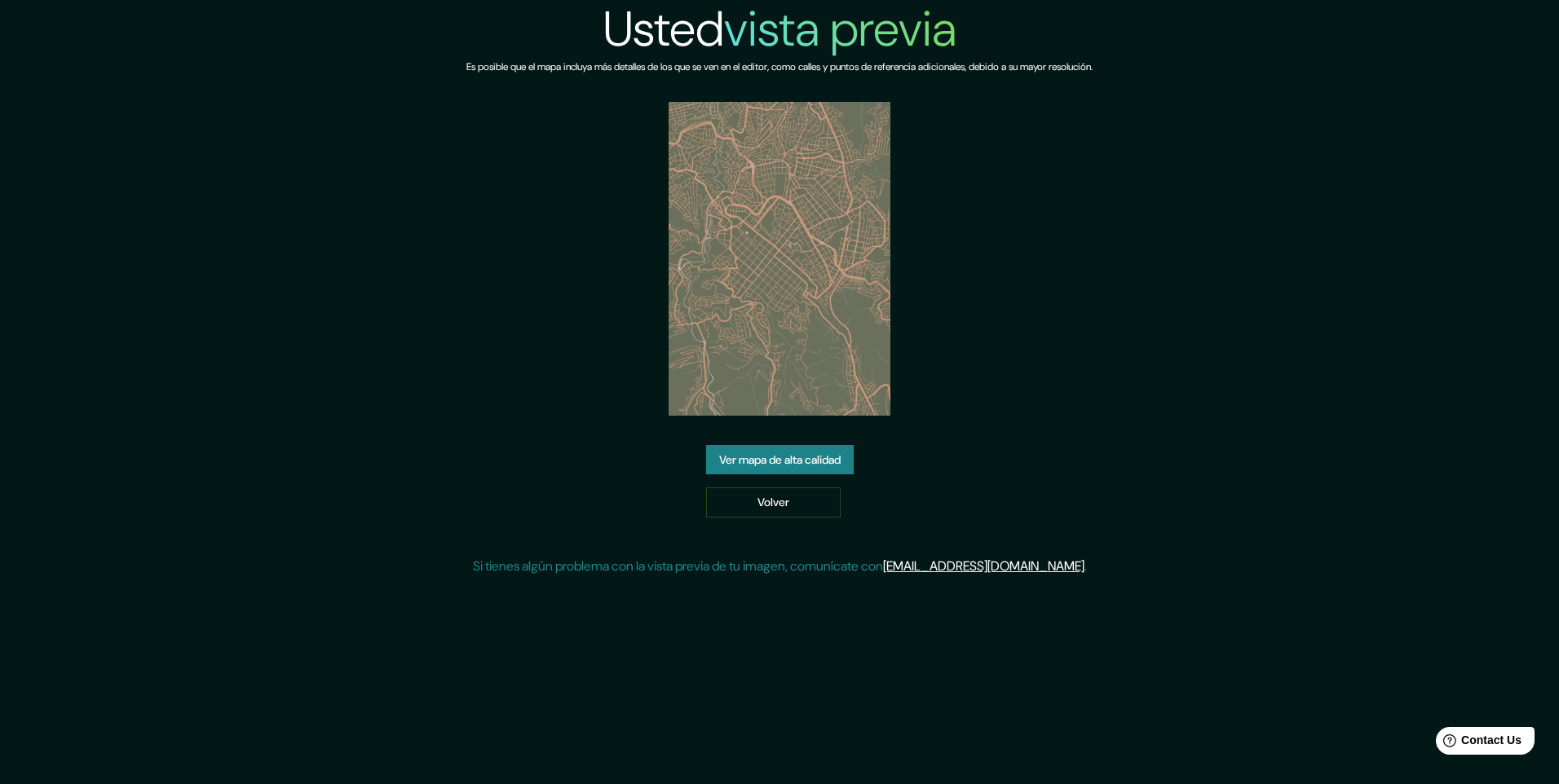
click at [842, 458] on link "Ver mapa de alta calidad" at bounding box center [780, 459] width 147 height 30
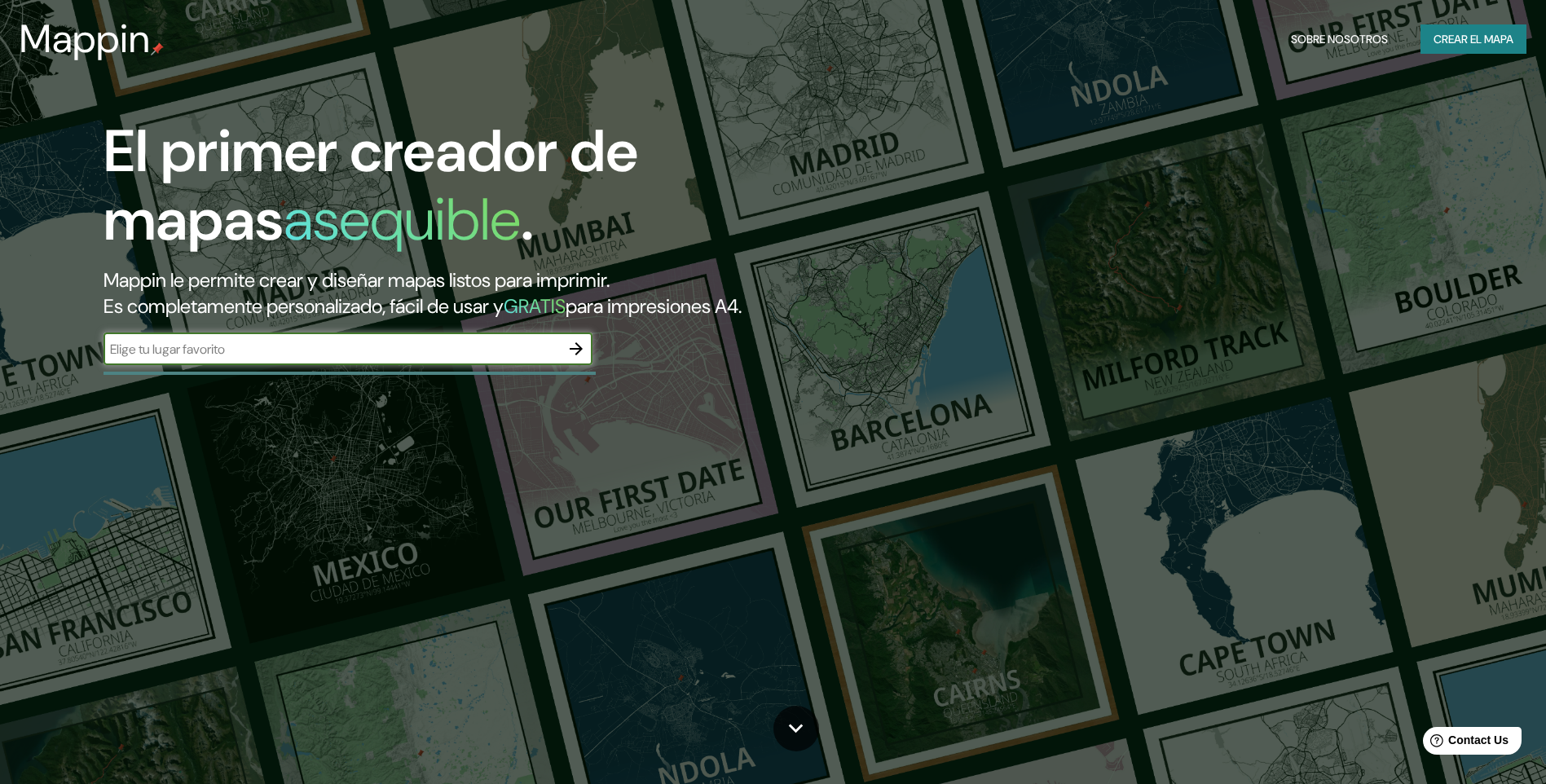
click at [481, 349] on input "text" at bounding box center [331, 349] width 457 height 19
type input "."
type input "[GEOGRAPHIC_DATA]"
click at [573, 358] on icon "button" at bounding box center [576, 348] width 19 height 19
drag, startPoint x: 512, startPoint y: 349, endPoint x: 504, endPoint y: 353, distance: 8.9
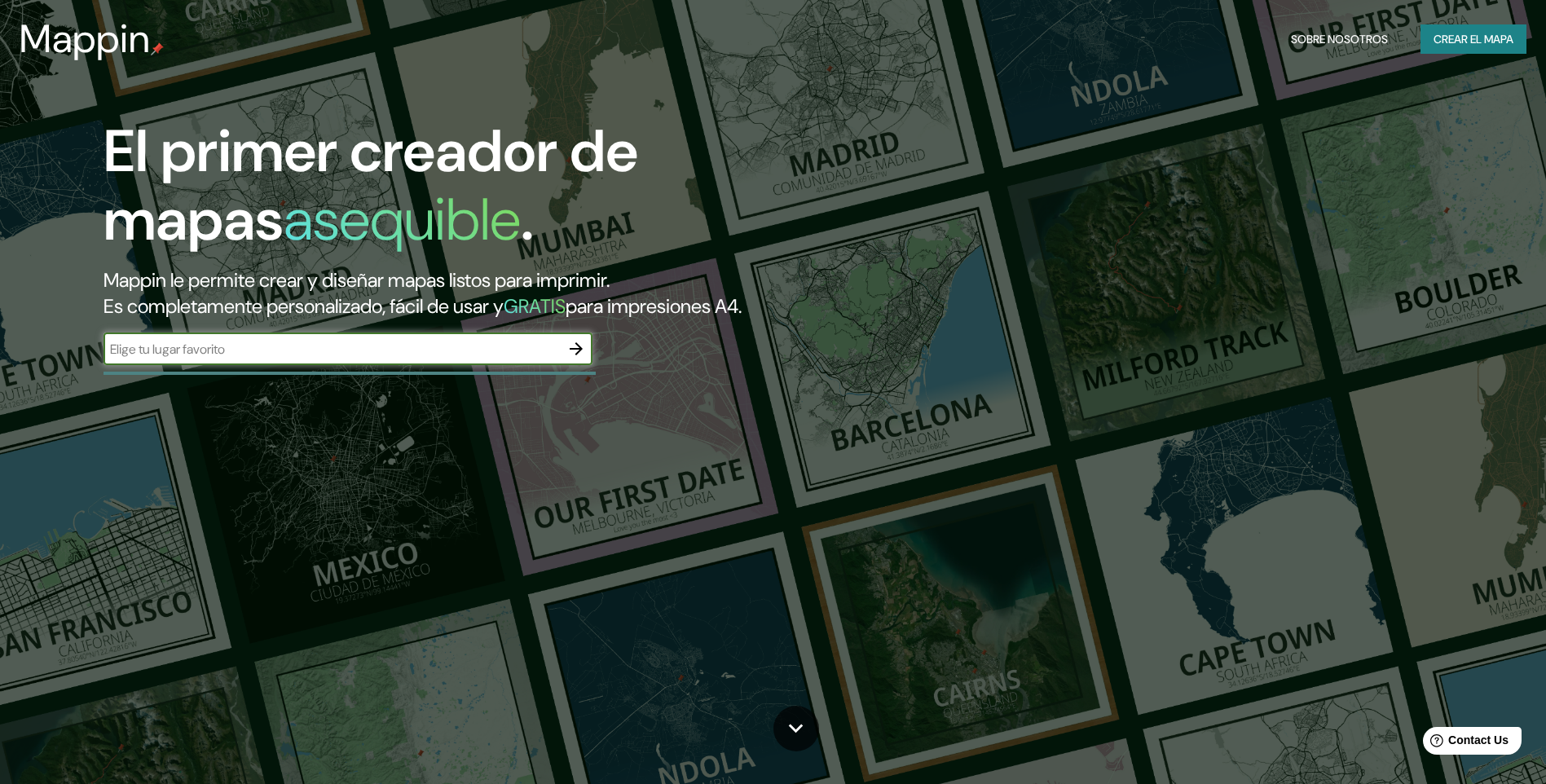
click at [512, 349] on input "text" at bounding box center [331, 349] width 457 height 19
type input "[GEOGRAPHIC_DATA]"
click at [571, 350] on icon "button" at bounding box center [576, 348] width 19 height 19
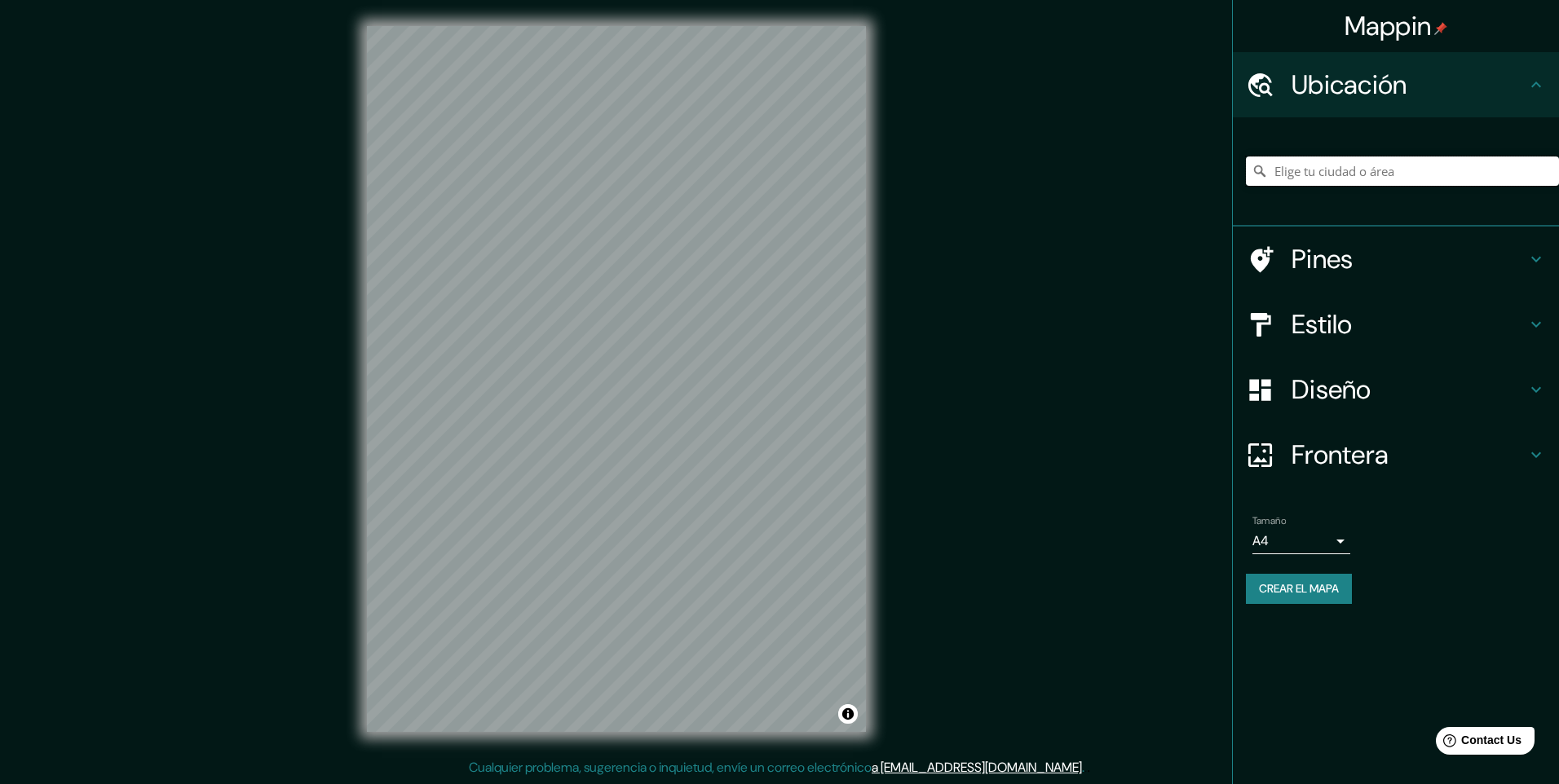
click at [1300, 174] on input "Elige tu ciudad o área" at bounding box center [1402, 170] width 313 height 30
paste input "Cochabamba Casco Viejo / Cercado Calle Baptista"
type input "Departamento de Cochabamba, Bolivia"
click at [883, 317] on div "© Mapbox © OpenStreetMap Improve this map" at bounding box center [616, 379] width 551 height 758
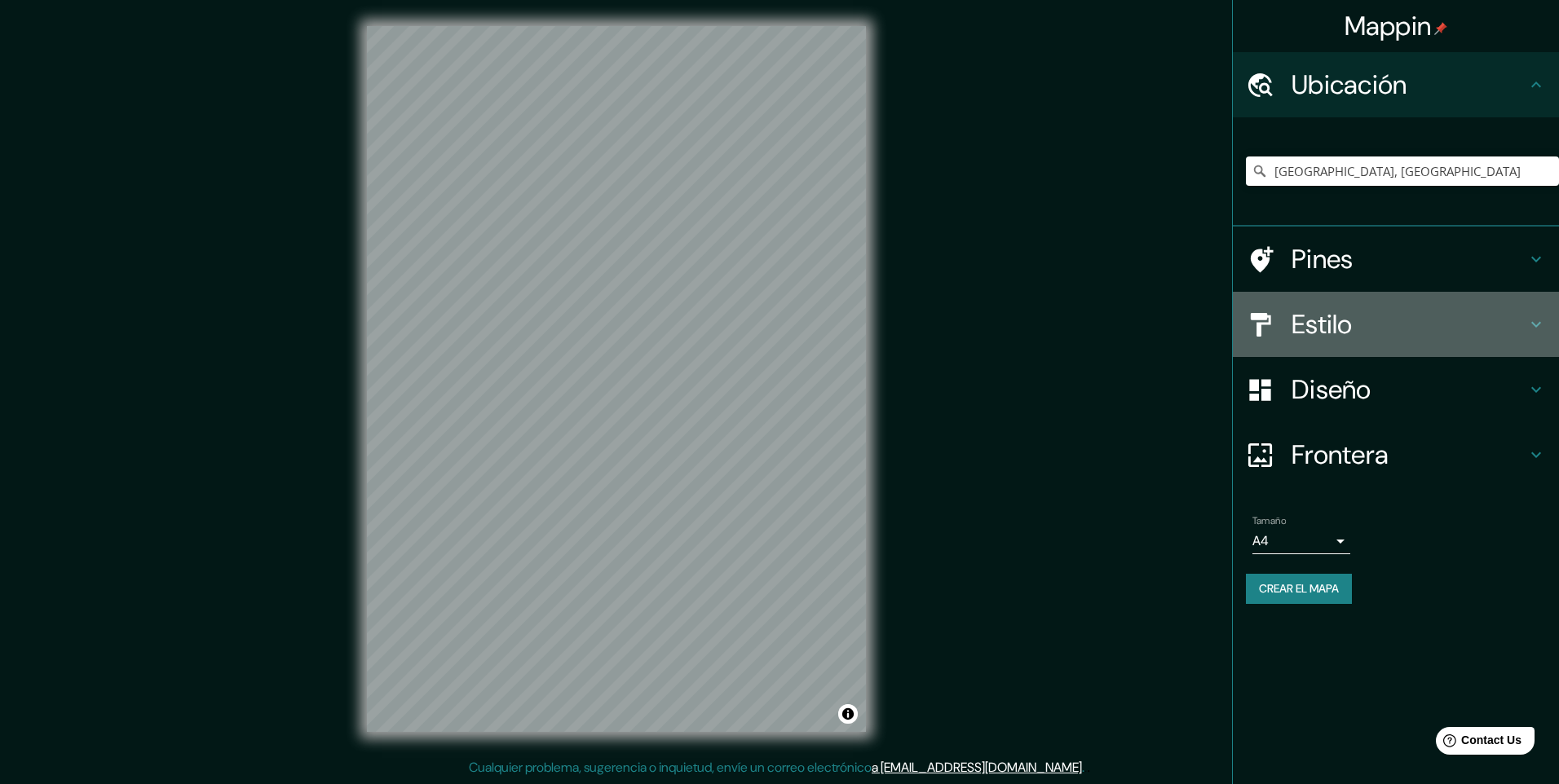
click at [1326, 334] on h4 "Estilo" at bounding box center [1408, 325] width 235 height 33
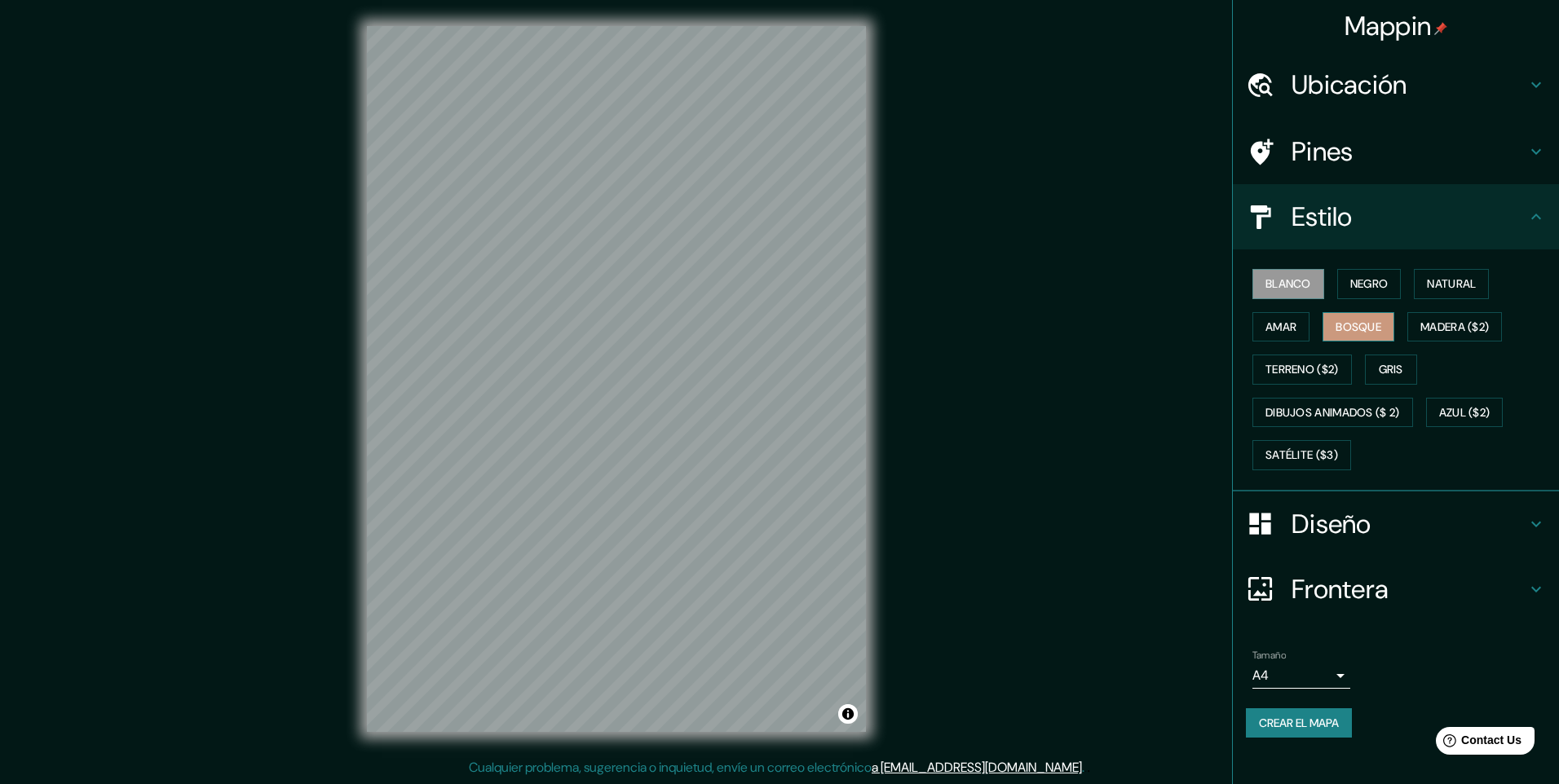
click at [1365, 325] on font "Bosque" at bounding box center [1358, 326] width 46 height 20
click at [1329, 715] on font "Crear el mapa" at bounding box center [1298, 723] width 79 height 20
